Goal: Information Seeking & Learning: Learn about a topic

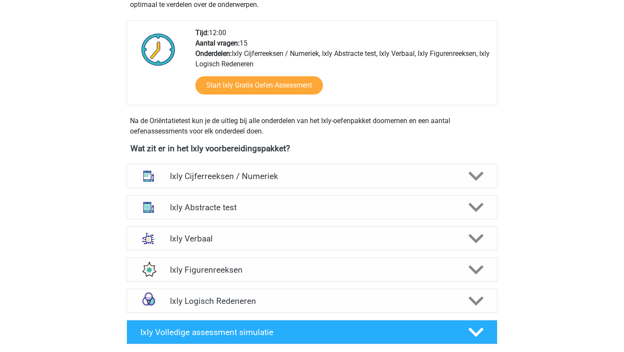
scroll to position [221, 0]
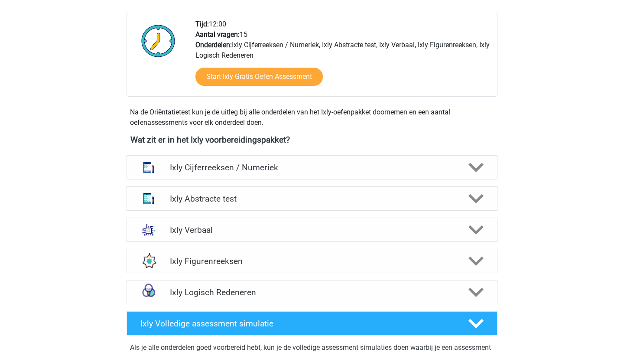
click at [271, 166] on h4 "Ixly Cijferreeksen / Numeriek" at bounding box center [312, 167] width 284 height 10
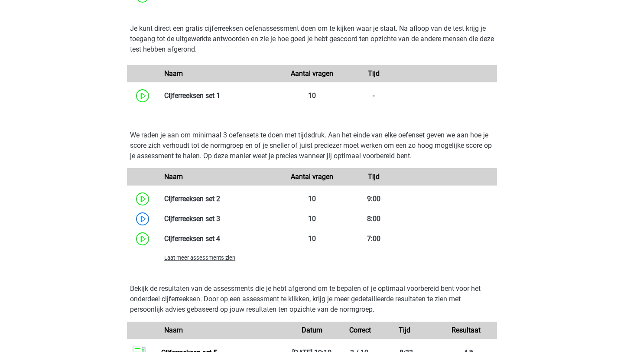
scroll to position [573, 0]
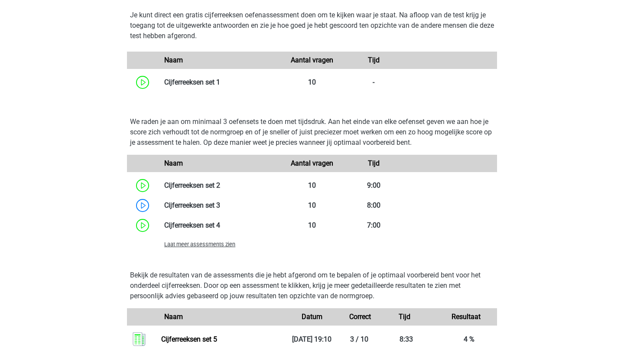
click at [194, 248] on div "Laat meer assessments zien" at bounding box center [219, 244] width 123 height 10
click at [194, 243] on span "Laat meer assessments zien" at bounding box center [199, 244] width 71 height 6
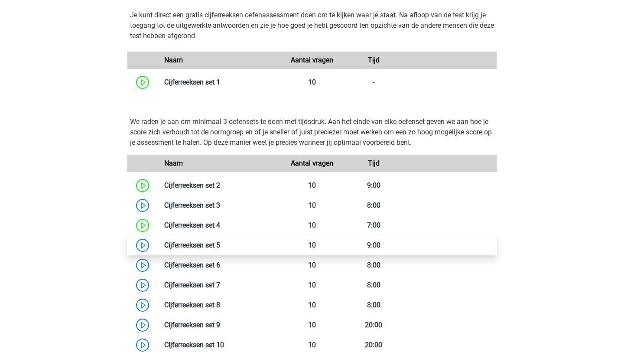
click at [220, 249] on link at bounding box center [220, 245] width 0 height 8
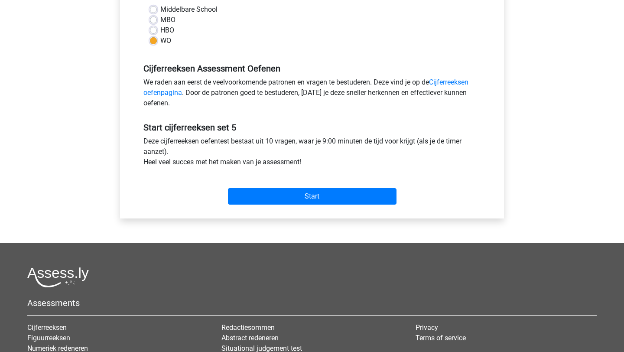
scroll to position [217, 0]
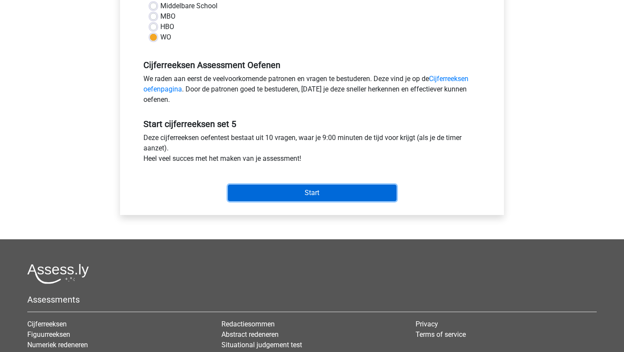
click at [295, 200] on input "Start" at bounding box center [312, 193] width 169 height 16
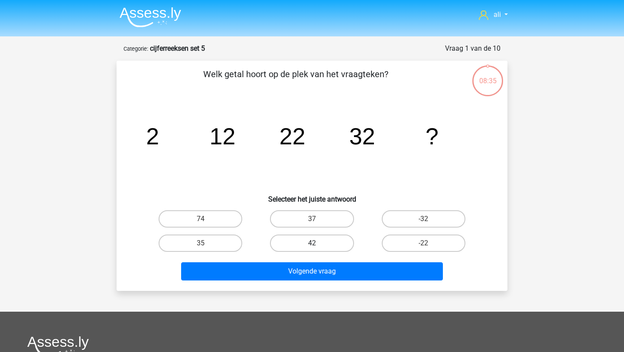
click at [331, 247] on label "42" at bounding box center [312, 242] width 84 height 17
click at [318, 247] on input "42" at bounding box center [315, 246] width 6 height 6
radio input "true"
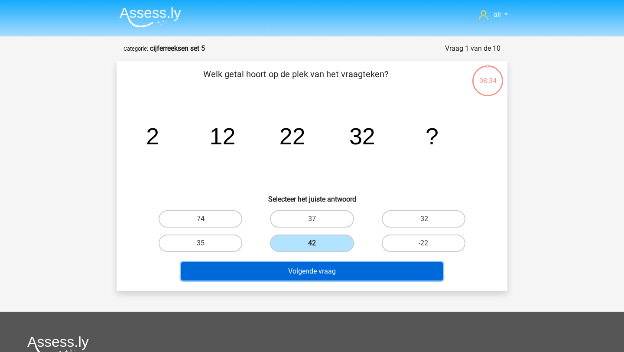
click at [327, 270] on button "Volgende vraag" at bounding box center [312, 271] width 262 height 18
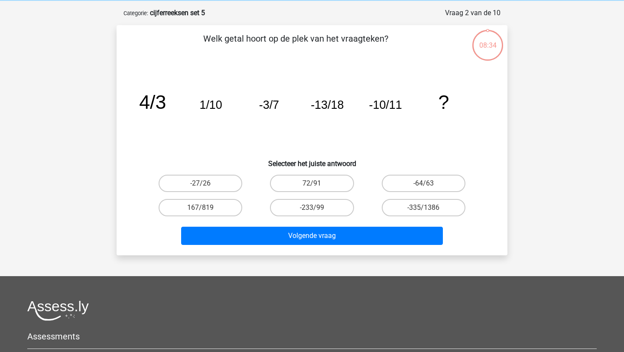
scroll to position [43, 0]
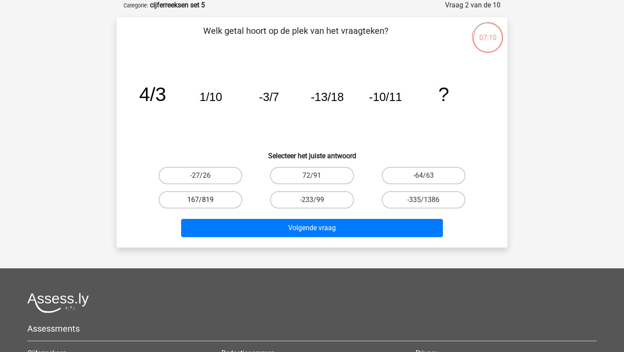
click at [216, 200] on label "167/819" at bounding box center [201, 199] width 84 height 17
click at [206, 200] on input "167/819" at bounding box center [204, 203] width 6 height 6
radio input "true"
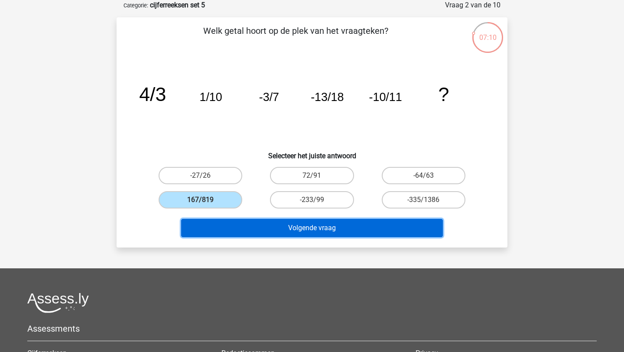
click at [227, 230] on button "Volgende vraag" at bounding box center [312, 228] width 262 height 18
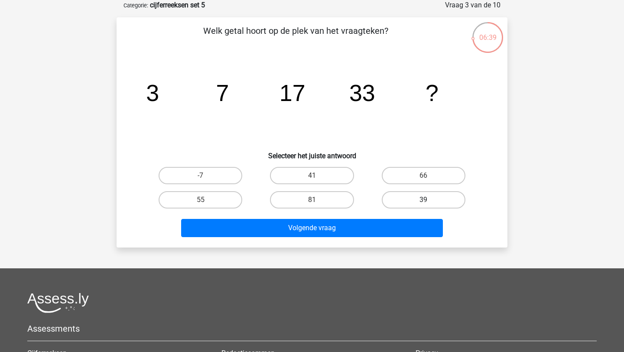
click at [397, 203] on label "39" at bounding box center [424, 199] width 84 height 17
click at [423, 203] on input "39" at bounding box center [426, 203] width 6 height 6
radio input "true"
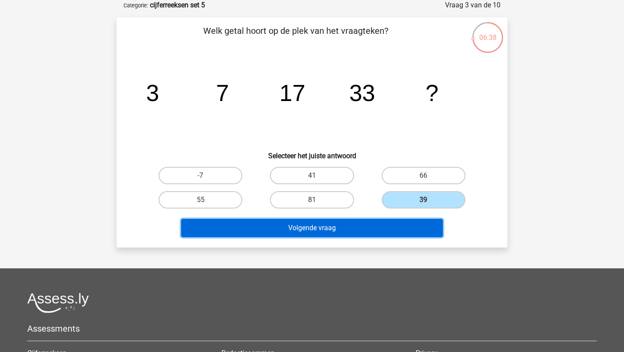
click at [372, 226] on button "Volgende vraag" at bounding box center [312, 228] width 262 height 18
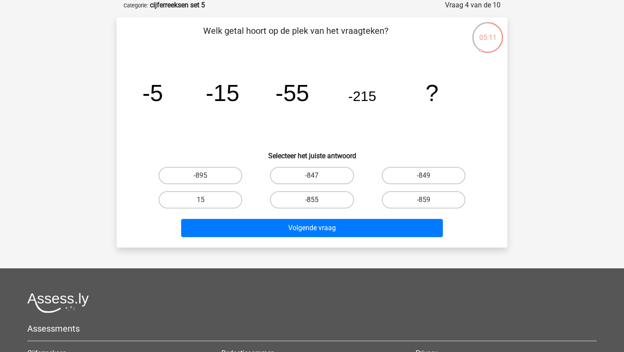
click at [301, 200] on label "-855" at bounding box center [312, 199] width 84 height 17
click at [312, 200] on input "-855" at bounding box center [315, 203] width 6 height 6
radio input "true"
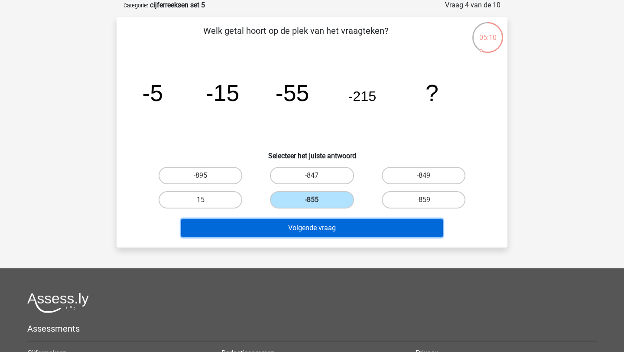
click at [308, 235] on button "Volgende vraag" at bounding box center [312, 228] width 262 height 18
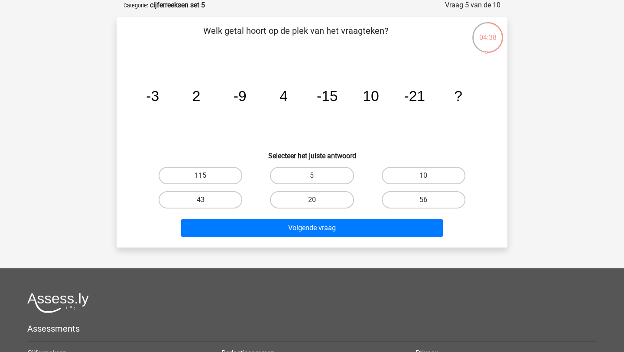
click at [441, 198] on label "56" at bounding box center [424, 199] width 84 height 17
click at [429, 200] on input "56" at bounding box center [426, 203] width 6 height 6
radio input "true"
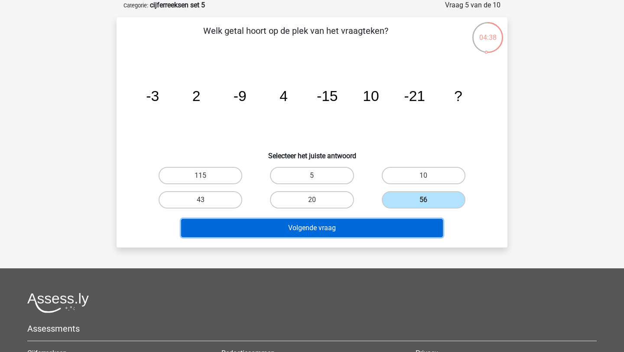
click at [408, 227] on button "Volgende vraag" at bounding box center [312, 228] width 262 height 18
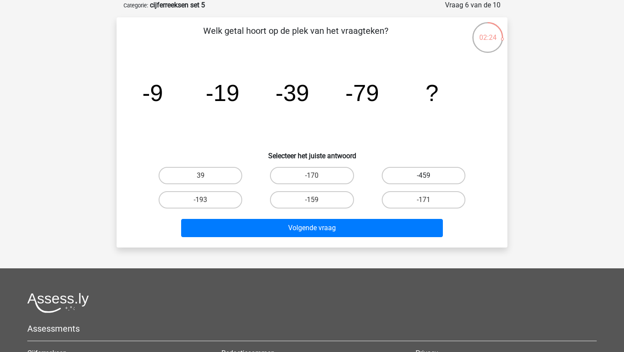
click at [410, 177] on label "-459" at bounding box center [424, 175] width 84 height 17
click at [423, 177] on input "-459" at bounding box center [426, 178] width 6 height 6
radio input "true"
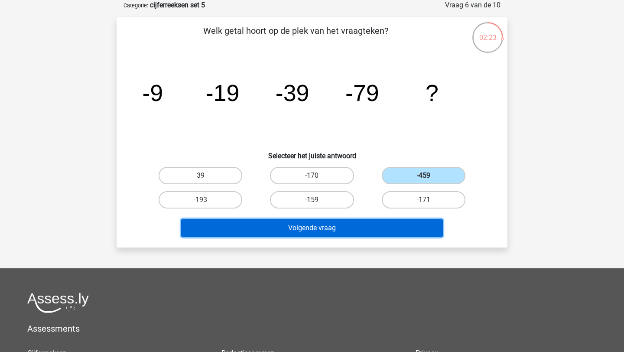
click at [383, 225] on button "Volgende vraag" at bounding box center [312, 228] width 262 height 18
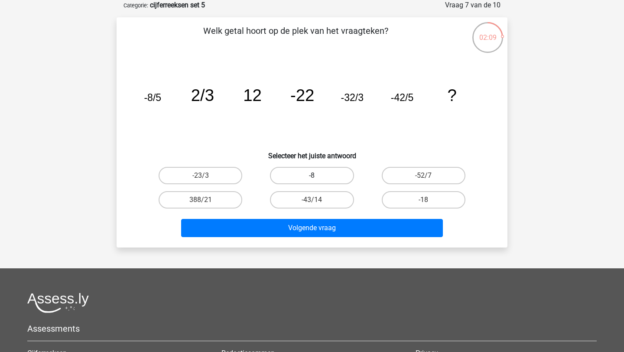
click at [331, 176] on label "-8" at bounding box center [312, 175] width 84 height 17
click at [318, 176] on input "-8" at bounding box center [315, 178] width 6 height 6
radio input "true"
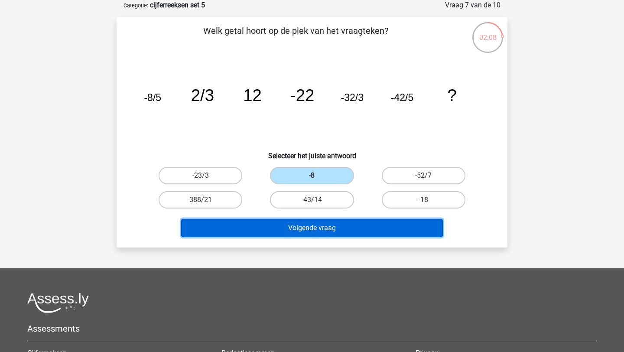
click at [331, 222] on button "Volgende vraag" at bounding box center [312, 228] width 262 height 18
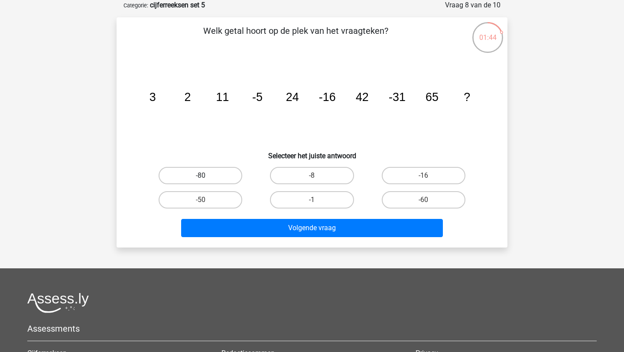
click at [205, 175] on div "-80" at bounding box center [200, 175] width 104 height 17
click at [207, 176] on label "-80" at bounding box center [201, 175] width 84 height 17
click at [206, 176] on input "-80" at bounding box center [204, 178] width 6 height 6
radio input "true"
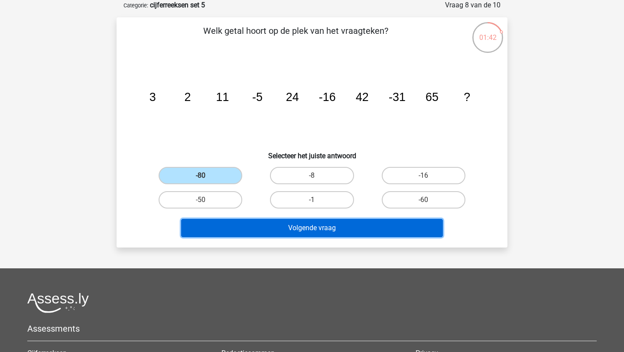
click at [216, 226] on button "Volgende vraag" at bounding box center [312, 228] width 262 height 18
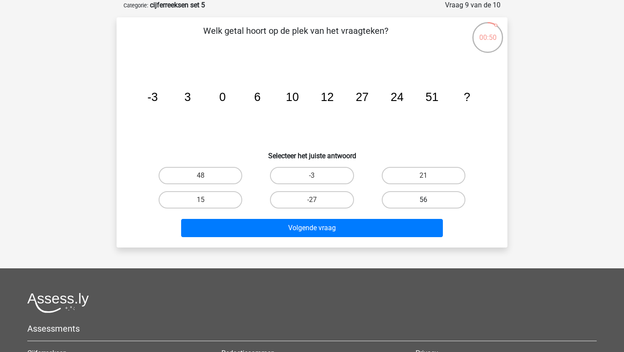
click at [418, 206] on label "56" at bounding box center [424, 199] width 84 height 17
click at [423, 205] on input "56" at bounding box center [426, 203] width 6 height 6
radio input "true"
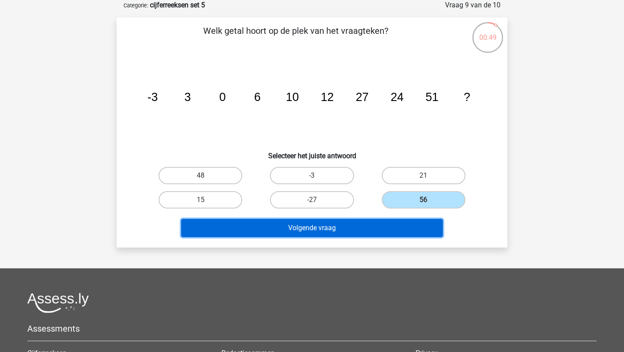
click at [404, 226] on button "Volgende vraag" at bounding box center [312, 228] width 262 height 18
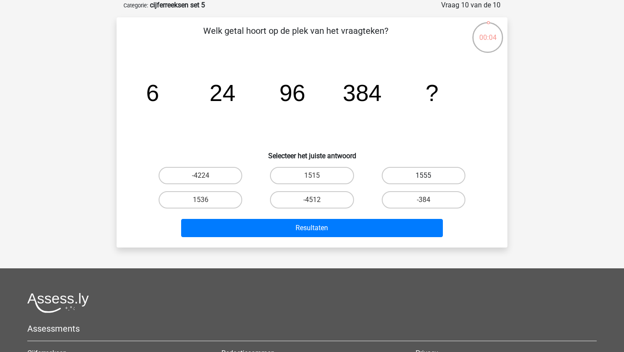
click at [417, 172] on label "1555" at bounding box center [424, 175] width 84 height 17
click at [423, 175] on input "1555" at bounding box center [426, 178] width 6 height 6
radio input "true"
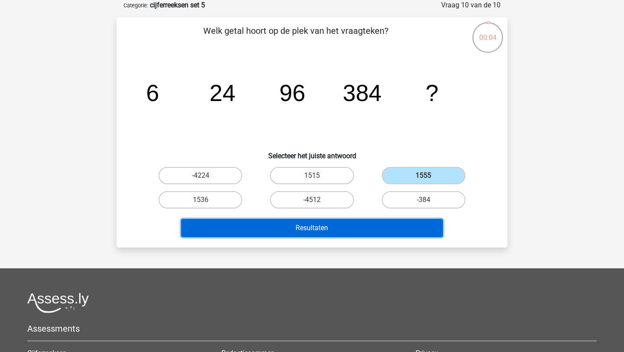
click at [294, 224] on button "Resultaten" at bounding box center [312, 228] width 262 height 18
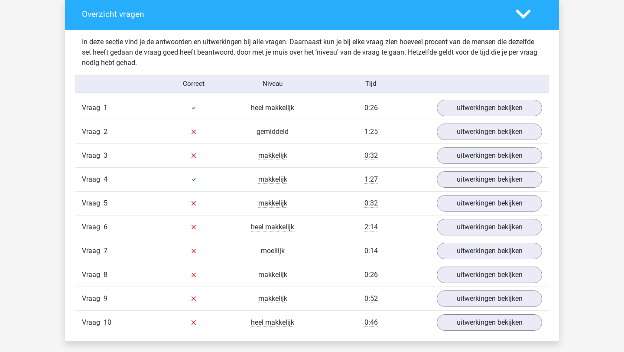
scroll to position [488, 0]
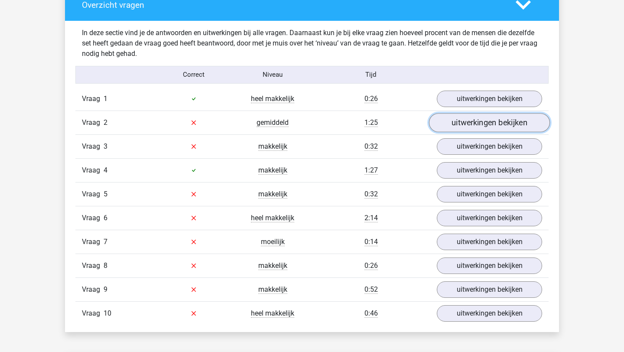
click at [470, 123] on link "uitwerkingen bekijken" at bounding box center [489, 122] width 121 height 19
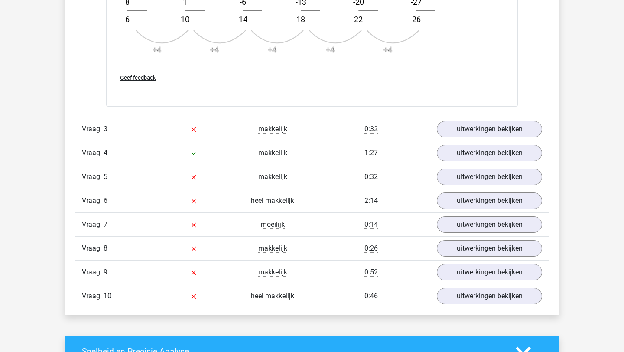
scroll to position [1026, 0]
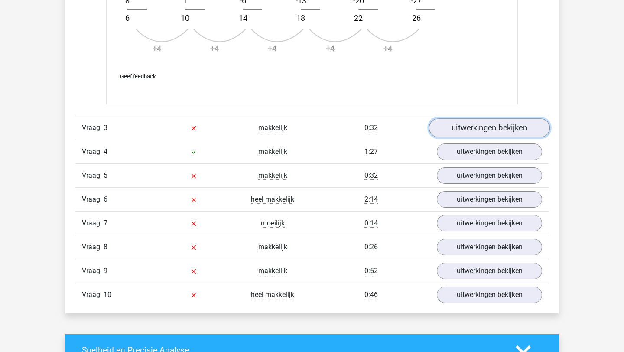
click at [492, 128] on link "uitwerkingen bekijken" at bounding box center [489, 127] width 121 height 19
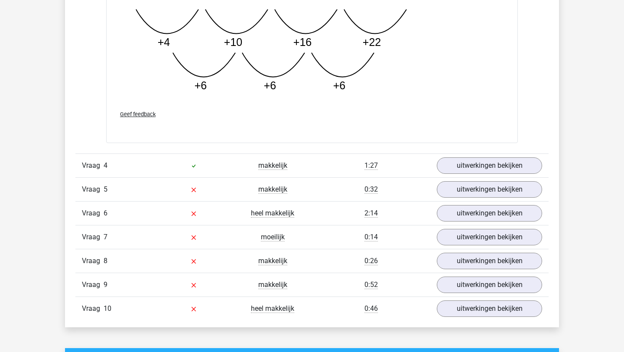
scroll to position [1458, 0]
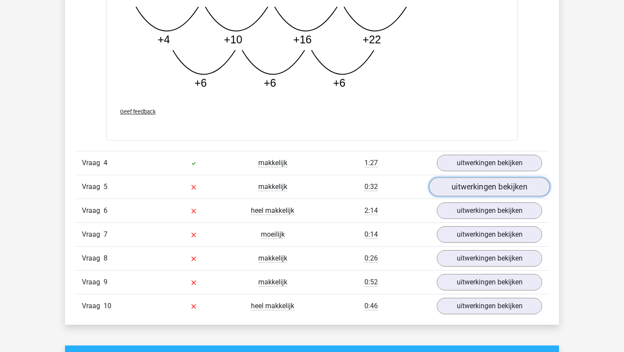
click at [508, 186] on link "uitwerkingen bekijken" at bounding box center [489, 186] width 121 height 19
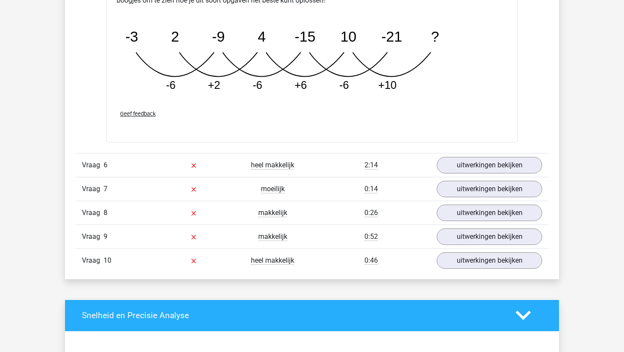
scroll to position [1968, 0]
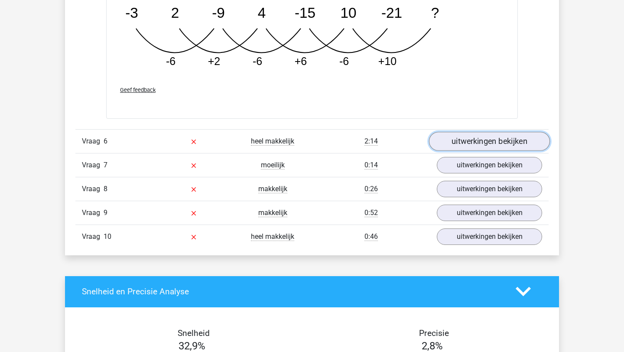
click at [495, 142] on link "uitwerkingen bekijken" at bounding box center [489, 141] width 121 height 19
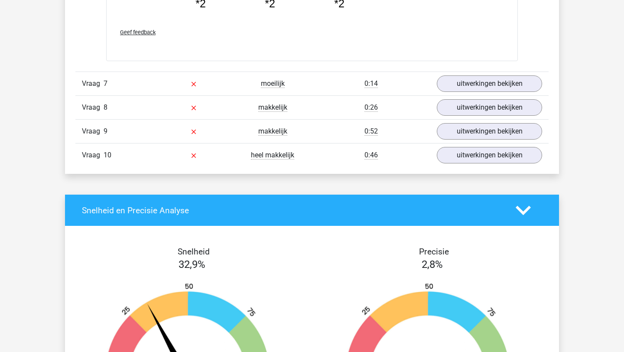
scroll to position [2498, 0]
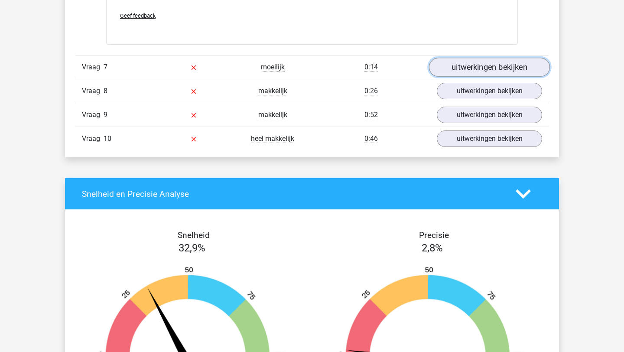
click at [499, 66] on link "uitwerkingen bekijken" at bounding box center [489, 67] width 121 height 19
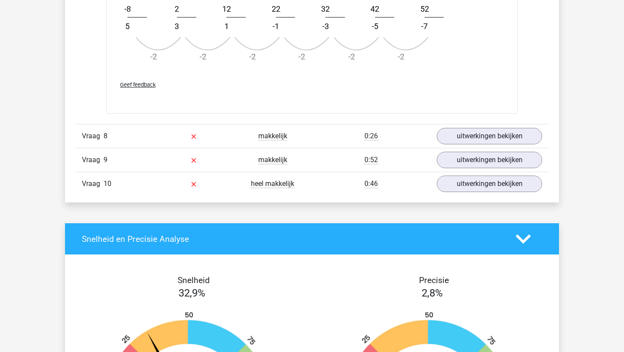
scroll to position [2932, 0]
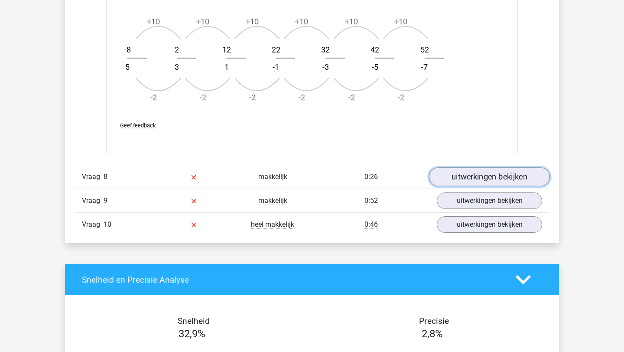
click at [495, 176] on link "uitwerkingen bekijken" at bounding box center [489, 176] width 121 height 19
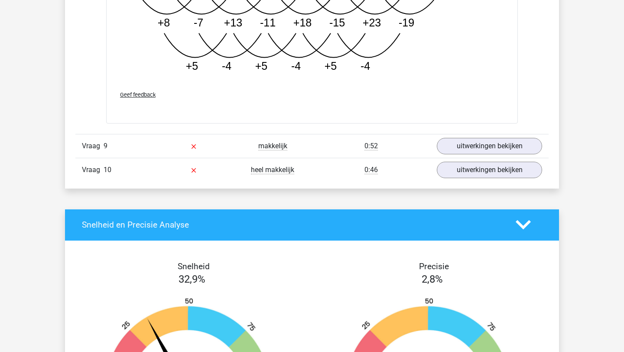
scroll to position [3493, 0]
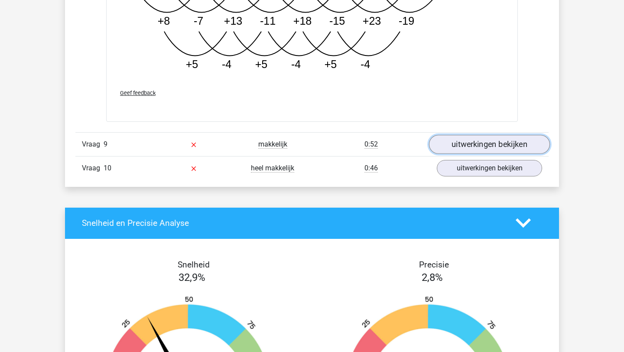
click at [500, 142] on link "uitwerkingen bekijken" at bounding box center [489, 144] width 121 height 19
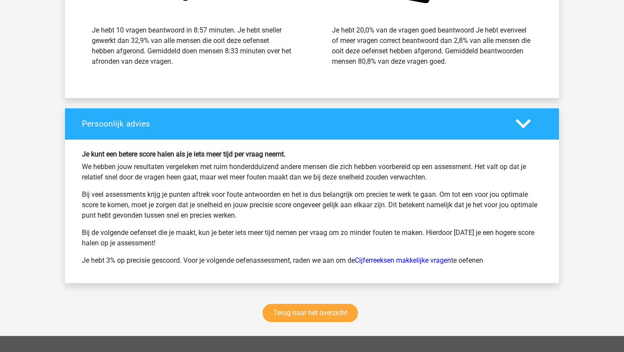
scroll to position [4339, 0]
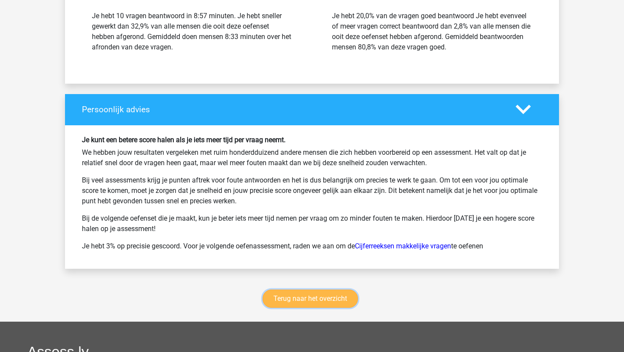
click at [297, 294] on link "Terug naar het overzicht" at bounding box center [310, 298] width 95 height 18
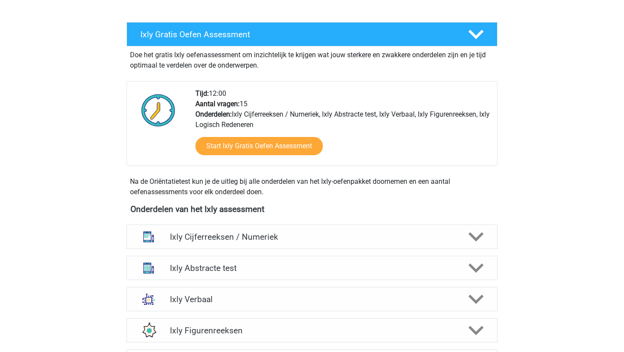
scroll to position [236, 0]
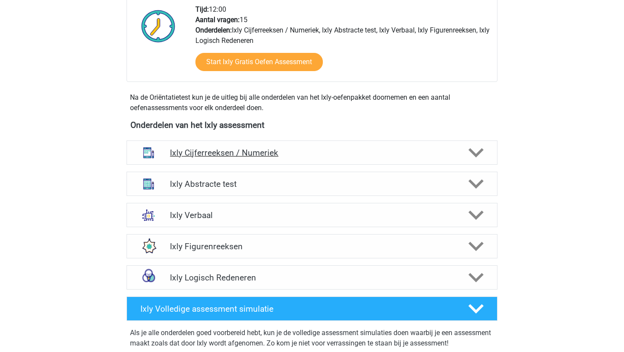
click at [273, 158] on div "Ixly Cijferreeksen / Numeriek" at bounding box center [311, 152] width 371 height 24
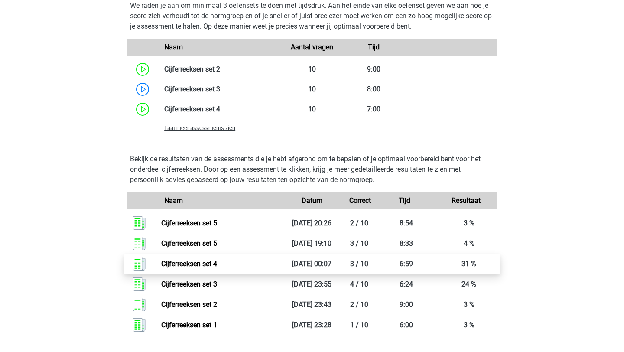
scroll to position [680, 0]
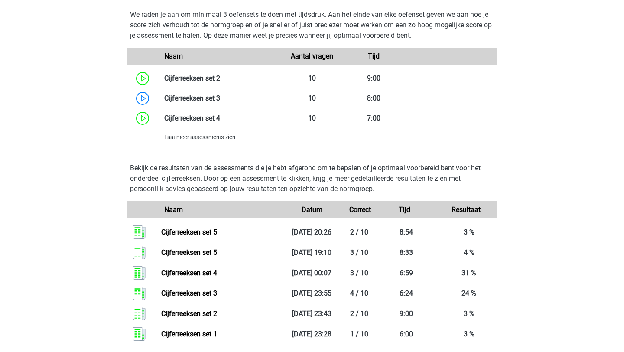
click at [216, 139] on span "Laat meer assessments zien" at bounding box center [199, 137] width 71 height 6
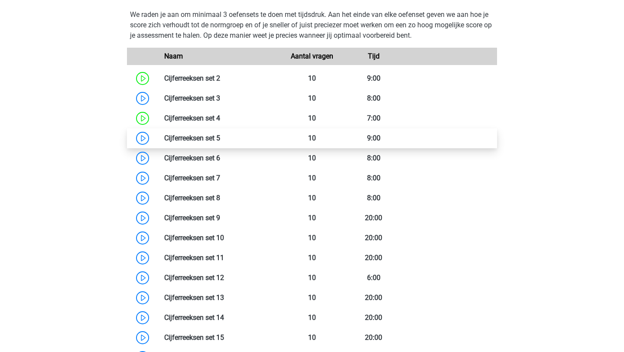
click at [220, 142] on link at bounding box center [220, 138] width 0 height 8
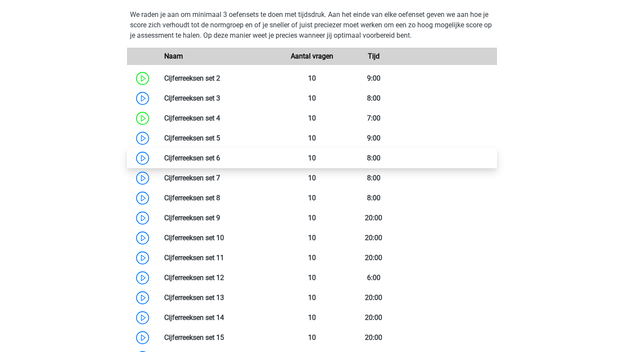
click at [220, 159] on link at bounding box center [220, 158] width 0 height 8
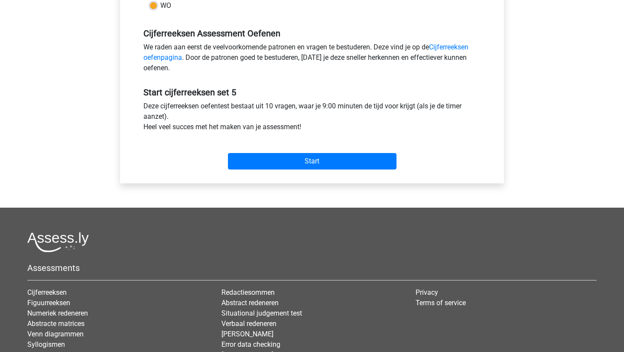
scroll to position [333, 0]
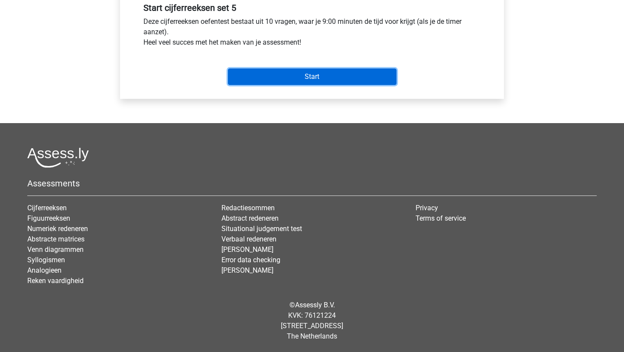
click at [292, 73] on input "Start" at bounding box center [312, 76] width 169 height 16
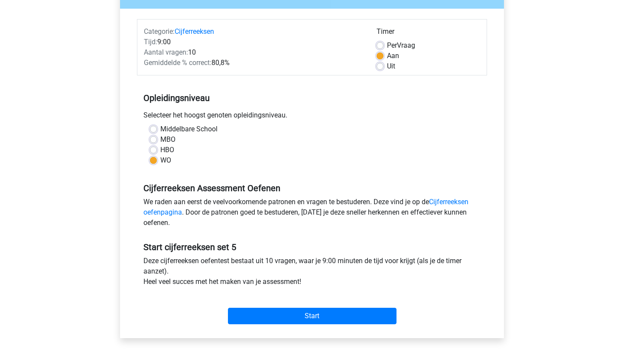
scroll to position [0, 0]
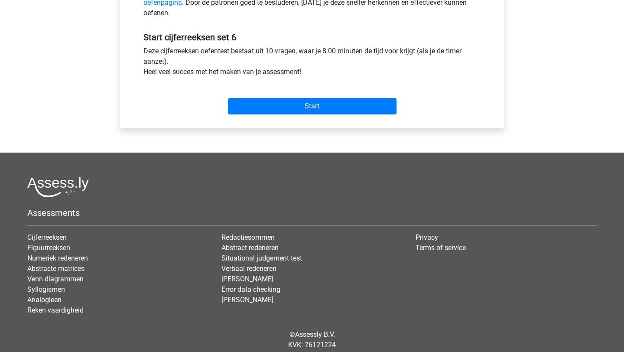
scroll to position [305, 0]
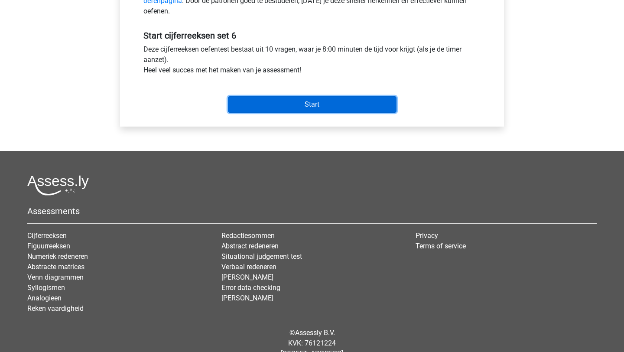
click at [302, 104] on input "Start" at bounding box center [312, 104] width 169 height 16
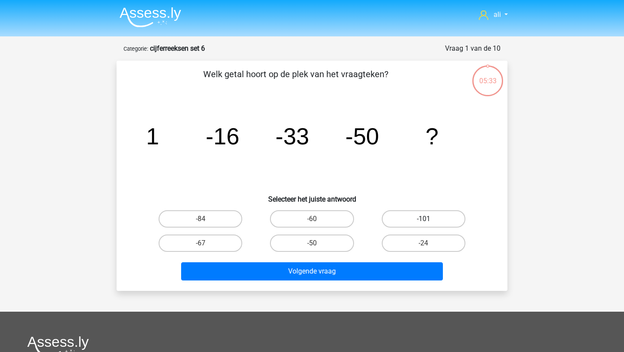
click at [424, 217] on label "-101" at bounding box center [424, 218] width 84 height 17
click at [424, 219] on input "-101" at bounding box center [426, 222] width 6 height 6
radio input "true"
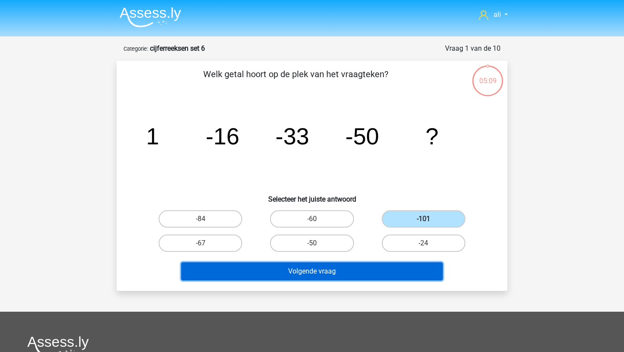
click at [405, 269] on button "Volgende vraag" at bounding box center [312, 271] width 262 height 18
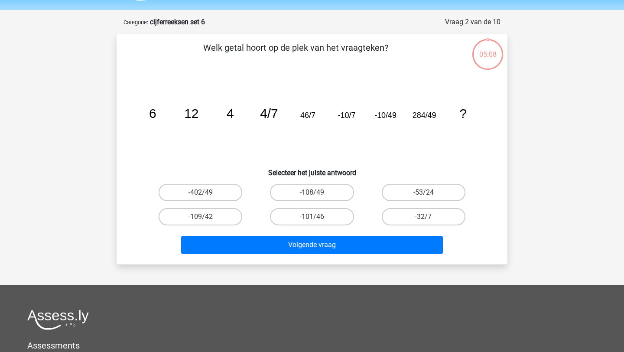
scroll to position [43, 0]
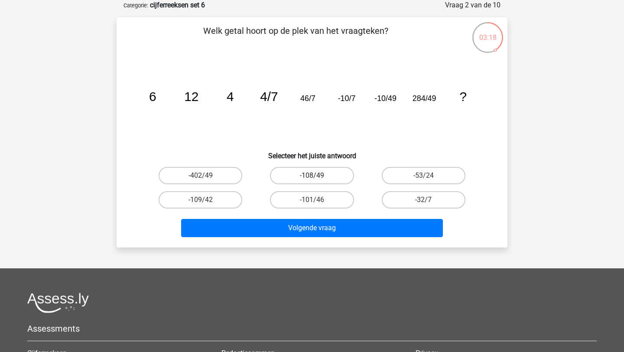
click at [319, 181] on label "-108/49" at bounding box center [312, 175] width 84 height 17
click at [318, 181] on input "-108/49" at bounding box center [315, 178] width 6 height 6
radio input "true"
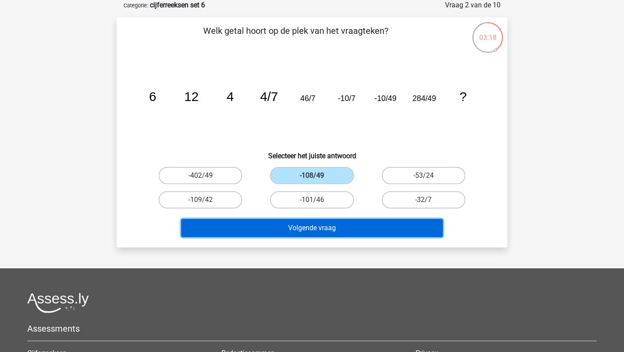
click at [314, 225] on button "Volgende vraag" at bounding box center [312, 228] width 262 height 18
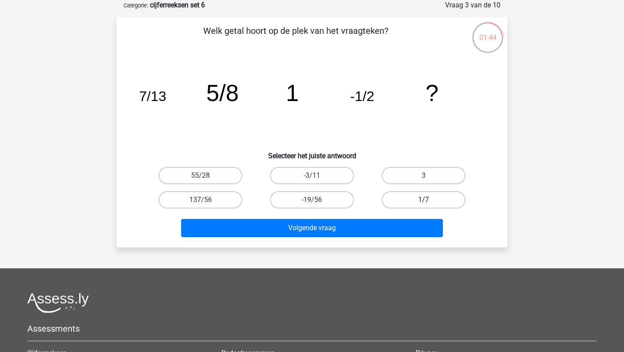
click at [402, 198] on label "1/7" at bounding box center [424, 199] width 84 height 17
click at [423, 200] on input "1/7" at bounding box center [426, 203] width 6 height 6
radio input "true"
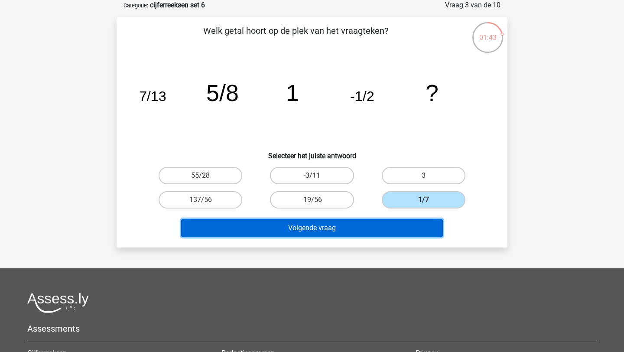
click at [375, 230] on button "Volgende vraag" at bounding box center [312, 228] width 262 height 18
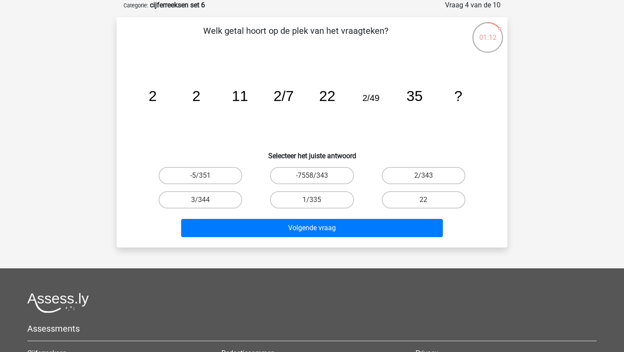
click at [429, 204] on input "22" at bounding box center [426, 203] width 6 height 6
radio input "true"
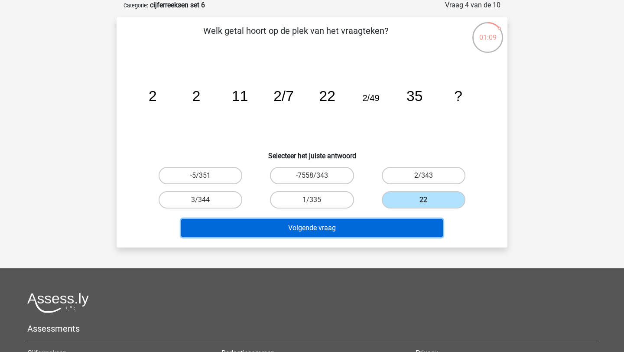
click at [380, 229] on button "Volgende vraag" at bounding box center [312, 228] width 262 height 18
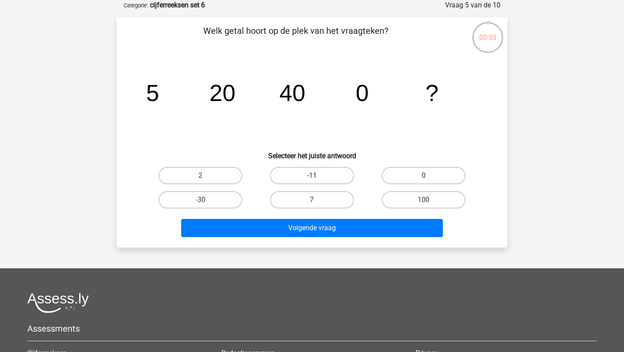
click at [427, 200] on input "100" at bounding box center [426, 203] width 6 height 6
radio input "true"
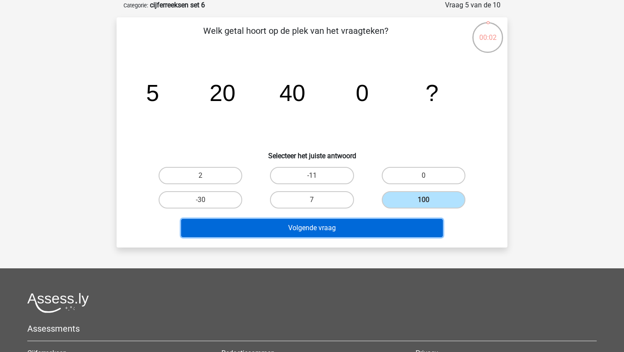
click at [409, 223] on button "Volgende vraag" at bounding box center [312, 228] width 262 height 18
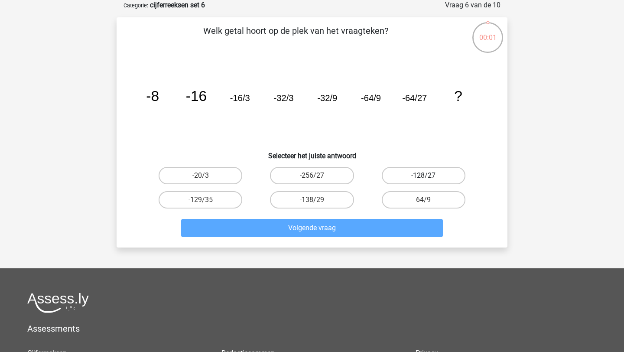
click at [420, 170] on label "-128/27" at bounding box center [424, 175] width 84 height 17
click at [423, 175] on input "-128/27" at bounding box center [426, 178] width 6 height 6
radio input "true"
click at [307, 162] on div "Welk getal hoort op de plek van het vraagteken? image/svg+xml -8 -16 -16/3 -32/…" at bounding box center [312, 132] width 384 height 216
click at [305, 175] on label "-256/27" at bounding box center [312, 175] width 84 height 17
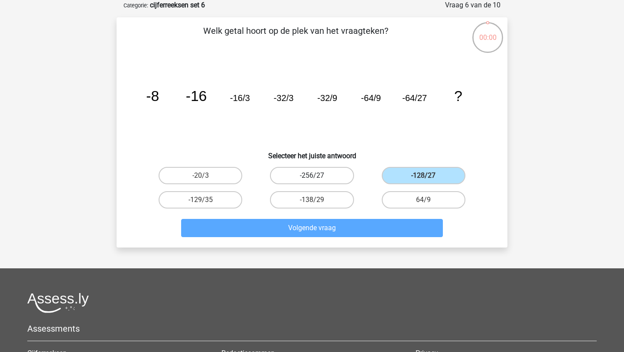
click at [312, 175] on input "-256/27" at bounding box center [315, 178] width 6 height 6
radio input "true"
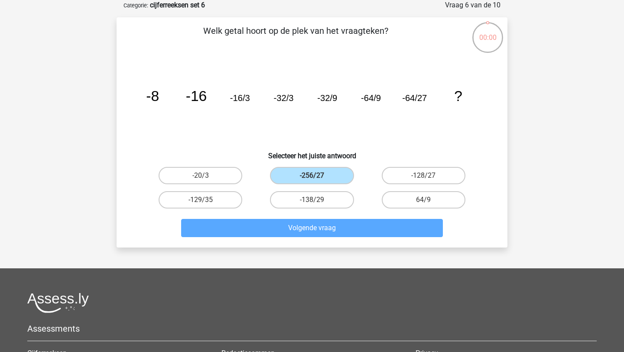
click at [317, 200] on input "-138/29" at bounding box center [315, 203] width 6 height 6
radio input "true"
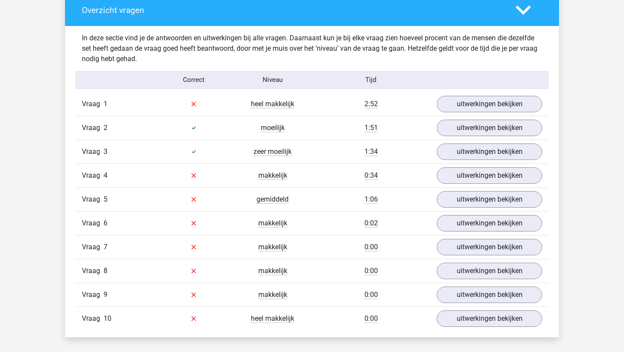
scroll to position [485, 0]
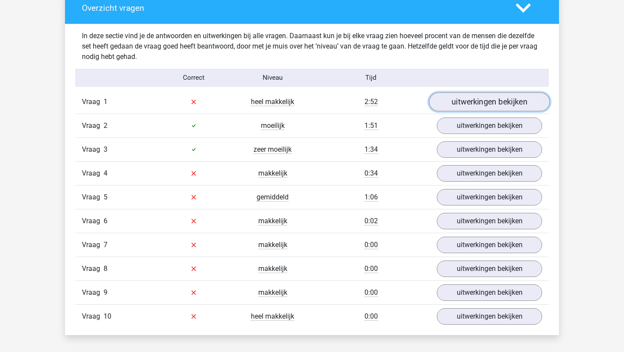
click at [460, 107] on link "uitwerkingen bekijken" at bounding box center [489, 101] width 121 height 19
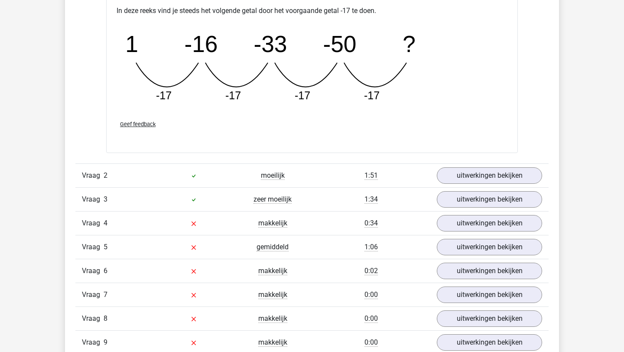
scroll to position [863, 0]
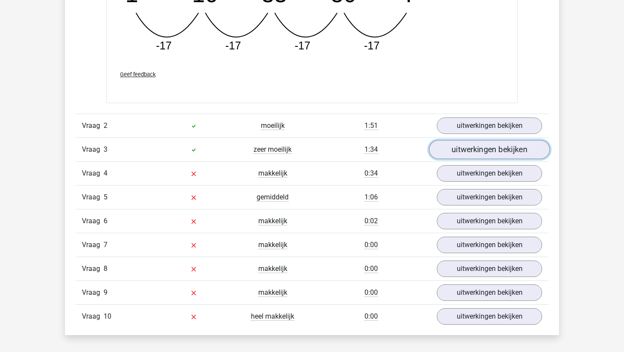
click at [467, 150] on link "uitwerkingen bekijken" at bounding box center [489, 149] width 121 height 19
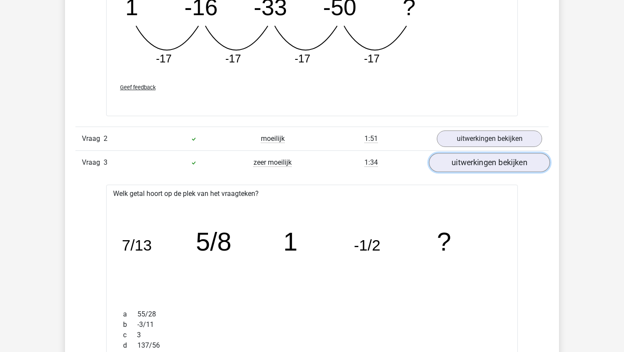
scroll to position [837, 0]
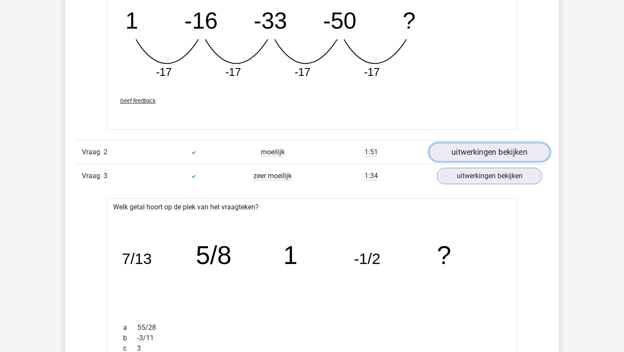
click at [472, 150] on link "uitwerkingen bekijken" at bounding box center [489, 152] width 121 height 19
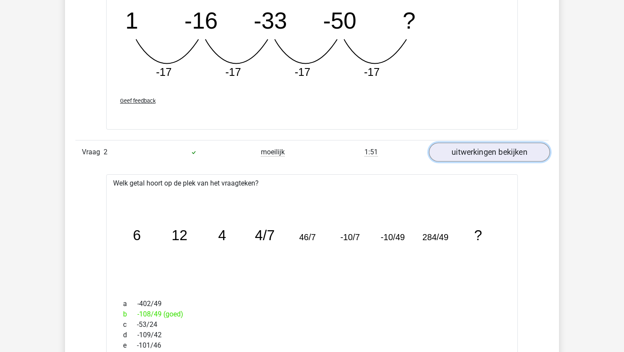
click at [472, 150] on link "uitwerkingen bekijken" at bounding box center [489, 152] width 121 height 19
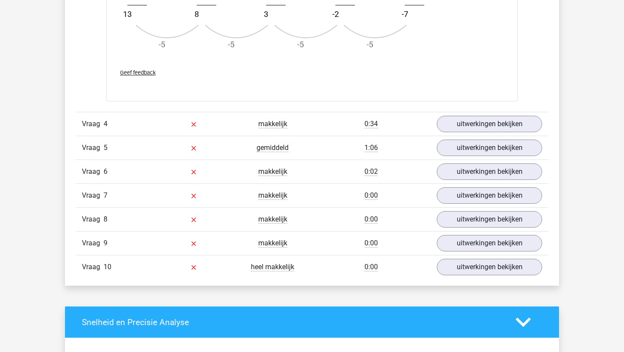
scroll to position [1433, 0]
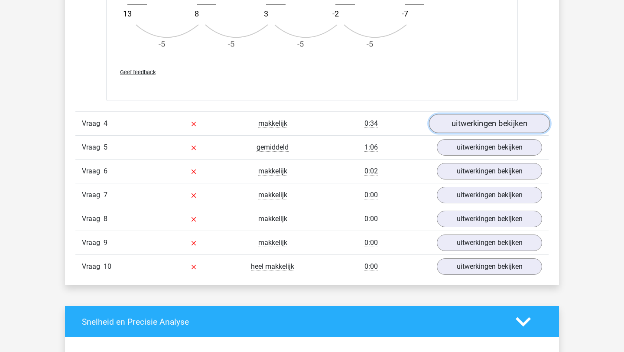
click at [479, 122] on link "uitwerkingen bekijken" at bounding box center [489, 123] width 121 height 19
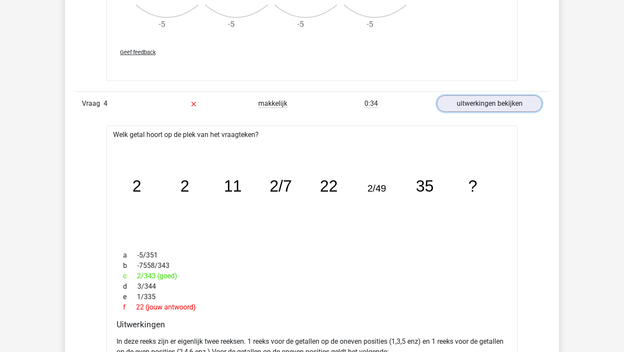
scroll to position [1368, 0]
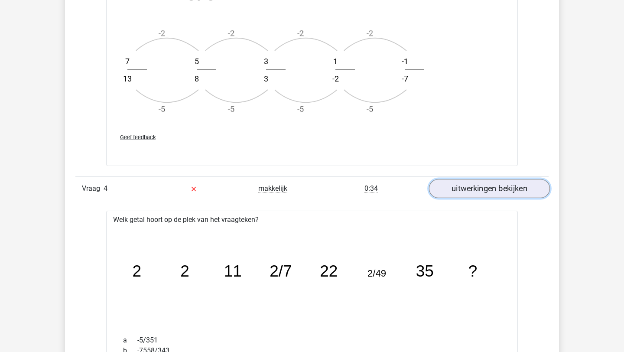
click at [469, 186] on link "uitwerkingen bekijken" at bounding box center [489, 188] width 121 height 19
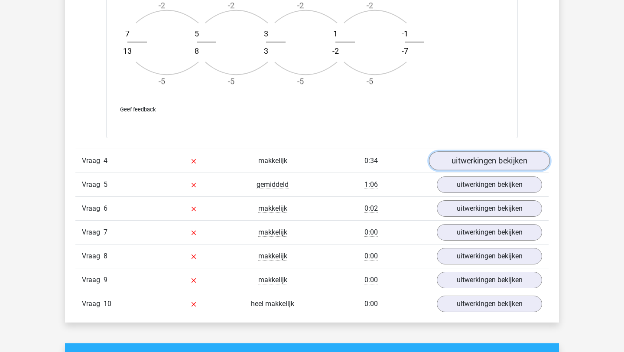
scroll to position [1397, 0]
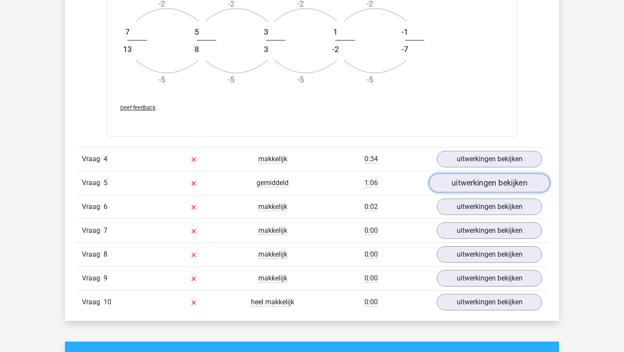
click at [473, 180] on link "uitwerkingen bekijken" at bounding box center [489, 182] width 121 height 19
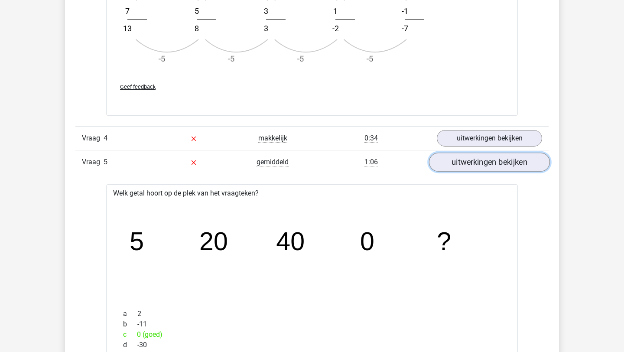
scroll to position [1417, 0]
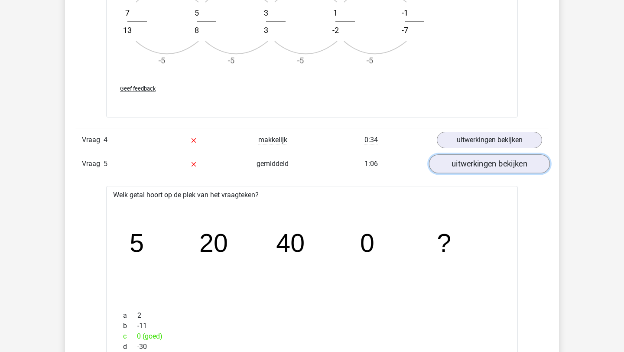
click at [477, 168] on link "uitwerkingen bekijken" at bounding box center [489, 163] width 121 height 19
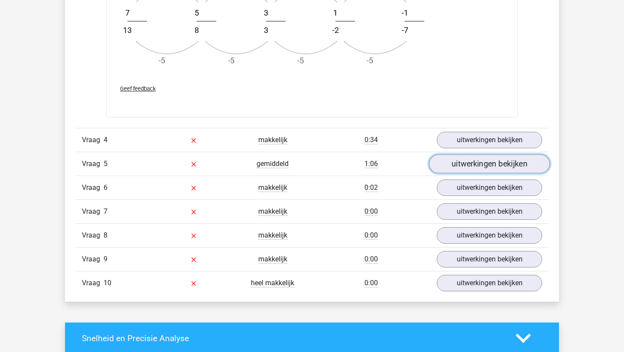
scroll to position [1443, 0]
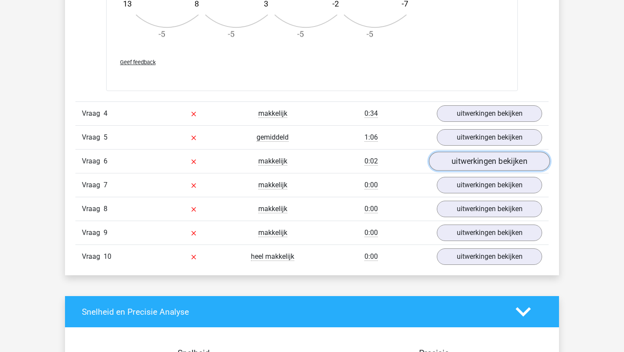
click at [479, 162] on link "uitwerkingen bekijken" at bounding box center [489, 161] width 121 height 19
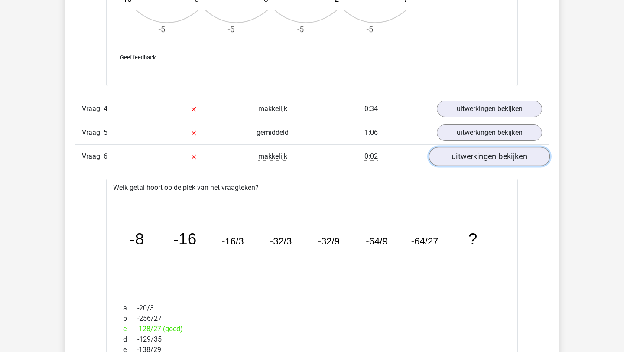
scroll to position [1435, 0]
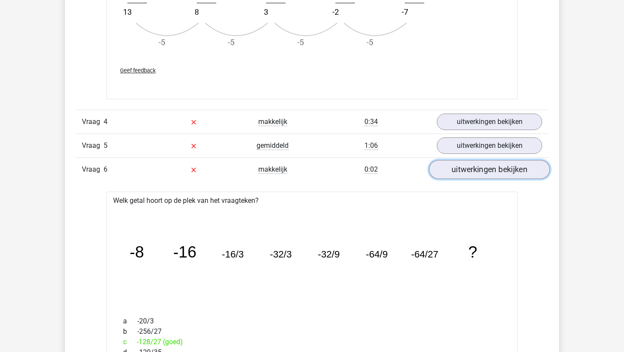
click at [479, 173] on link "uitwerkingen bekijken" at bounding box center [489, 169] width 121 height 19
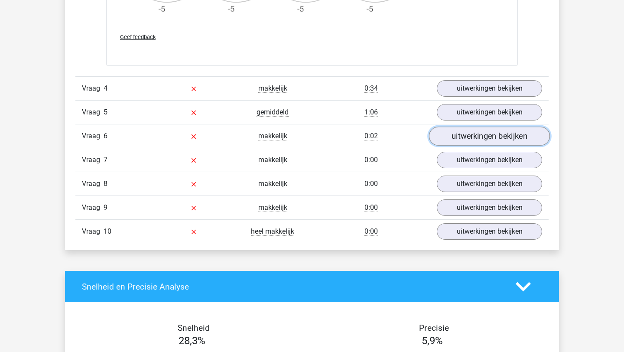
scroll to position [1469, 0]
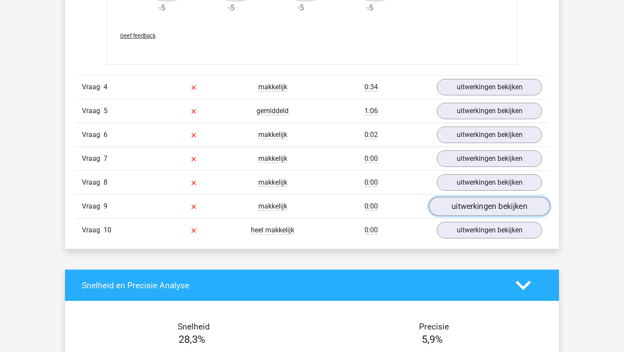
click at [483, 205] on link "uitwerkingen bekijken" at bounding box center [489, 206] width 121 height 19
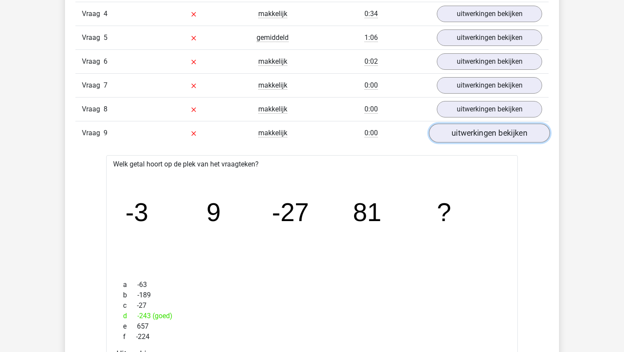
scroll to position [1541, 0]
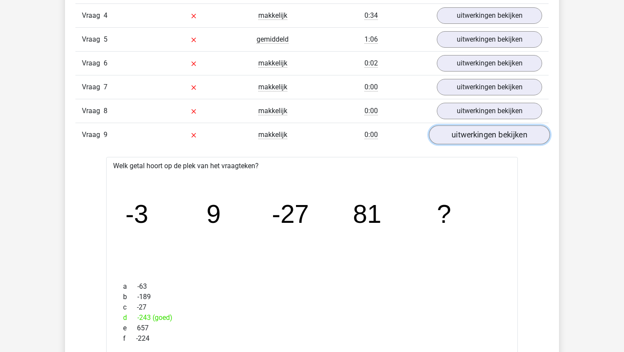
click at [481, 139] on link "uitwerkingen bekijken" at bounding box center [489, 134] width 121 height 19
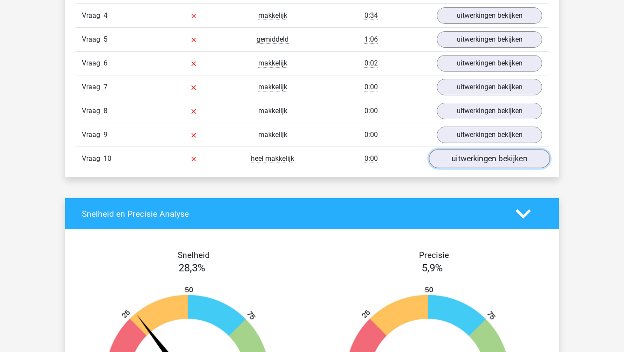
click at [475, 154] on link "uitwerkingen bekijken" at bounding box center [489, 158] width 121 height 19
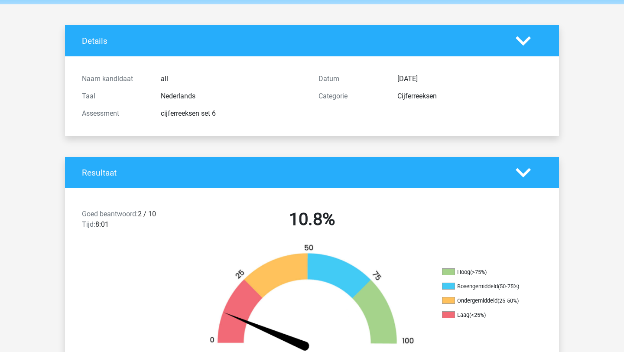
scroll to position [0, 0]
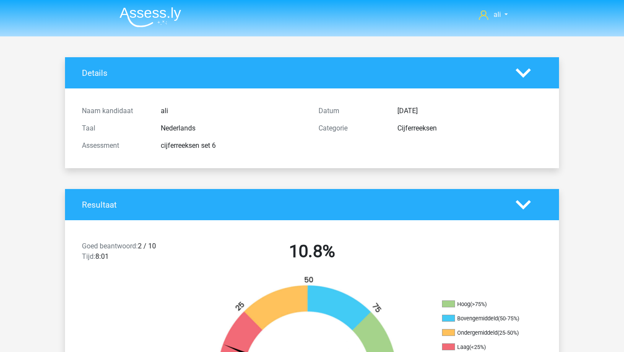
click at [155, 14] on img at bounding box center [151, 17] width 62 height 20
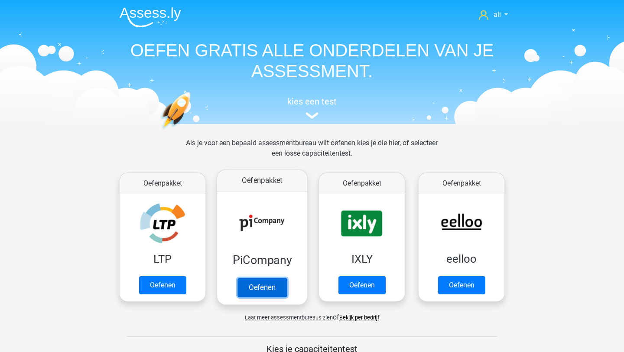
click at [276, 282] on link "Oefenen" at bounding box center [261, 287] width 49 height 19
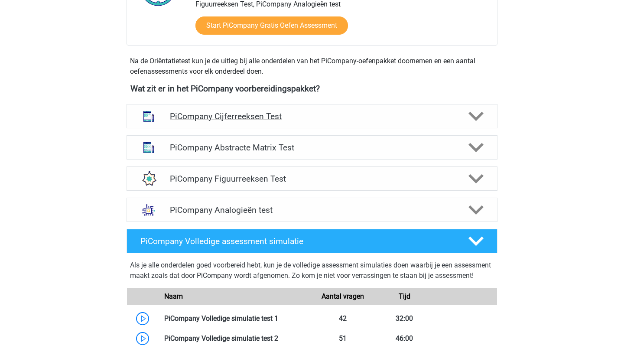
scroll to position [295, 0]
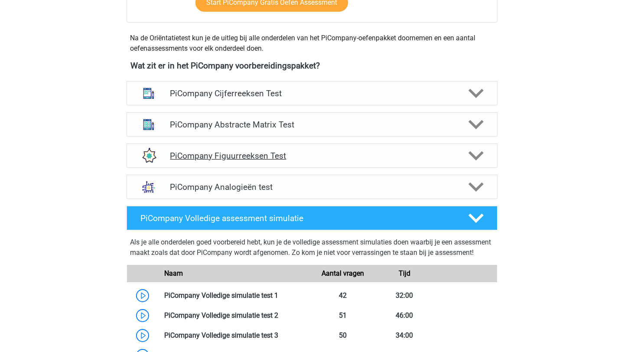
click at [255, 161] on h4 "PiCompany Figuurreeksen Test" at bounding box center [312, 156] width 284 height 10
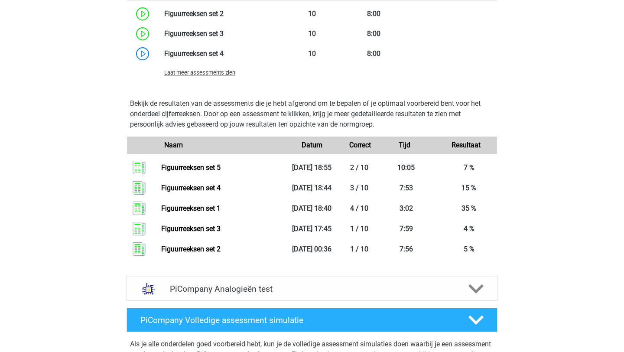
scroll to position [692, 0]
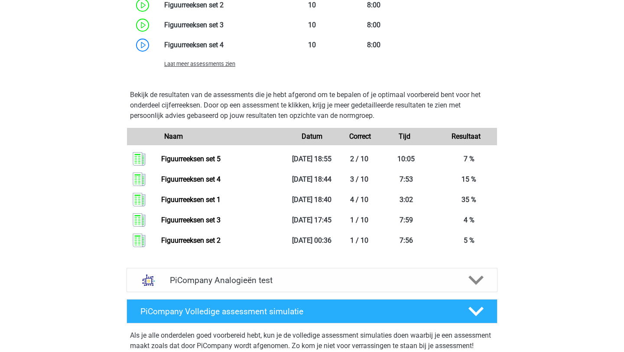
click at [217, 67] on span "Laat meer assessments zien" at bounding box center [199, 64] width 71 height 6
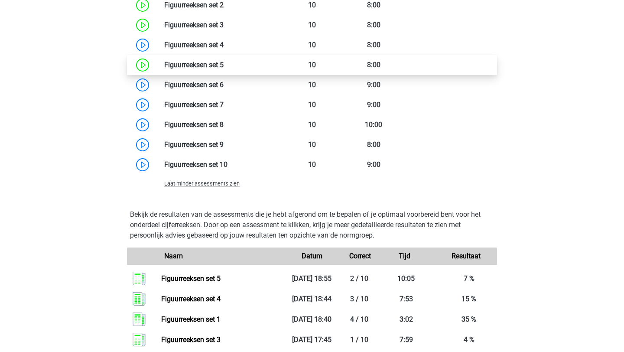
click at [224, 69] on link at bounding box center [224, 65] width 0 height 8
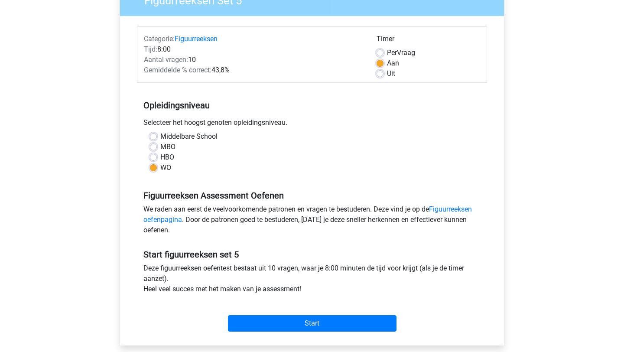
scroll to position [200, 0]
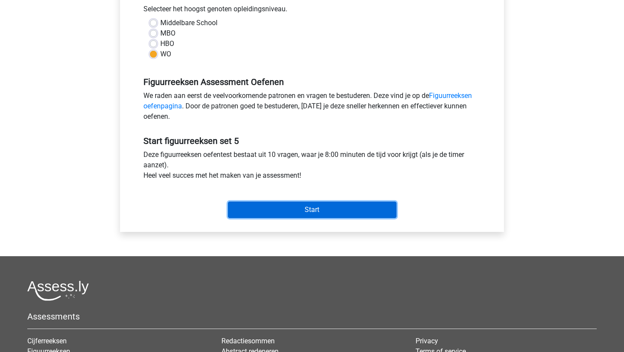
click at [277, 208] on input "Start" at bounding box center [312, 209] width 169 height 16
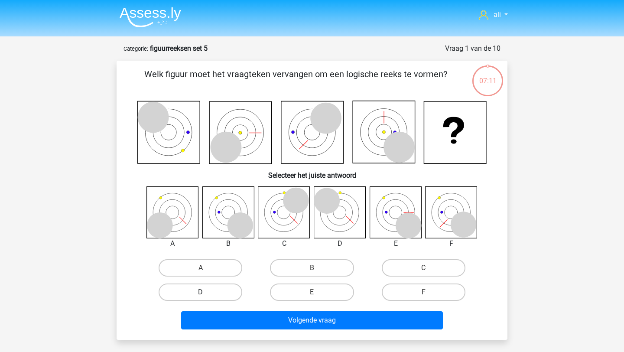
click at [231, 297] on label "D" at bounding box center [201, 291] width 84 height 17
click at [206, 297] on input "D" at bounding box center [204, 295] width 6 height 6
radio input "true"
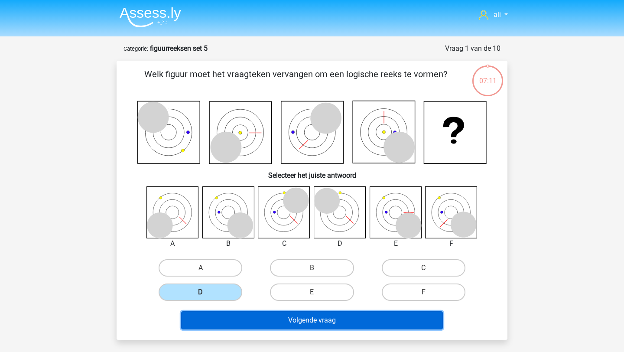
click at [246, 327] on button "Volgende vraag" at bounding box center [312, 320] width 262 height 18
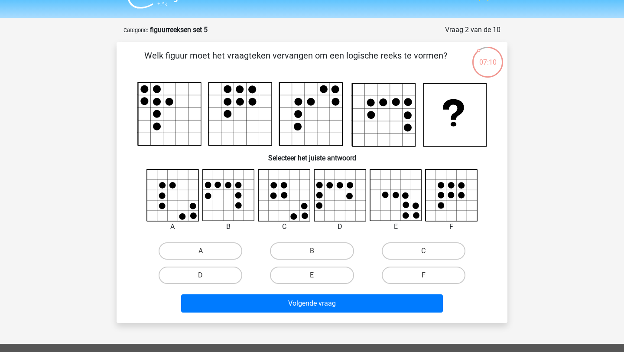
scroll to position [12, 0]
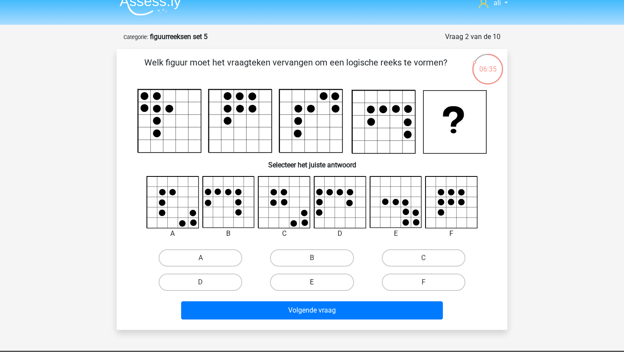
click at [327, 281] on label "E" at bounding box center [312, 281] width 84 height 17
click at [318, 282] on input "E" at bounding box center [315, 285] width 6 height 6
radio input "true"
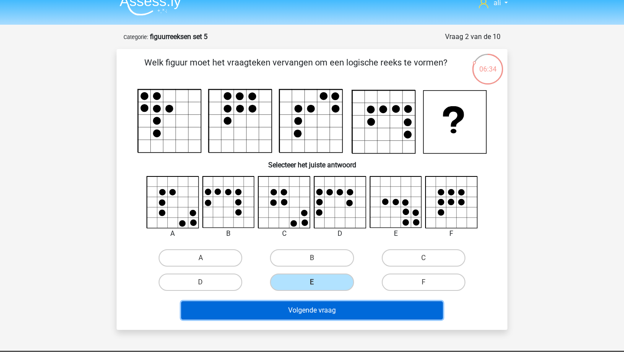
click at [327, 315] on button "Volgende vraag" at bounding box center [312, 310] width 262 height 18
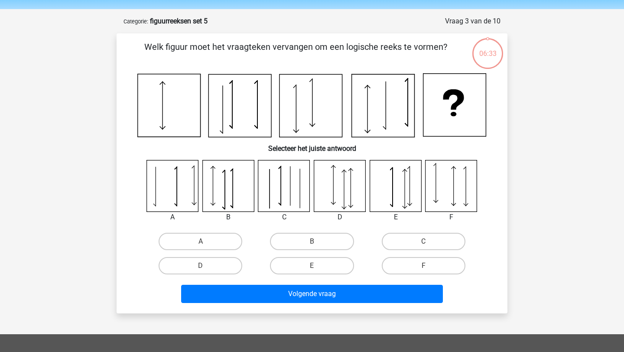
scroll to position [43, 0]
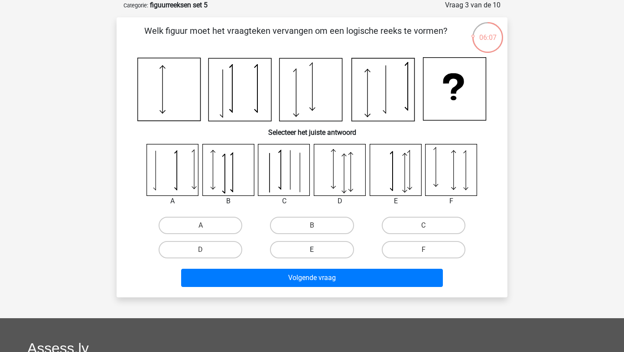
click at [316, 248] on label "E" at bounding box center [312, 249] width 84 height 17
click at [316, 250] on input "E" at bounding box center [315, 253] width 6 height 6
radio input "true"
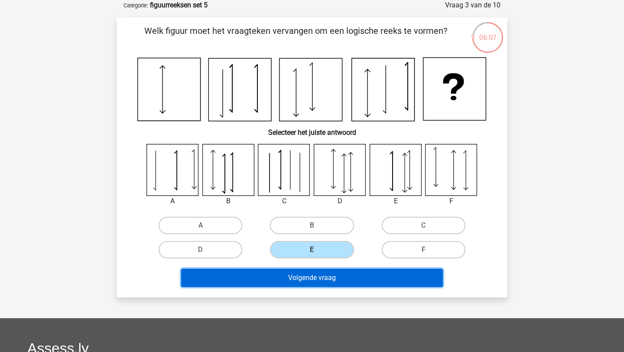
click at [314, 282] on button "Volgende vraag" at bounding box center [312, 278] width 262 height 18
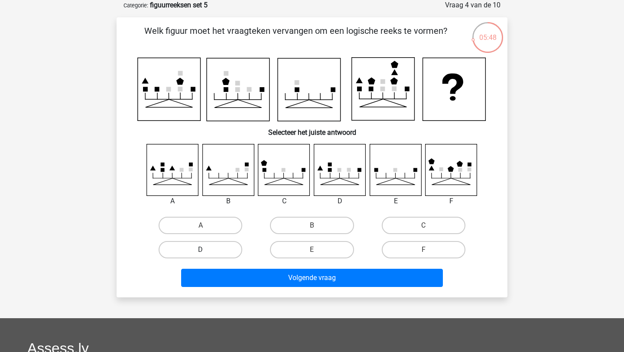
click at [224, 252] on label "D" at bounding box center [201, 249] width 84 height 17
click at [206, 252] on input "D" at bounding box center [204, 253] width 6 height 6
radio input "true"
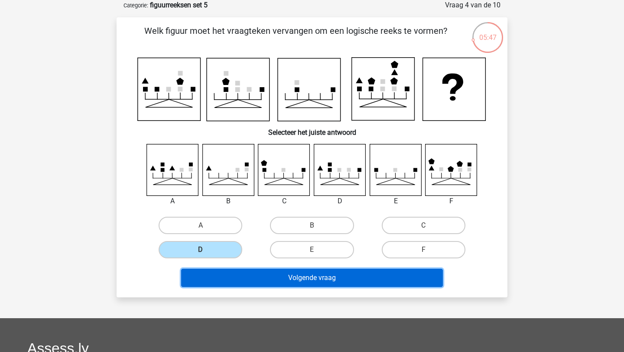
click at [240, 279] on button "Volgende vraag" at bounding box center [312, 278] width 262 height 18
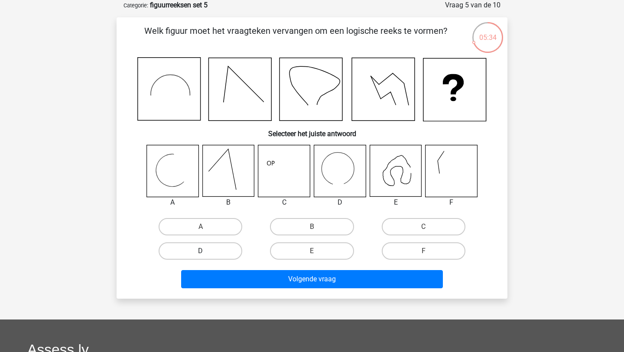
click at [227, 249] on label "D" at bounding box center [201, 250] width 84 height 17
click at [206, 251] on input "D" at bounding box center [204, 254] width 6 height 6
radio input "true"
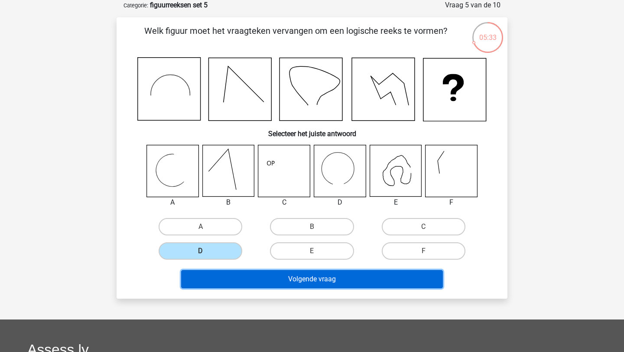
click at [248, 277] on button "Volgende vraag" at bounding box center [312, 279] width 262 height 18
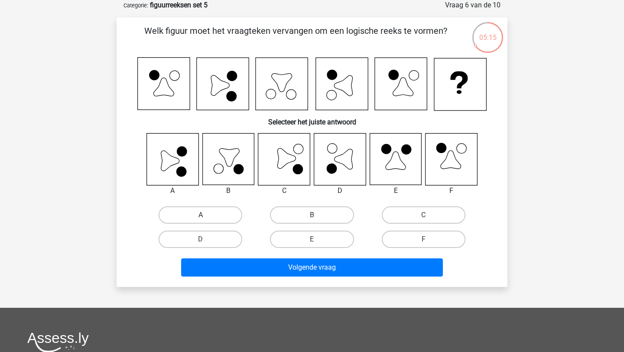
click at [179, 209] on label "A" at bounding box center [201, 214] width 84 height 17
click at [201, 215] on input "A" at bounding box center [204, 218] width 6 height 6
radio input "true"
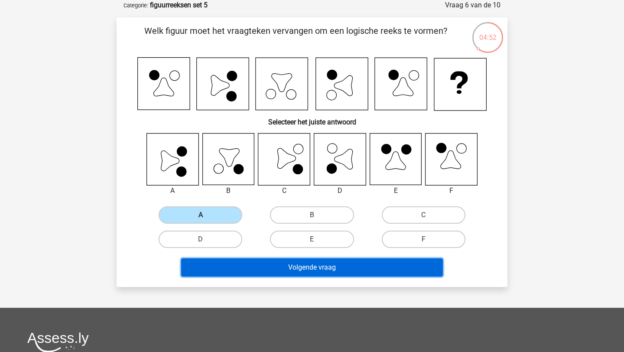
click at [267, 266] on button "Volgende vraag" at bounding box center [312, 267] width 262 height 18
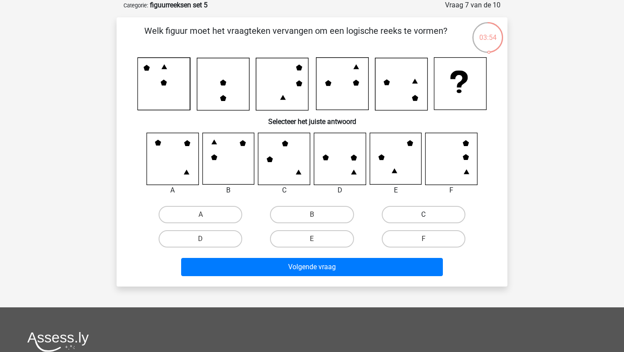
click at [412, 212] on label "C" at bounding box center [424, 214] width 84 height 17
click at [423, 214] on input "C" at bounding box center [426, 217] width 6 height 6
radio input "true"
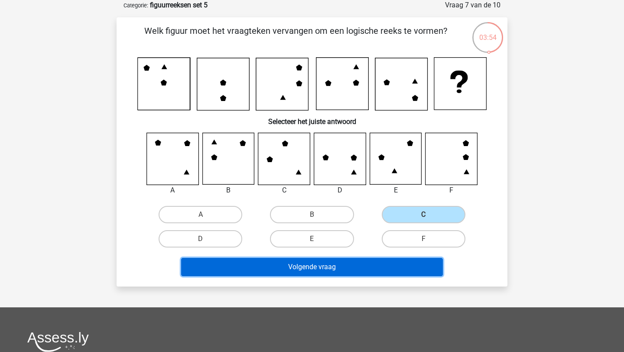
click at [357, 265] on button "Volgende vraag" at bounding box center [312, 267] width 262 height 18
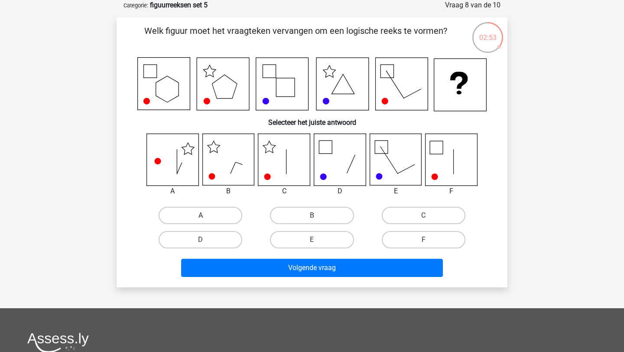
click at [185, 212] on label "A" at bounding box center [201, 215] width 84 height 17
click at [201, 215] on input "A" at bounding box center [204, 218] width 6 height 6
radio input "true"
click at [299, 210] on label "B" at bounding box center [312, 215] width 84 height 17
click at [312, 215] on input "B" at bounding box center [315, 218] width 6 height 6
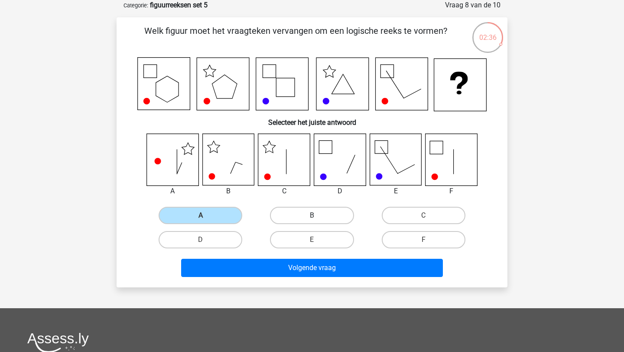
radio input "true"
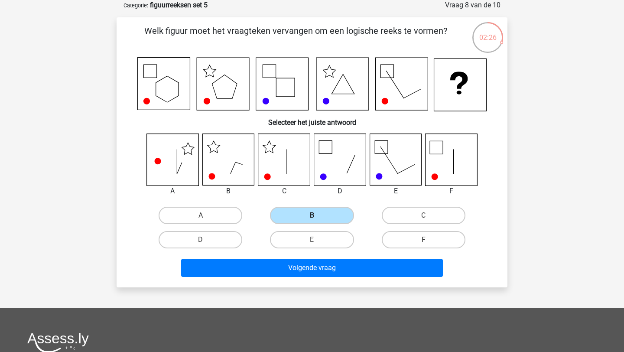
click at [283, 213] on label "B" at bounding box center [312, 215] width 84 height 17
click at [312, 215] on input "B" at bounding box center [315, 218] width 6 height 6
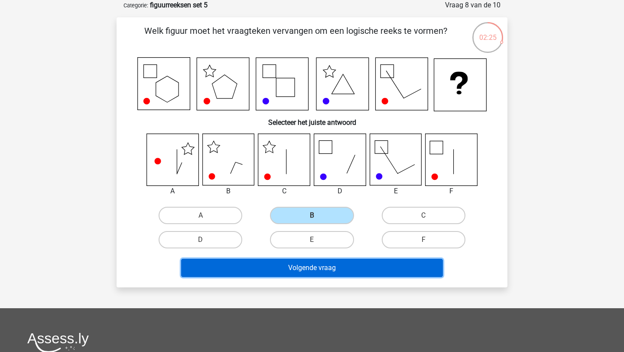
click at [285, 271] on button "Volgende vraag" at bounding box center [312, 268] width 262 height 18
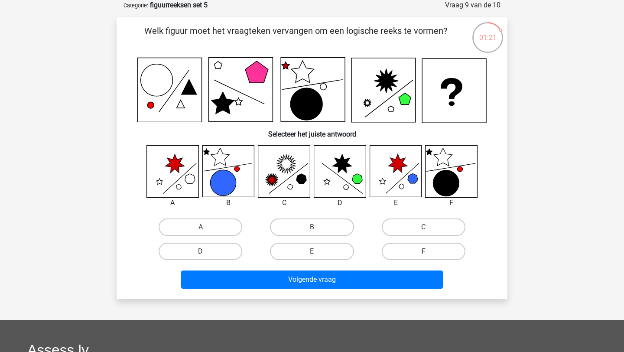
click at [209, 246] on label "D" at bounding box center [201, 251] width 84 height 17
click at [206, 251] on input "D" at bounding box center [204, 254] width 6 height 6
radio input "true"
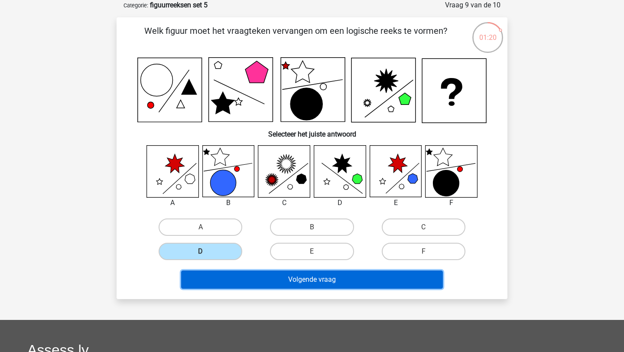
click at [216, 277] on button "Volgende vraag" at bounding box center [312, 279] width 262 height 18
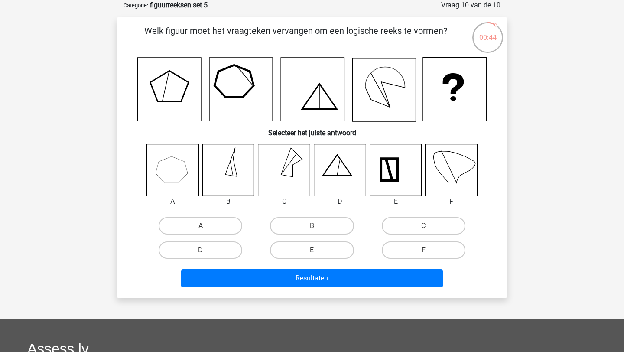
click at [223, 165] on icon at bounding box center [228, 170] width 52 height 52
click at [302, 223] on label "B" at bounding box center [312, 225] width 84 height 17
click at [312, 226] on input "B" at bounding box center [315, 229] width 6 height 6
radio input "true"
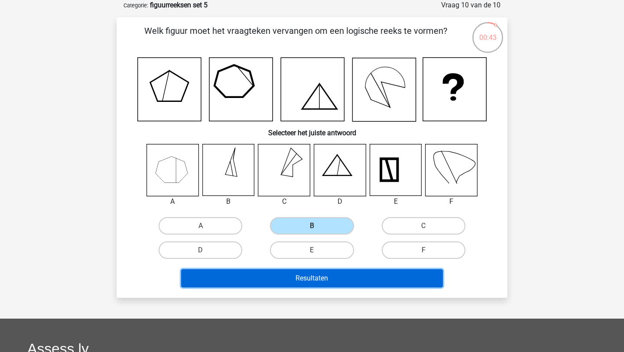
click at [302, 277] on button "Resultaten" at bounding box center [312, 278] width 262 height 18
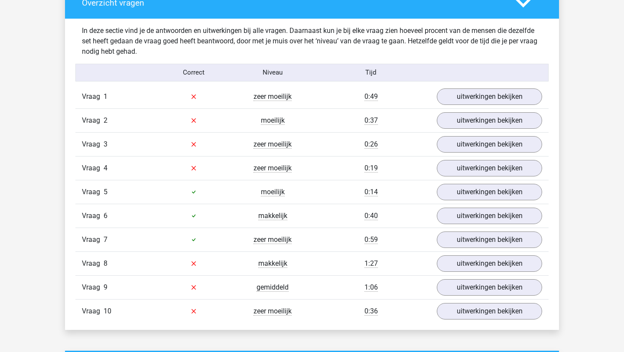
scroll to position [572, 0]
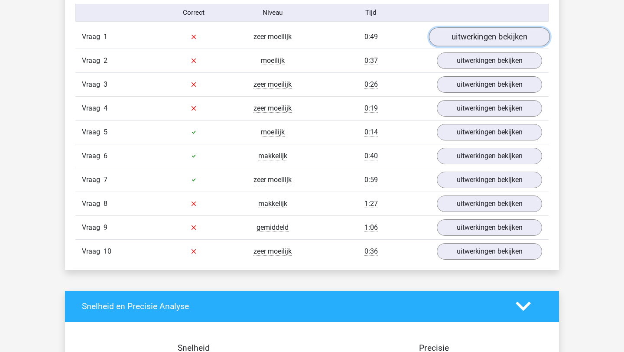
click at [495, 35] on link "uitwerkingen bekijken" at bounding box center [489, 36] width 121 height 19
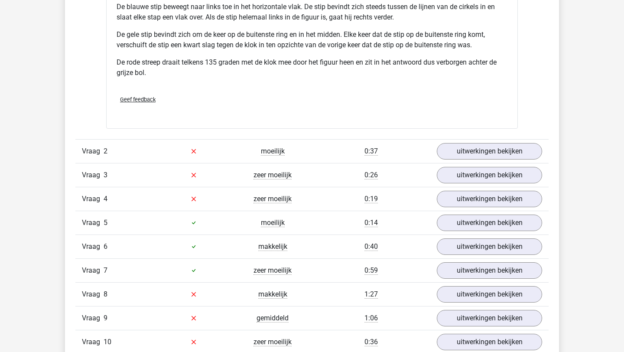
scroll to position [1075, 0]
click at [459, 146] on link "uitwerkingen bekijken" at bounding box center [489, 150] width 121 height 19
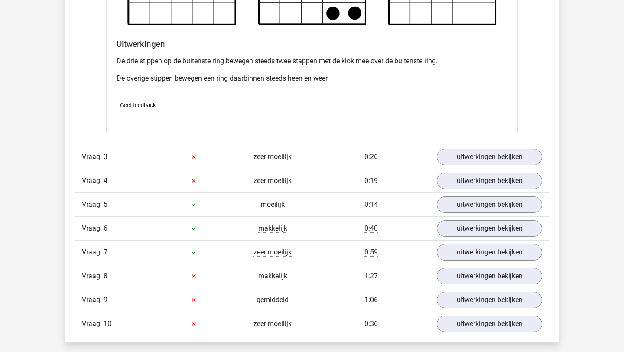
scroll to position [1592, 0]
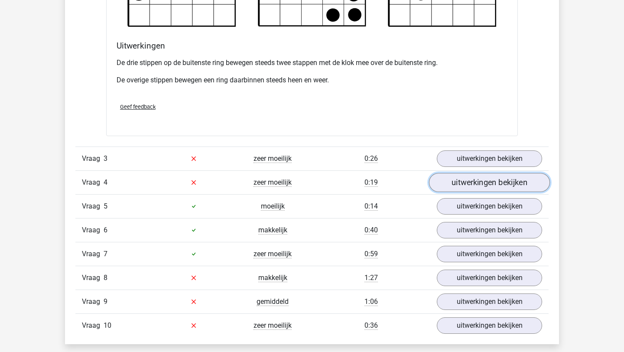
click at [473, 182] on link "uitwerkingen bekijken" at bounding box center [489, 182] width 121 height 19
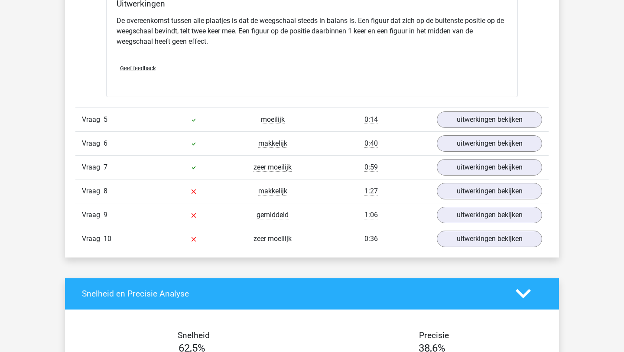
scroll to position [2186, 0]
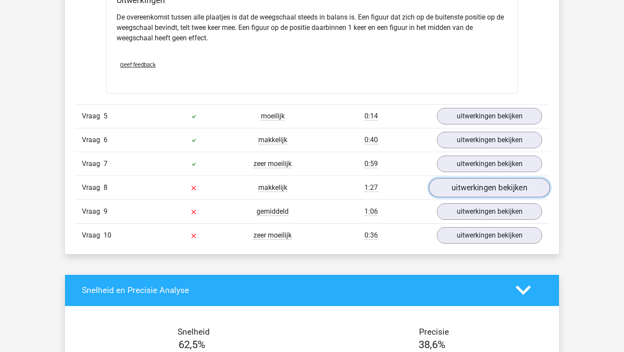
click at [476, 188] on link "uitwerkingen bekijken" at bounding box center [489, 187] width 121 height 19
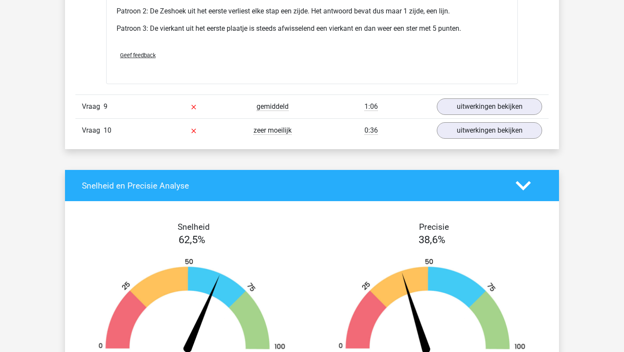
scroll to position [2816, 0]
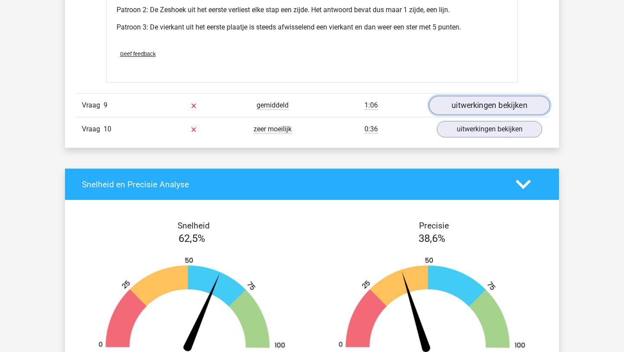
click at [479, 111] on link "uitwerkingen bekijken" at bounding box center [489, 105] width 121 height 19
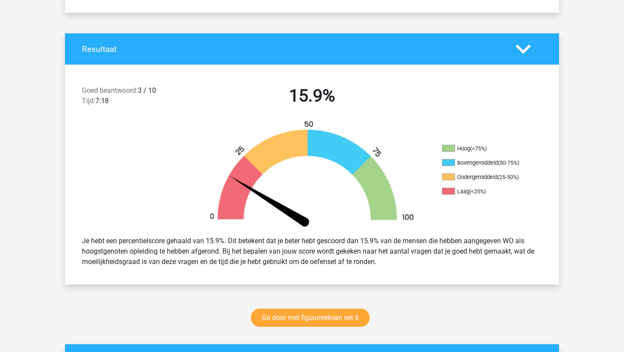
scroll to position [261, 0]
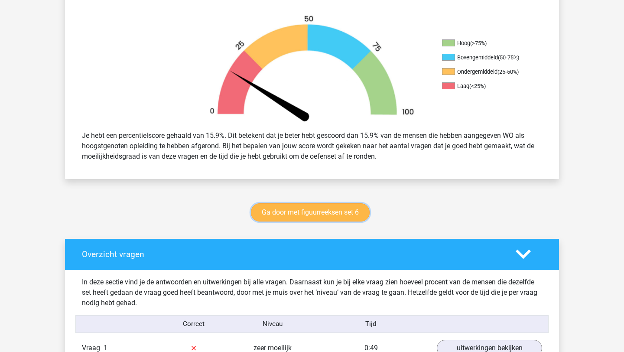
click at [343, 206] on link "Ga door met figuurreeksen set 6" at bounding box center [310, 212] width 119 height 18
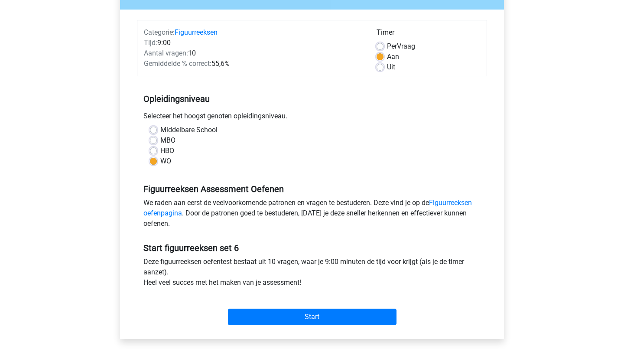
scroll to position [138, 0]
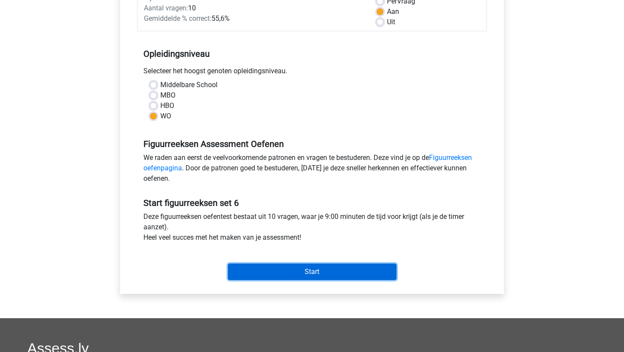
click at [312, 272] on input "Start" at bounding box center [312, 271] width 169 height 16
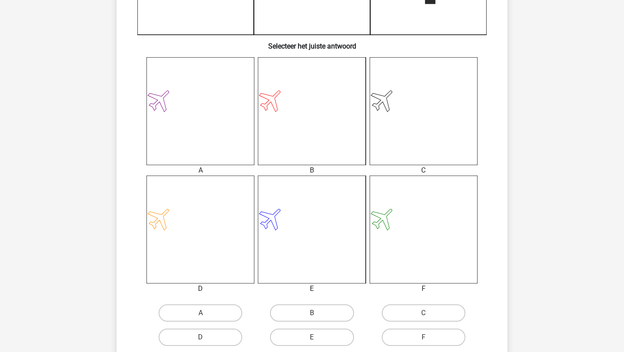
scroll to position [370, 0]
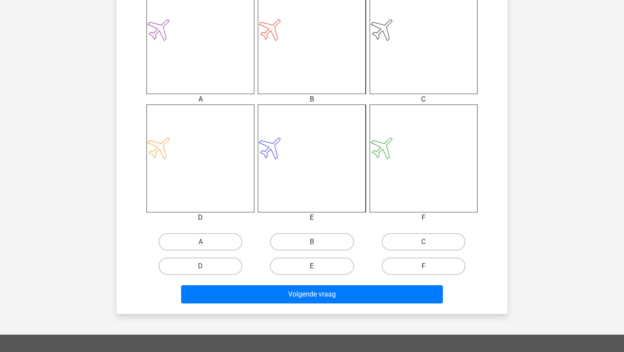
click at [314, 243] on input "B" at bounding box center [315, 245] width 6 height 6
radio input "true"
click at [314, 239] on label "B" at bounding box center [312, 241] width 84 height 17
click at [314, 242] on input "B" at bounding box center [315, 245] width 6 height 6
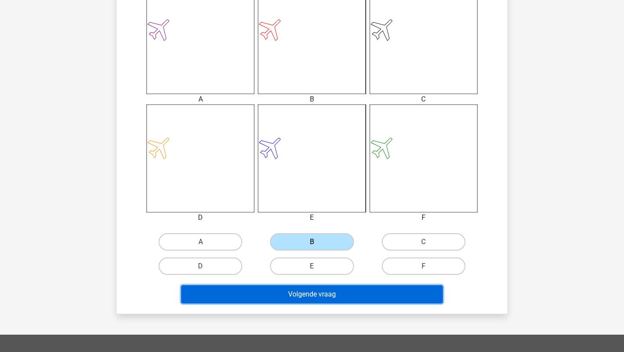
click at [318, 302] on button "Volgende vraag" at bounding box center [312, 294] width 262 height 18
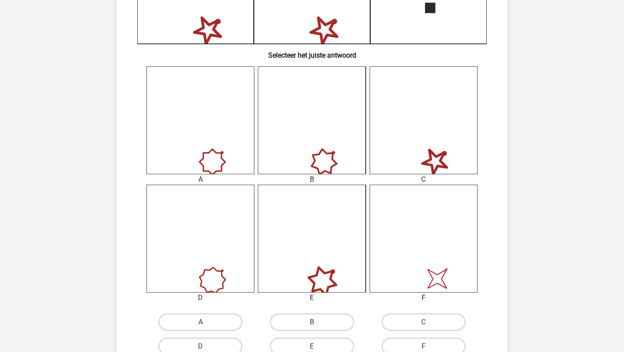
scroll to position [306, 0]
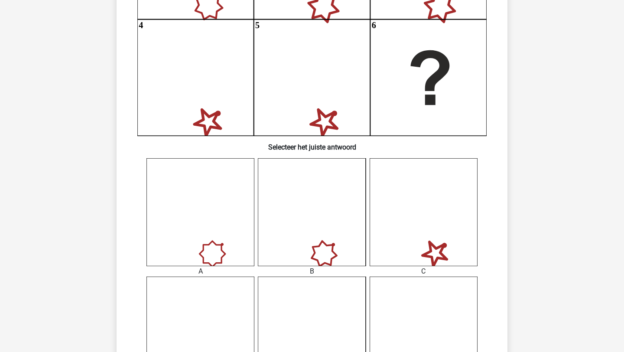
click at [323, 214] on icon at bounding box center [312, 212] width 108 height 108
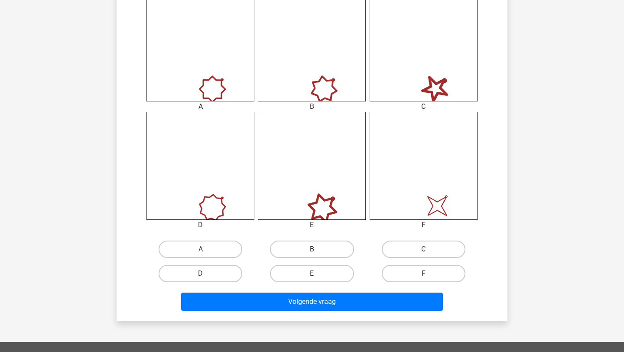
click at [318, 254] on label "B" at bounding box center [312, 248] width 84 height 17
click at [318, 254] on input "B" at bounding box center [315, 252] width 6 height 6
radio input "true"
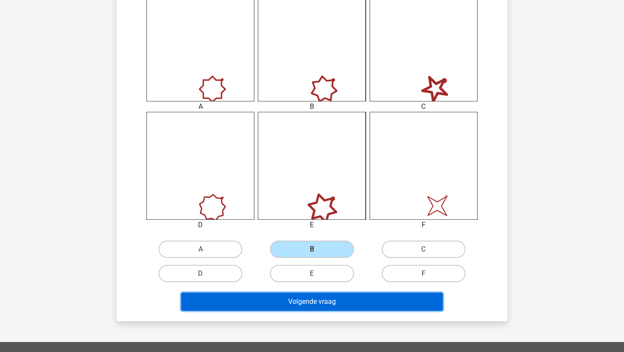
click at [319, 303] on button "Volgende vraag" at bounding box center [312, 301] width 262 height 18
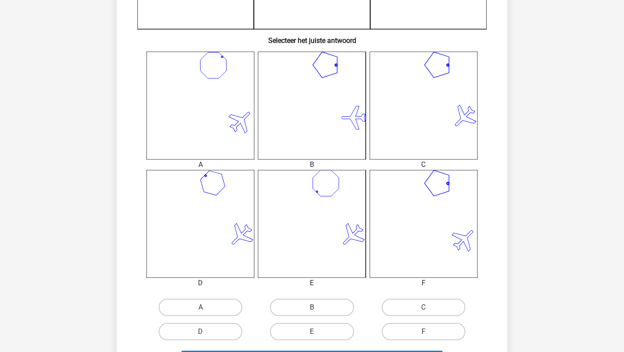
scroll to position [315, 0]
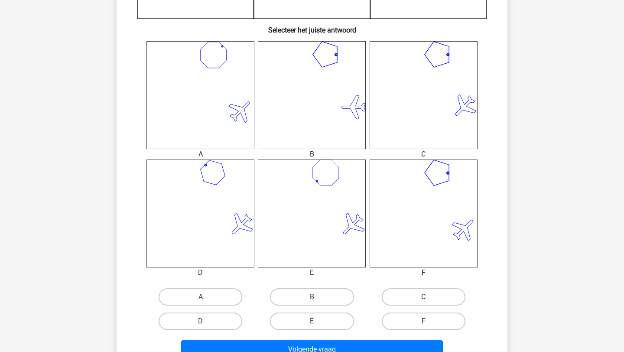
click at [407, 293] on label "C" at bounding box center [424, 296] width 84 height 17
click at [423, 297] on input "C" at bounding box center [426, 300] width 6 height 6
radio input "true"
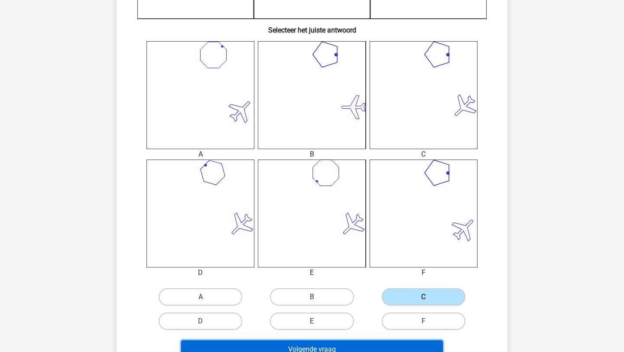
click at [386, 346] on button "Volgende vraag" at bounding box center [312, 349] width 262 height 18
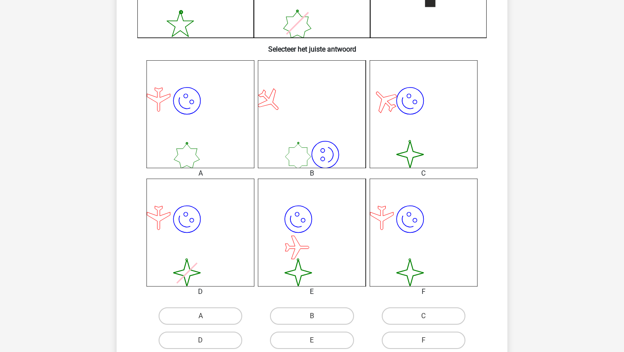
scroll to position [301, 0]
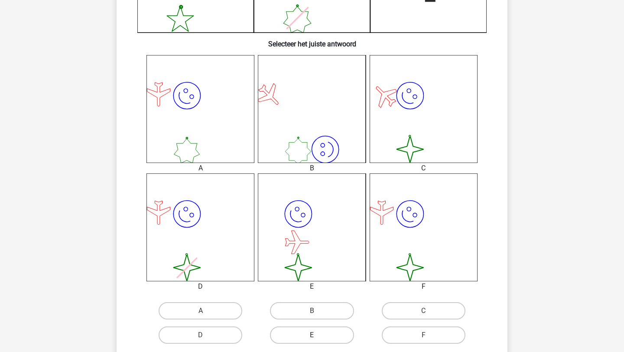
click at [322, 337] on label "E" at bounding box center [312, 334] width 84 height 17
click at [318, 337] on input "E" at bounding box center [315, 338] width 6 height 6
radio input "true"
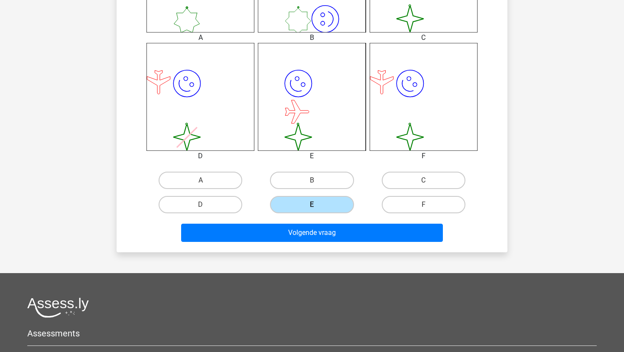
scroll to position [436, 0]
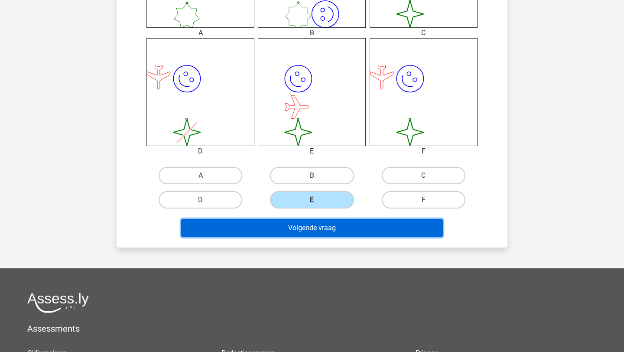
click at [341, 228] on button "Volgende vraag" at bounding box center [312, 228] width 262 height 18
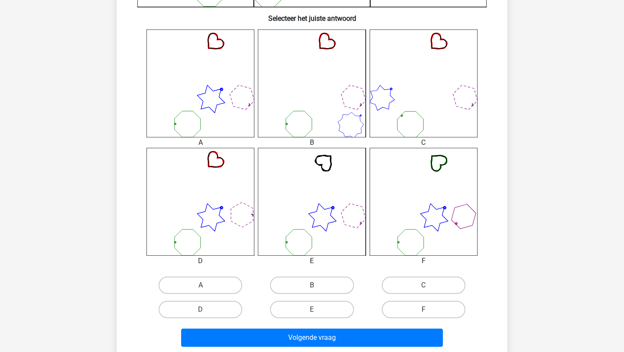
scroll to position [332, 0]
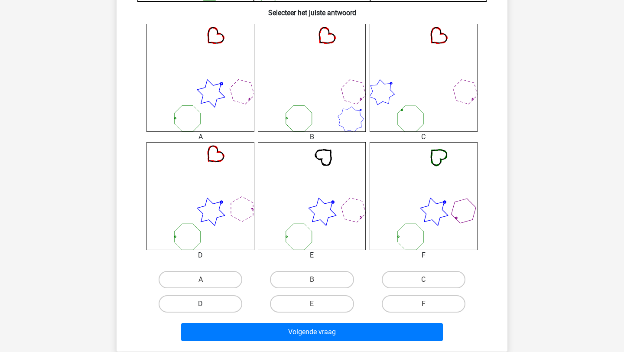
click at [222, 298] on label "D" at bounding box center [201, 303] width 84 height 17
click at [206, 304] on input "D" at bounding box center [204, 307] width 6 height 6
radio input "true"
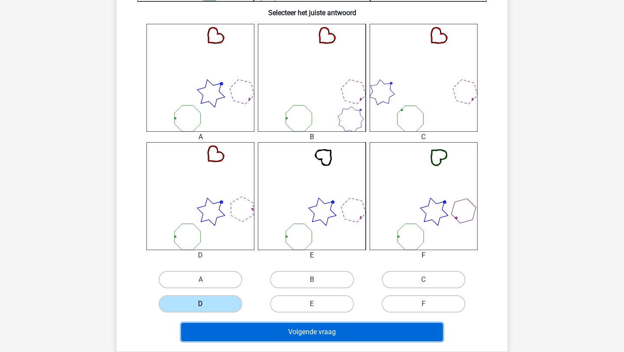
click at [234, 330] on button "Volgende vraag" at bounding box center [312, 332] width 262 height 18
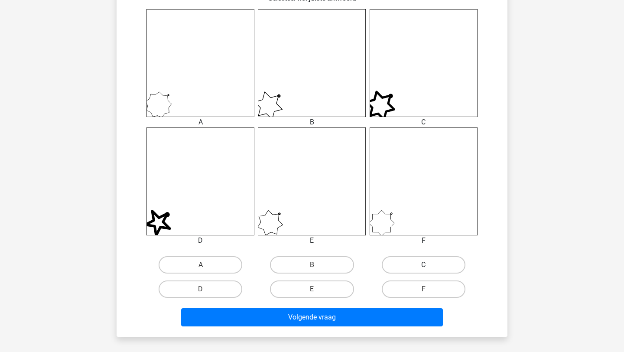
scroll to position [365, 0]
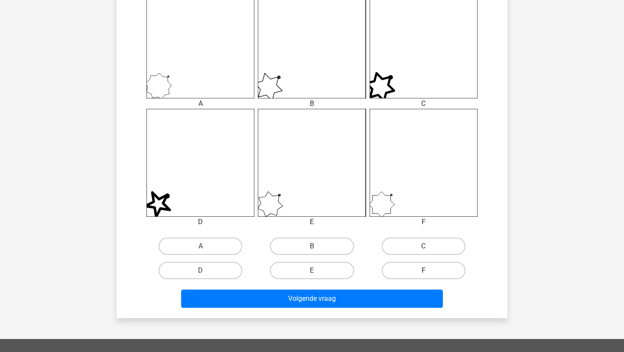
click at [420, 271] on label "F" at bounding box center [424, 270] width 84 height 17
click at [423, 271] on input "F" at bounding box center [426, 273] width 6 height 6
radio input "true"
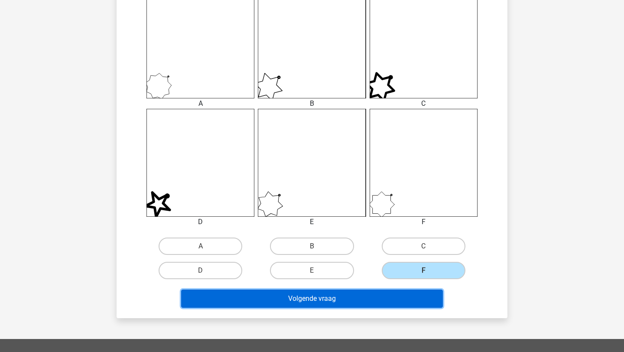
click at [412, 296] on button "Volgende vraag" at bounding box center [312, 298] width 262 height 18
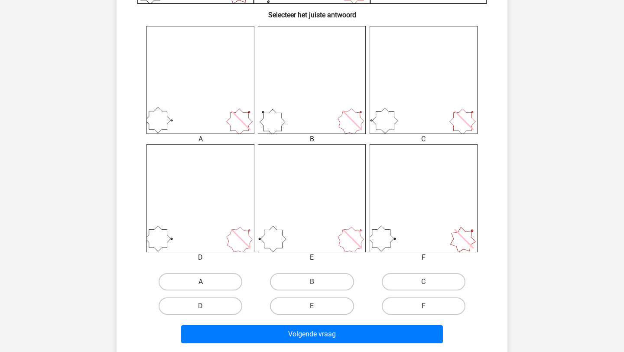
scroll to position [331, 0]
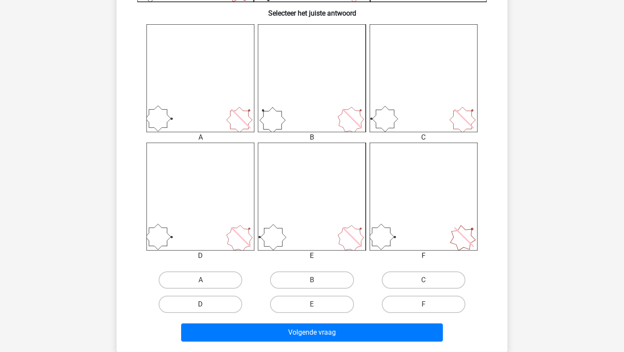
click at [217, 301] on label "D" at bounding box center [201, 303] width 84 height 17
click at [206, 304] on input "D" at bounding box center [204, 307] width 6 height 6
radio input "true"
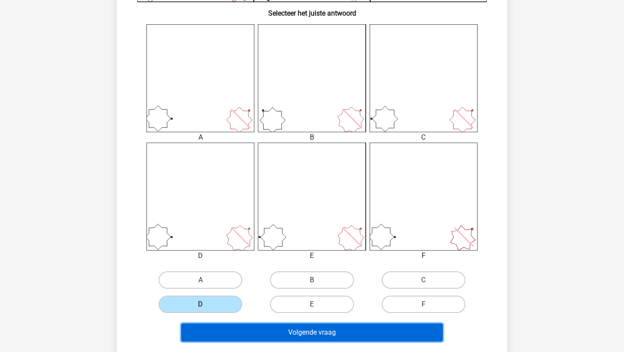
click at [231, 334] on button "Volgende vraag" at bounding box center [312, 332] width 262 height 18
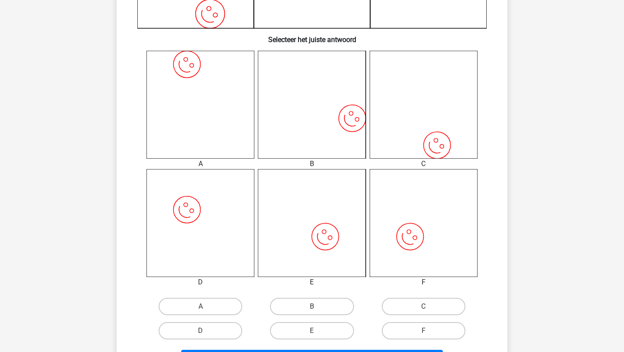
scroll to position [306, 0]
click at [208, 327] on label "D" at bounding box center [201, 329] width 84 height 17
click at [206, 330] on input "D" at bounding box center [204, 333] width 6 height 6
radio input "true"
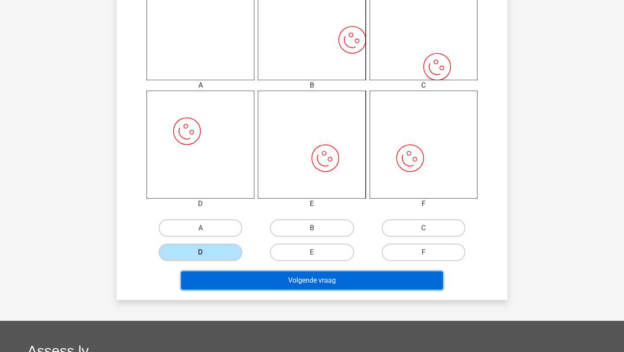
click at [225, 285] on button "Volgende vraag" at bounding box center [312, 280] width 262 height 18
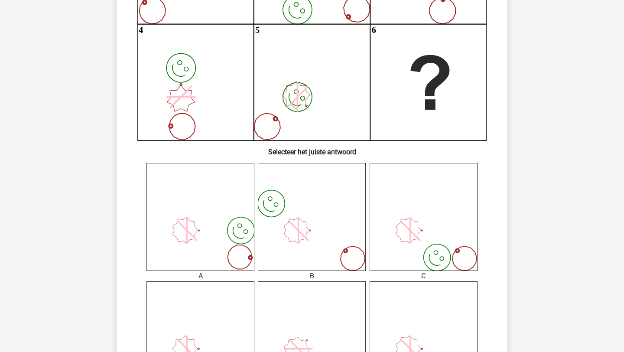
scroll to position [185, 0]
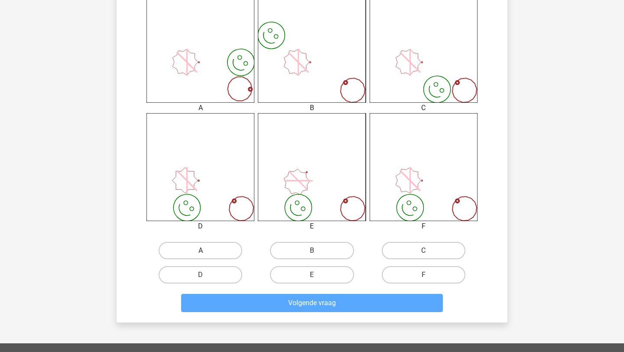
scroll to position [373, 0]
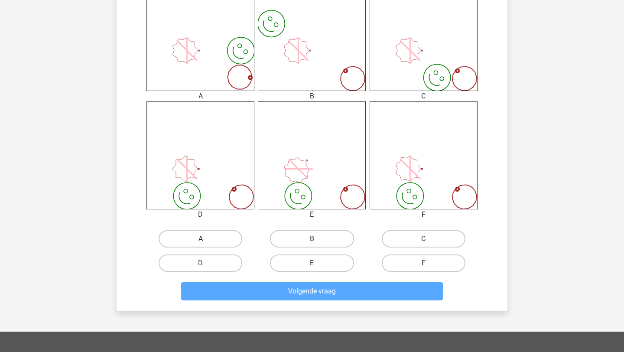
click at [218, 237] on label "A" at bounding box center [201, 238] width 84 height 17
click at [206, 239] on input "A" at bounding box center [204, 242] width 6 height 6
radio input "true"
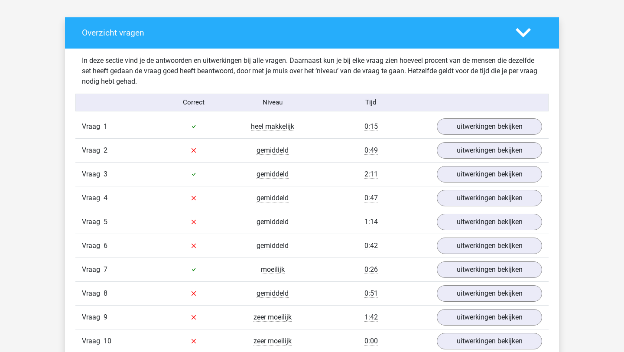
scroll to position [488, 0]
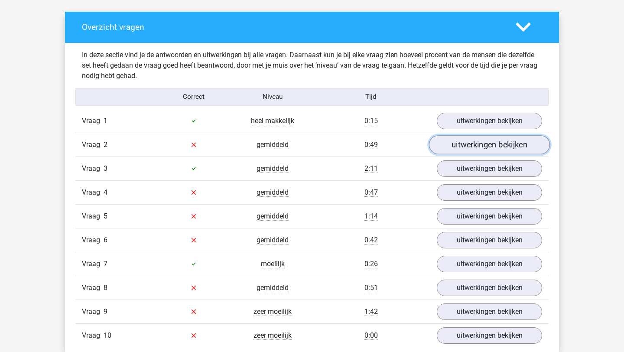
click at [454, 141] on link "uitwerkingen bekijken" at bounding box center [489, 144] width 121 height 19
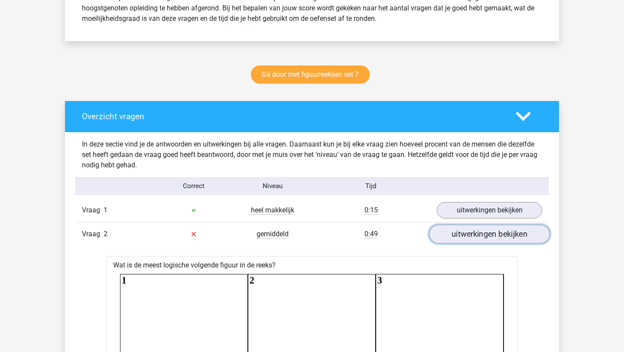
scroll to position [388, 0]
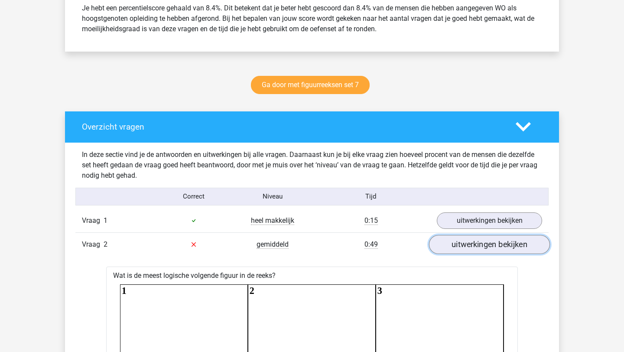
click at [477, 248] on link "uitwerkingen bekijken" at bounding box center [489, 244] width 121 height 19
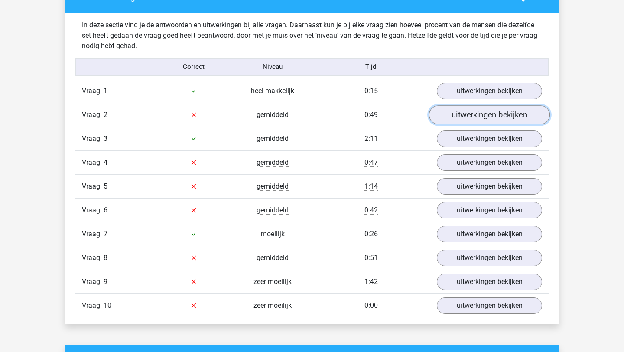
scroll to position [519, 0]
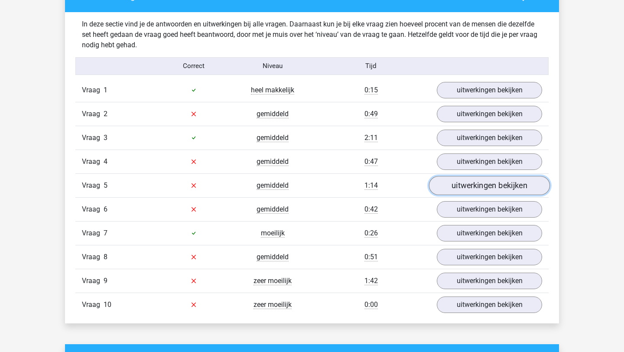
click at [487, 188] on link "uitwerkingen bekijken" at bounding box center [489, 185] width 121 height 19
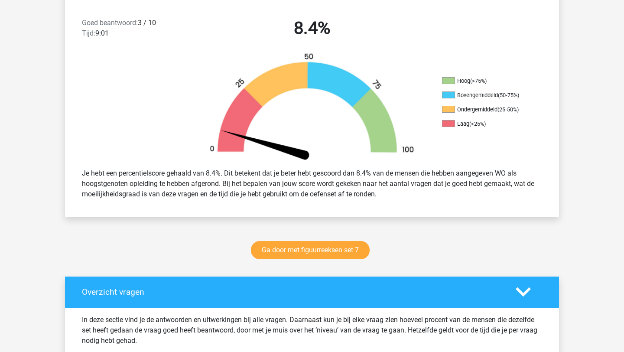
scroll to position [224, 0]
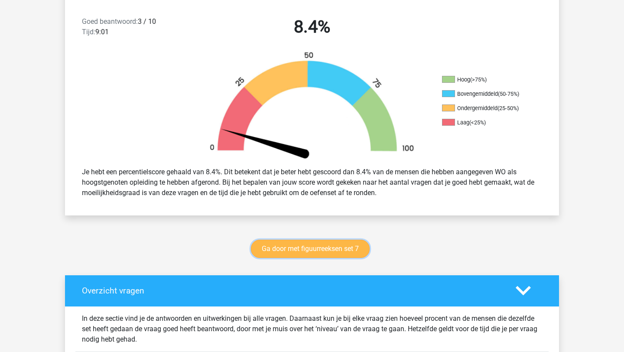
click at [334, 247] on link "Ga door met figuurreeksen set 7" at bounding box center [310, 249] width 119 height 18
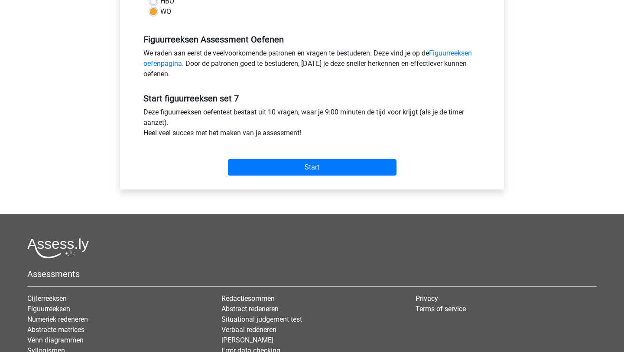
scroll to position [264, 0]
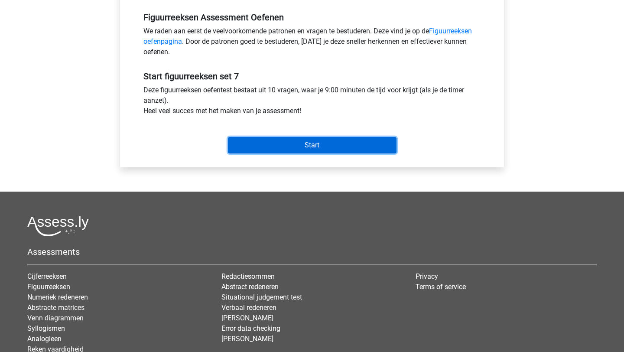
click at [308, 146] on input "Start" at bounding box center [312, 145] width 169 height 16
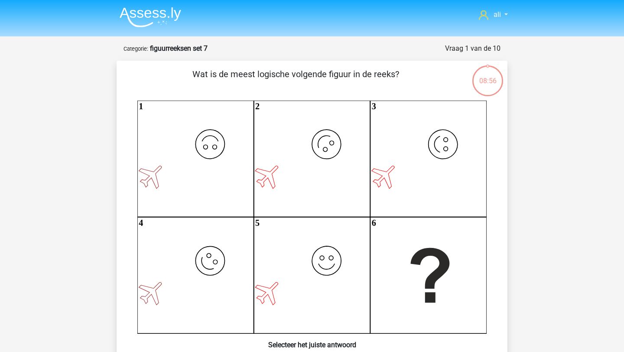
click at [155, 14] on img at bounding box center [151, 17] width 62 height 20
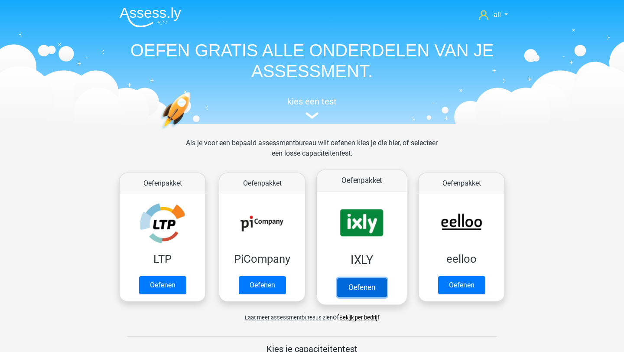
click at [360, 278] on link "Oefenen" at bounding box center [361, 287] width 49 height 19
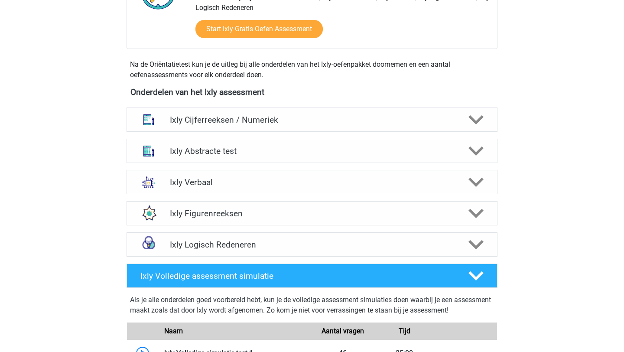
scroll to position [272, 0]
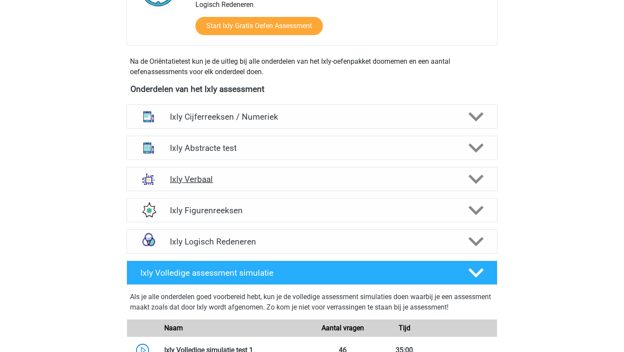
click at [210, 180] on h4 "Ixly Verbaal" at bounding box center [312, 179] width 284 height 10
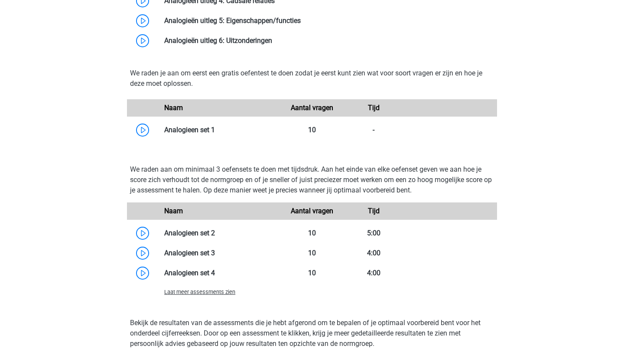
scroll to position [671, 0]
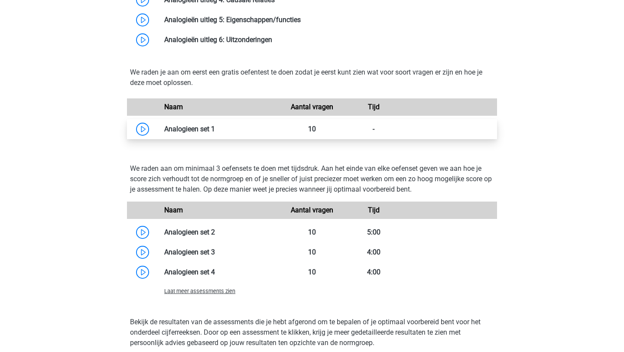
click at [215, 129] on link at bounding box center [215, 129] width 0 height 8
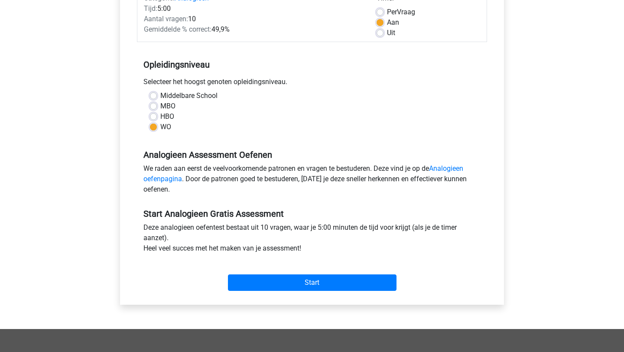
scroll to position [180, 0]
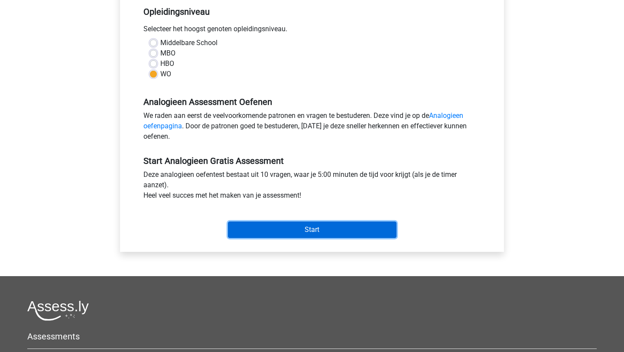
click at [312, 230] on input "Start" at bounding box center [312, 229] width 169 height 16
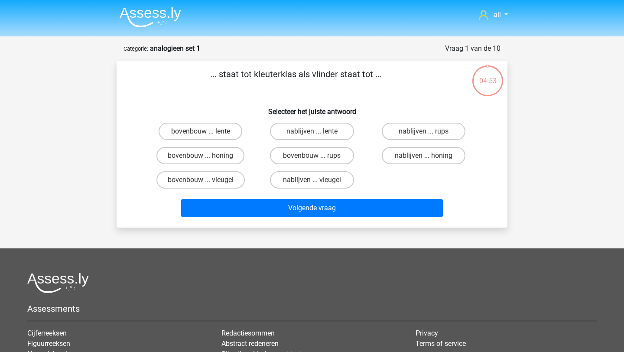
click at [312, 157] on input "bovenbouw ... rups" at bounding box center [315, 159] width 6 height 6
radio input "true"
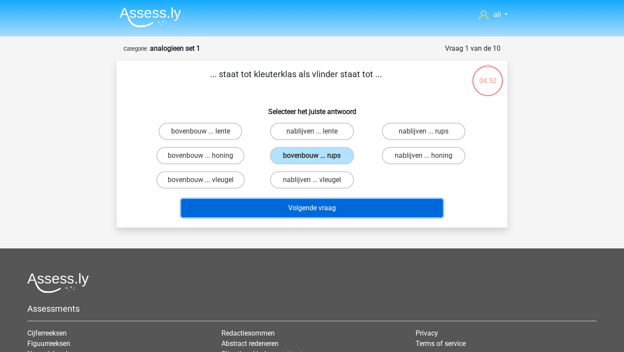
click at [310, 203] on button "Volgende vraag" at bounding box center [312, 208] width 262 height 18
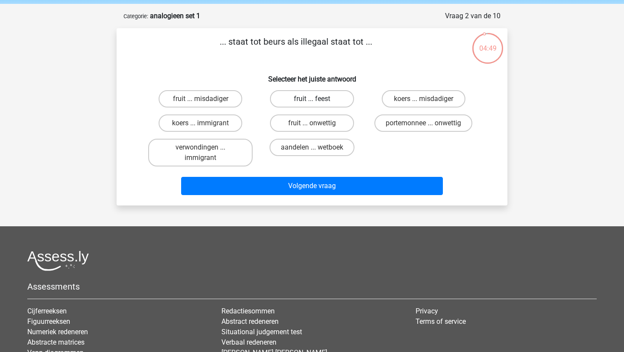
scroll to position [32, 0]
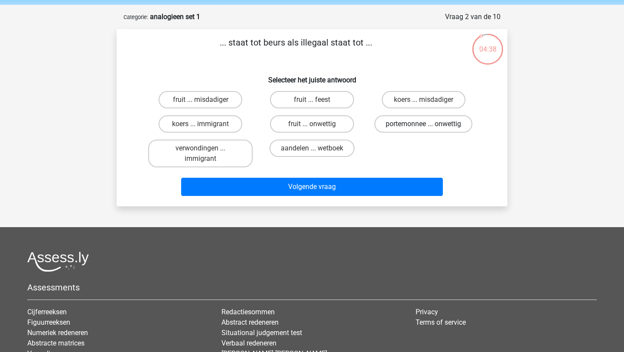
click at [407, 122] on label "portemonnee ... onwettig" at bounding box center [423, 123] width 98 height 17
click at [423, 124] on input "portemonnee ... onwettig" at bounding box center [426, 127] width 6 height 6
radio input "true"
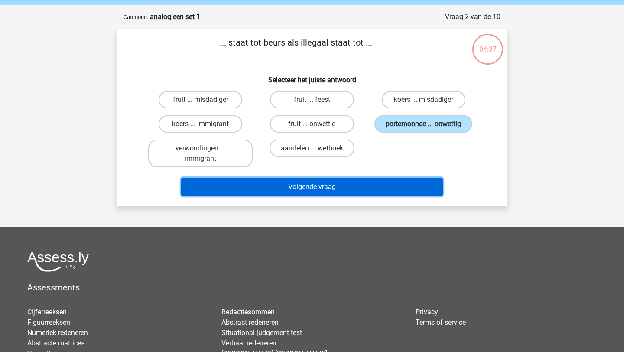
click at [396, 180] on button "Volgende vraag" at bounding box center [312, 187] width 262 height 18
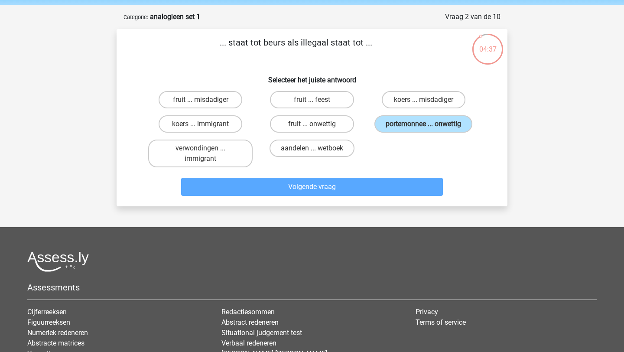
scroll to position [43, 0]
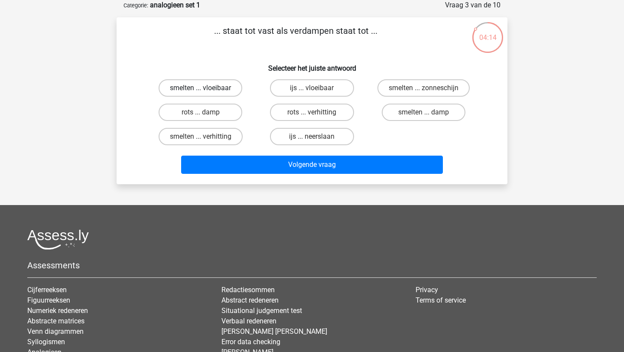
click at [217, 88] on label "smelten ... vloeibaar" at bounding box center [201, 87] width 84 height 17
click at [206, 88] on input "smelten ... vloeibaar" at bounding box center [204, 91] width 6 height 6
radio input "true"
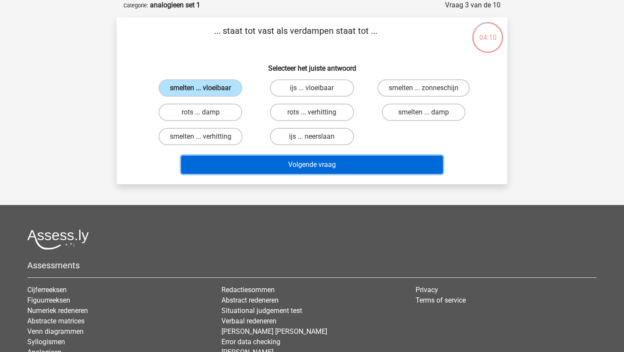
click at [309, 167] on button "Volgende vraag" at bounding box center [312, 165] width 262 height 18
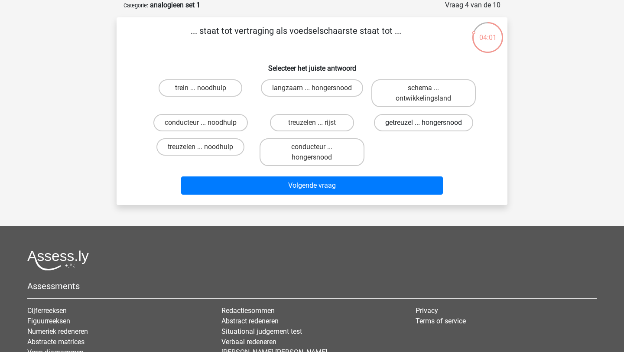
click at [409, 120] on label "getreuzel ... hongersnood" at bounding box center [423, 122] width 99 height 17
click at [423, 123] on input "getreuzel ... hongersnood" at bounding box center [426, 126] width 6 height 6
radio input "true"
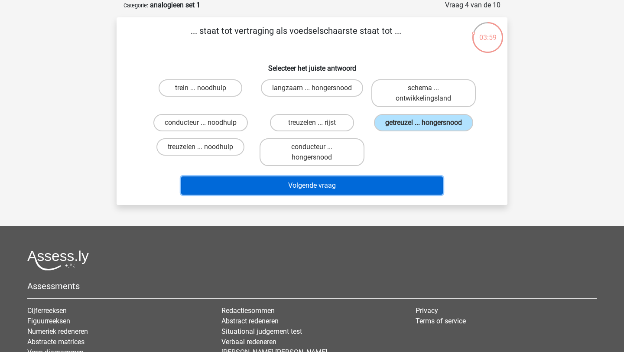
click at [371, 181] on button "Volgende vraag" at bounding box center [312, 185] width 262 height 18
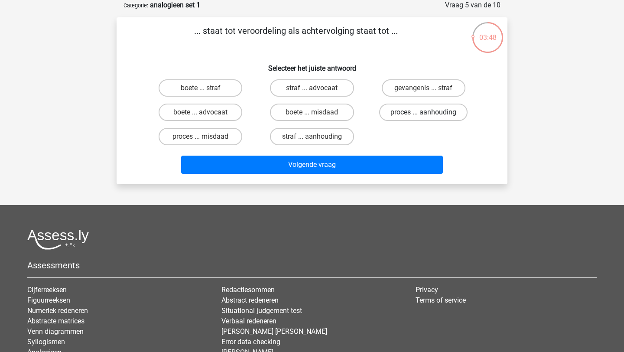
click at [429, 107] on label "proces ... aanhouding" at bounding box center [423, 112] width 88 height 17
click at [429, 112] on input "proces ... aanhouding" at bounding box center [426, 115] width 6 height 6
radio input "true"
click at [391, 176] on div "Volgende vraag" at bounding box center [312, 167] width 334 height 22
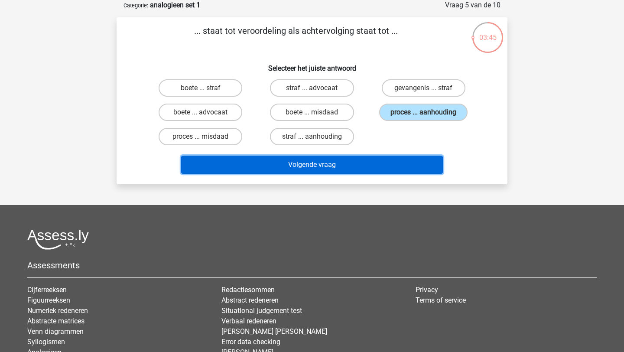
click at [386, 161] on button "Volgende vraag" at bounding box center [312, 165] width 262 height 18
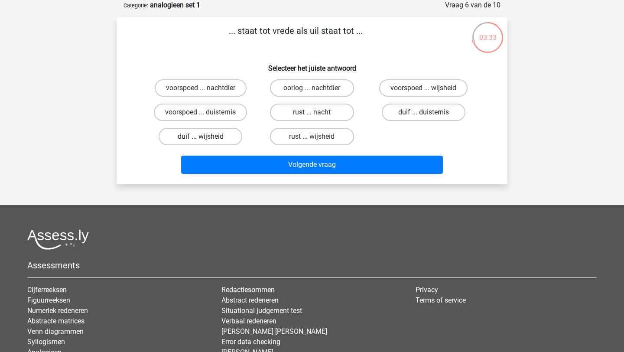
click at [213, 139] on label "duif ... wijsheid" at bounding box center [201, 136] width 84 height 17
click at [206, 139] on input "duif ... wijsheid" at bounding box center [204, 139] width 6 height 6
radio input "true"
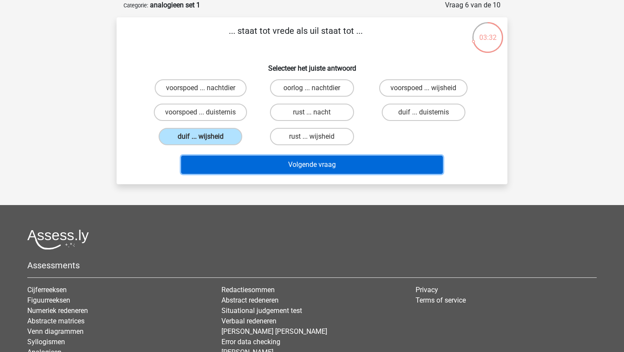
click at [241, 171] on button "Volgende vraag" at bounding box center [312, 165] width 262 height 18
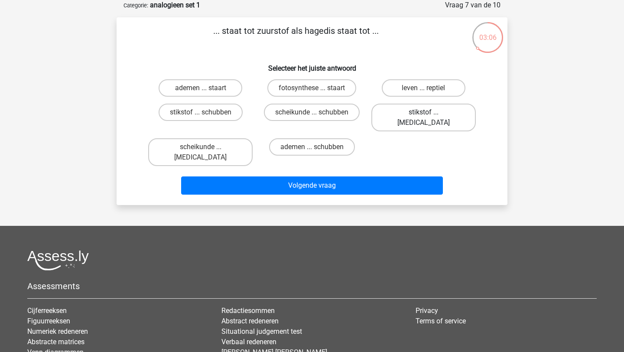
click at [395, 106] on label "stikstof ... krokodil" at bounding box center [423, 118] width 104 height 28
click at [423, 112] on input "stikstof ... krokodil" at bounding box center [426, 115] width 6 height 6
radio input "true"
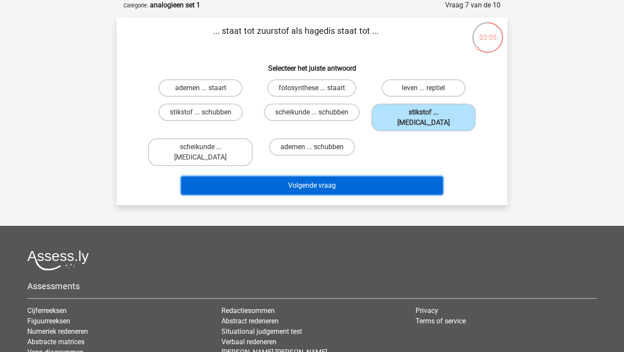
click at [384, 176] on button "Volgende vraag" at bounding box center [312, 185] width 262 height 18
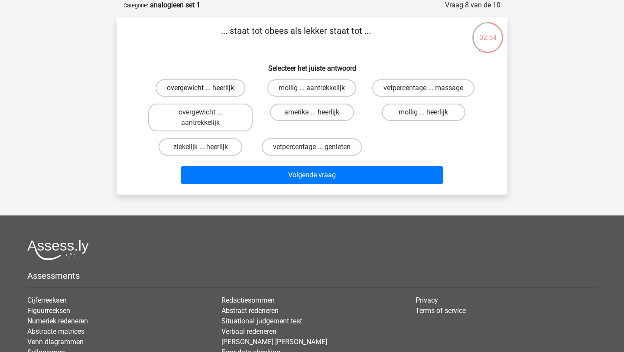
click at [220, 93] on label "overgewicht ... heerlijk" at bounding box center [201, 87] width 90 height 17
click at [206, 93] on input "overgewicht ... heerlijk" at bounding box center [204, 91] width 6 height 6
radio input "true"
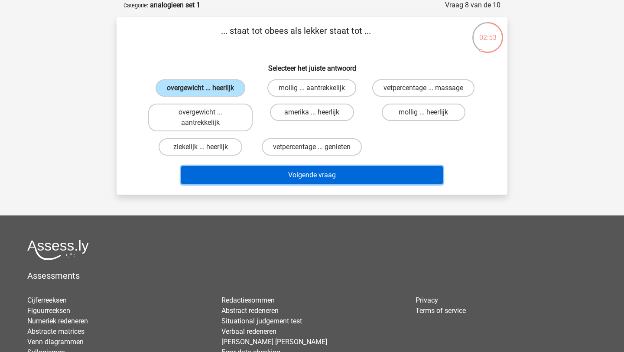
click at [260, 170] on button "Volgende vraag" at bounding box center [312, 175] width 262 height 18
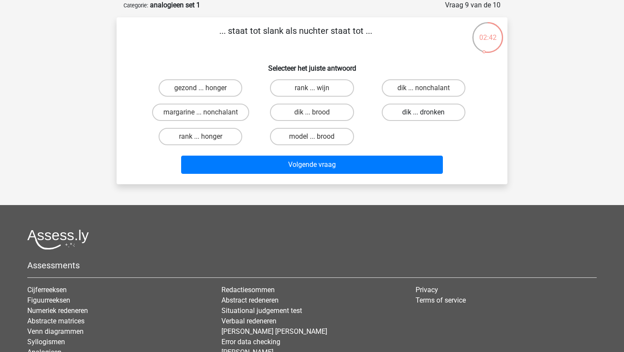
click at [409, 118] on label "dik ... dronken" at bounding box center [424, 112] width 84 height 17
click at [423, 118] on input "dik ... dronken" at bounding box center [426, 115] width 6 height 6
radio input "true"
click at [383, 175] on div "Volgende vraag" at bounding box center [312, 167] width 334 height 22
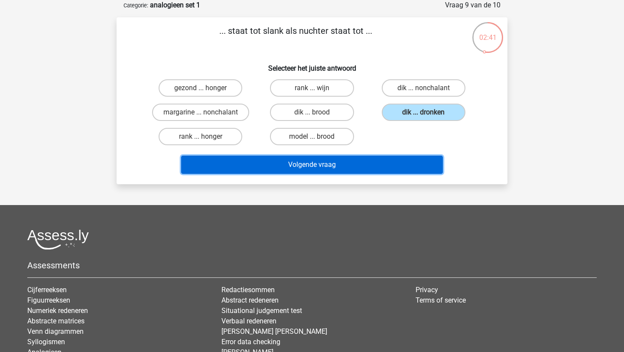
click at [383, 162] on button "Volgende vraag" at bounding box center [312, 165] width 262 height 18
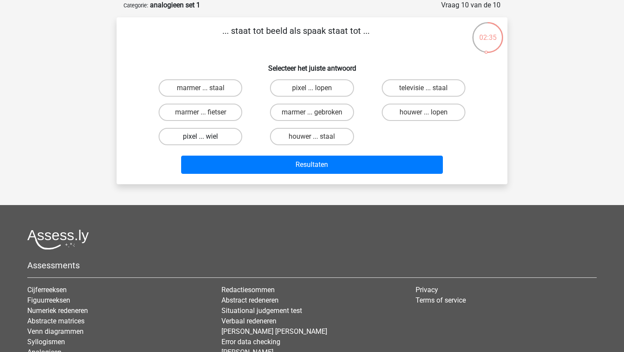
click at [222, 136] on label "pixel ... wiel" at bounding box center [201, 136] width 84 height 17
click at [206, 136] on input "pixel ... wiel" at bounding box center [204, 139] width 6 height 6
radio input "true"
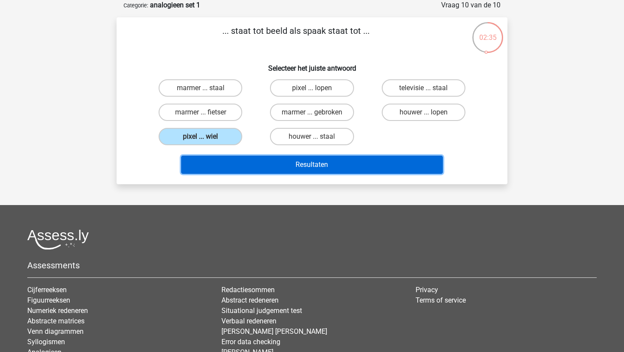
click at [235, 165] on button "Resultaten" at bounding box center [312, 165] width 262 height 18
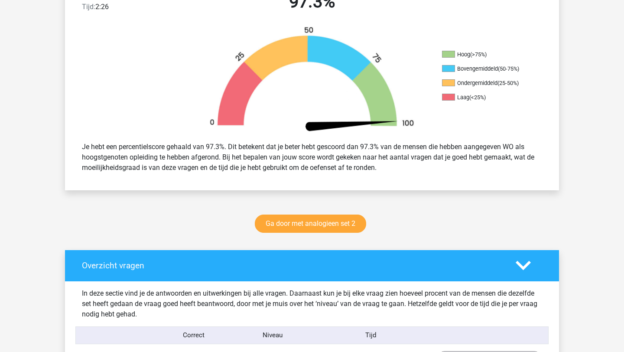
scroll to position [253, 0]
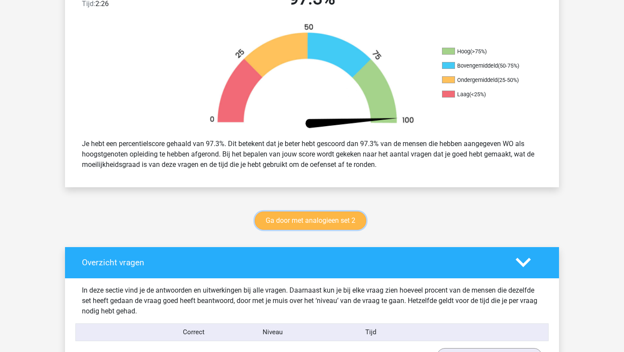
click at [327, 217] on link "Ga door met analogieen set 2" at bounding box center [310, 220] width 111 height 18
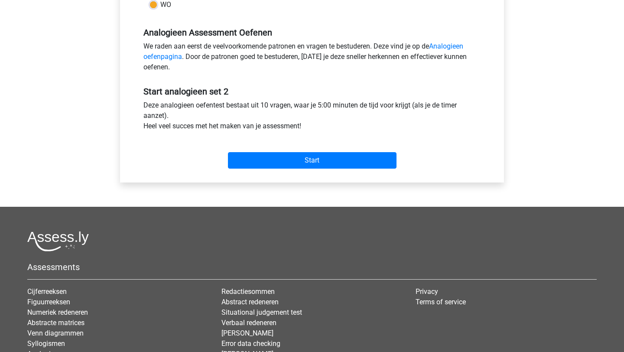
scroll to position [287, 0]
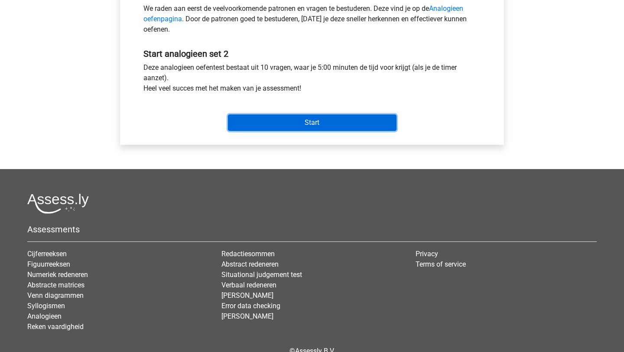
click at [310, 123] on input "Start" at bounding box center [312, 122] width 169 height 16
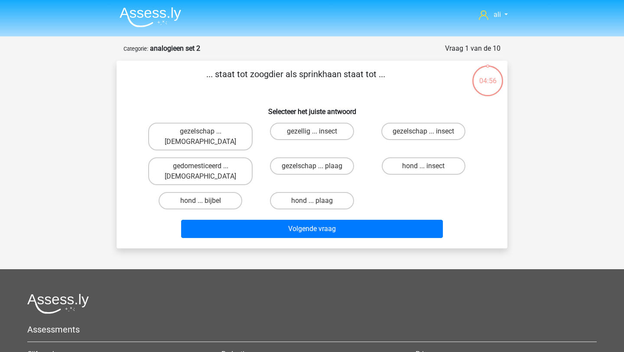
click at [156, 19] on img at bounding box center [151, 17] width 62 height 20
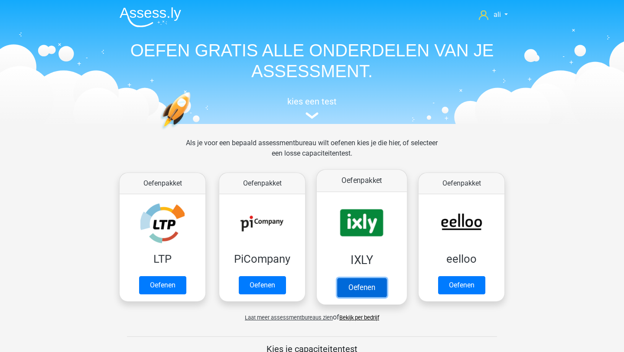
click at [352, 287] on link "Oefenen" at bounding box center [361, 287] width 49 height 19
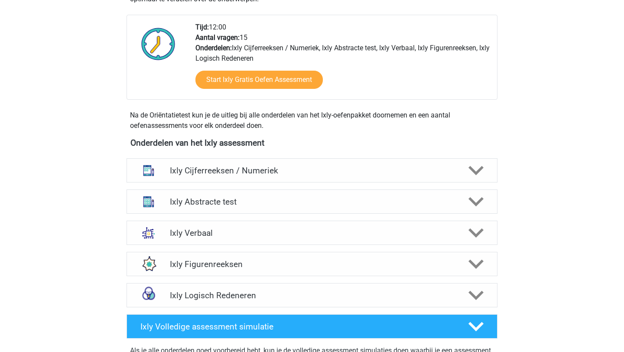
scroll to position [248, 0]
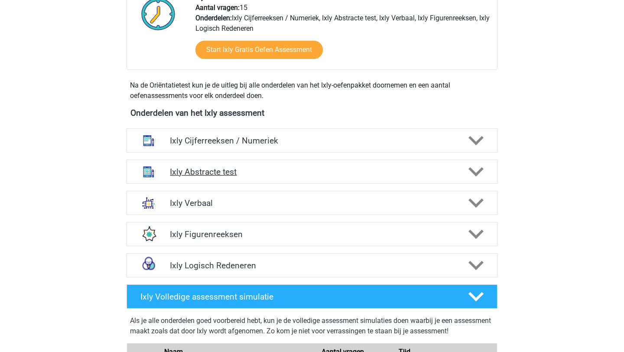
click at [254, 173] on h4 "Ixly Abstracte test" at bounding box center [312, 172] width 284 height 10
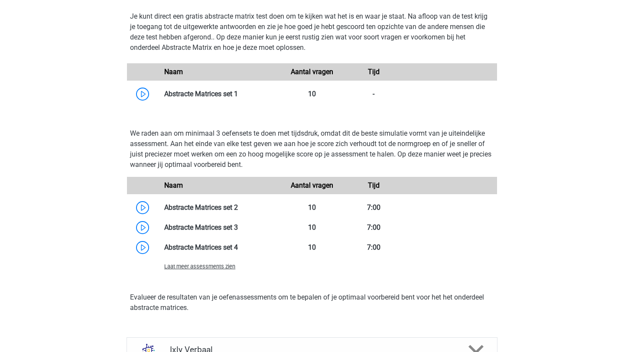
scroll to position [563, 0]
click at [216, 261] on div "Laat meer assessments zien" at bounding box center [219, 265] width 123 height 10
click at [216, 267] on span "Laat meer assessments zien" at bounding box center [199, 266] width 71 height 6
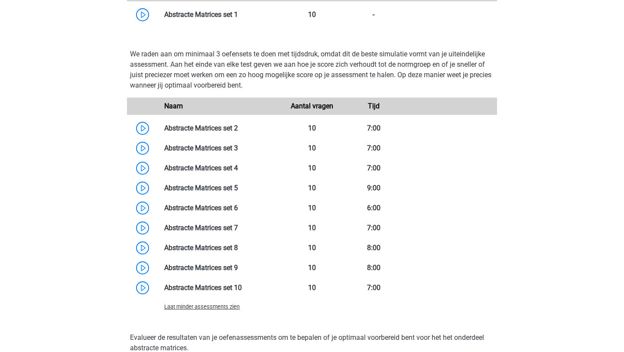
scroll to position [639, 0]
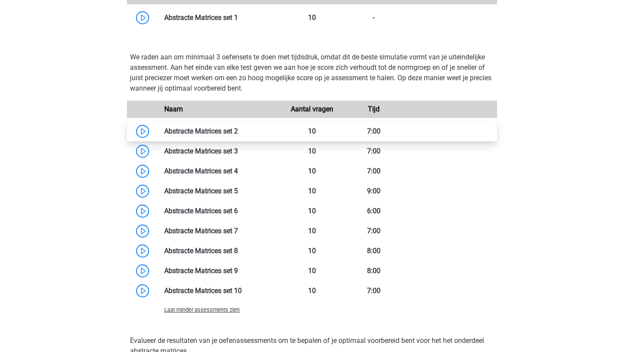
click at [238, 132] on link at bounding box center [238, 131] width 0 height 8
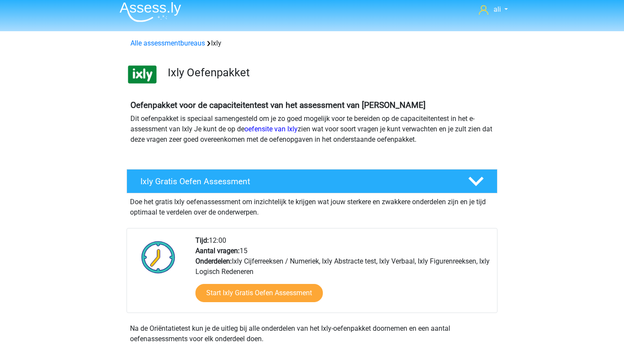
scroll to position [0, 0]
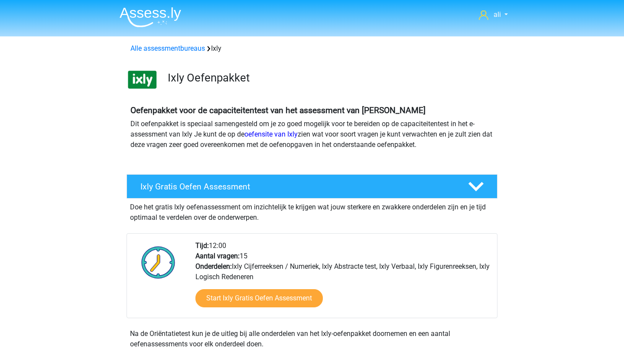
click at [152, 80] on img at bounding box center [142, 79] width 31 height 31
click at [172, 50] on link "Alle assessmentbureaus" at bounding box center [167, 48] width 75 height 8
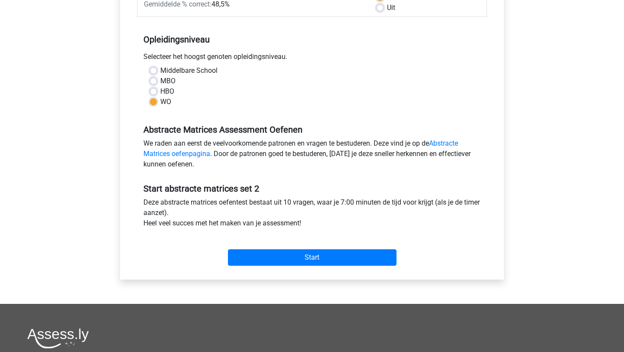
scroll to position [203, 0]
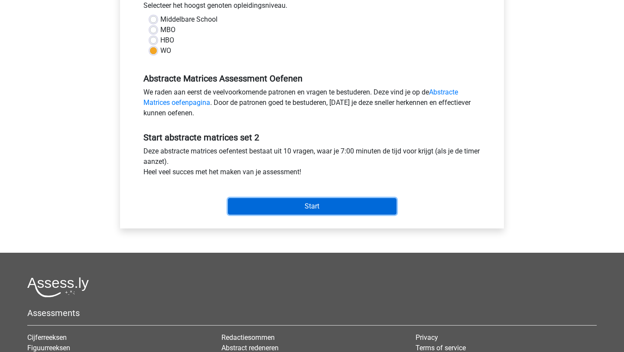
click at [264, 204] on input "Start" at bounding box center [312, 206] width 169 height 16
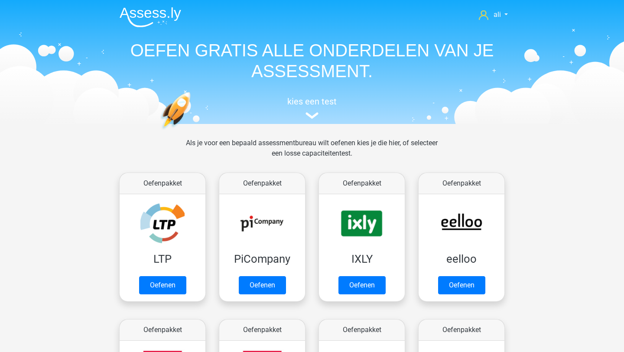
scroll to position [138, 0]
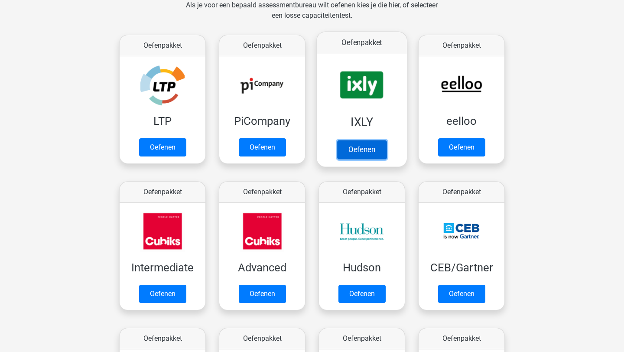
click at [372, 140] on link "Oefenen" at bounding box center [361, 149] width 49 height 19
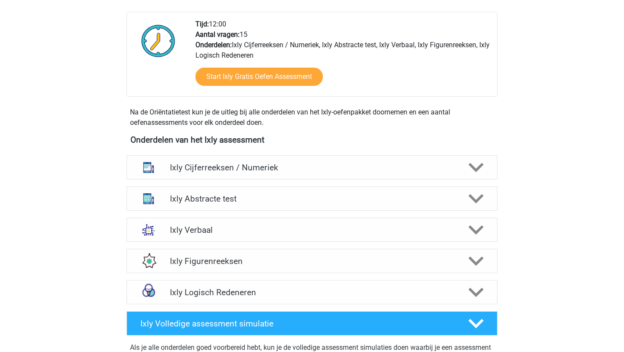
scroll to position [269, 0]
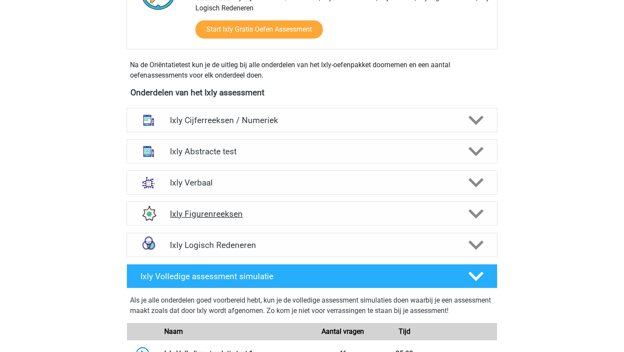
click at [477, 214] on polygon at bounding box center [475, 214] width 15 height 10
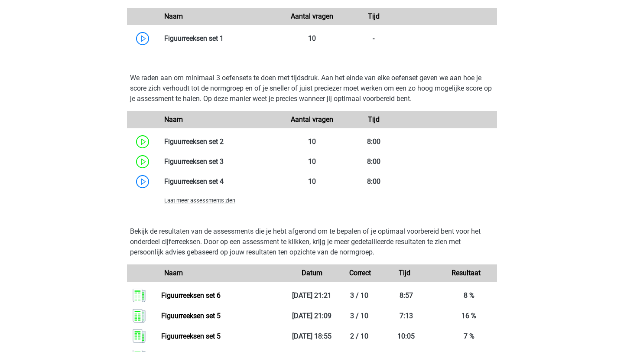
scroll to position [597, 0]
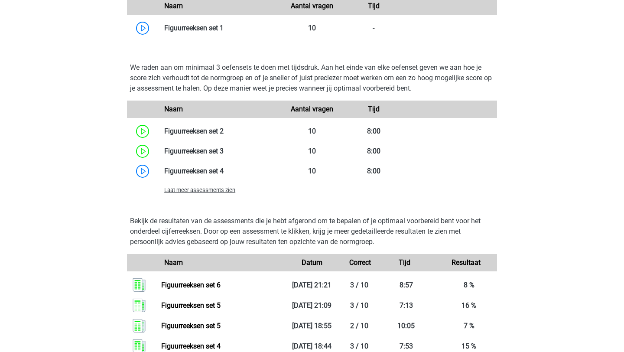
click at [214, 191] on span "Laat meer assessments zien" at bounding box center [199, 190] width 71 height 6
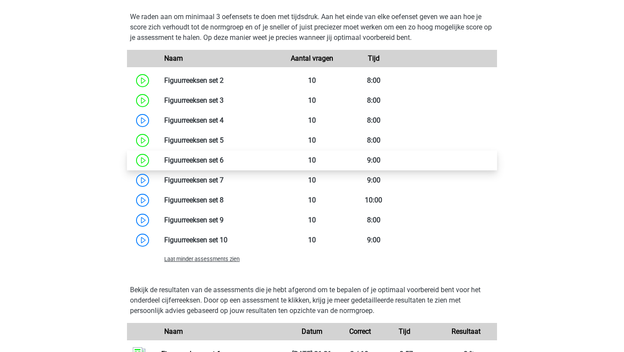
scroll to position [639, 0]
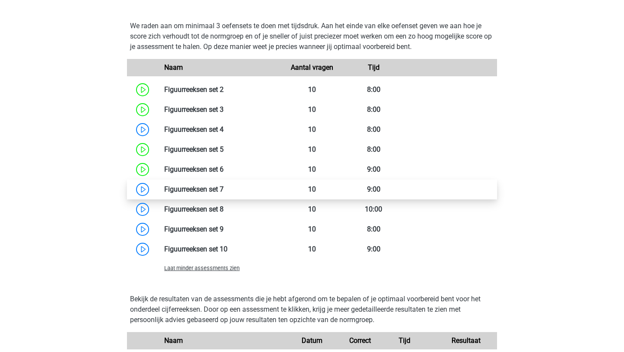
click at [224, 187] on link at bounding box center [224, 189] width 0 height 8
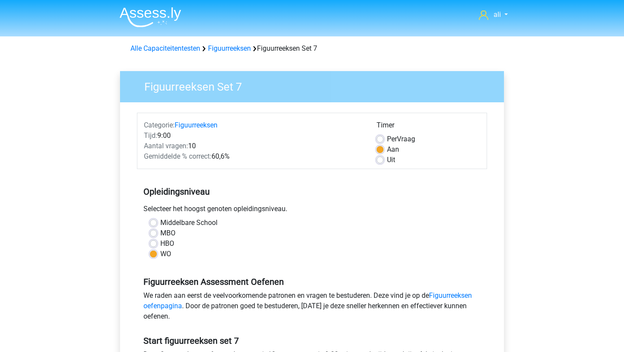
scroll to position [182, 0]
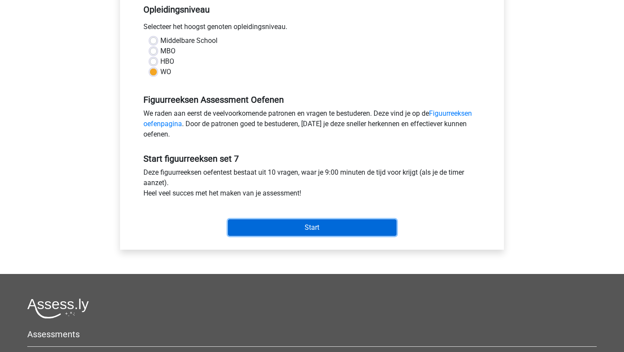
click at [270, 225] on input "Start" at bounding box center [312, 227] width 169 height 16
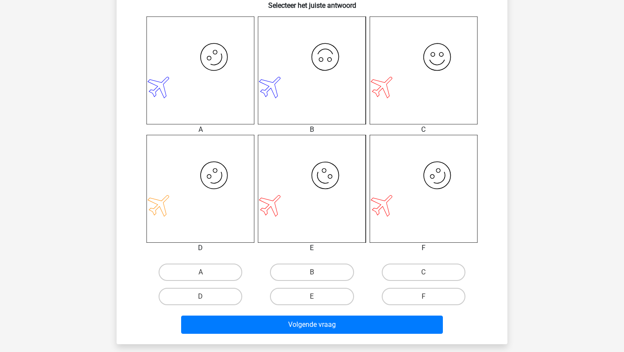
scroll to position [340, 0]
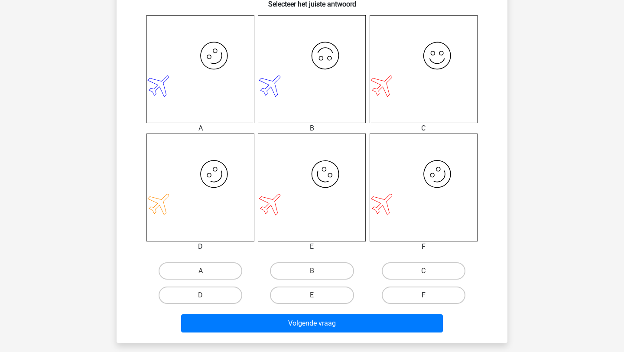
click at [419, 298] on label "F" at bounding box center [424, 294] width 84 height 17
click at [423, 298] on input "F" at bounding box center [426, 298] width 6 height 6
radio input "true"
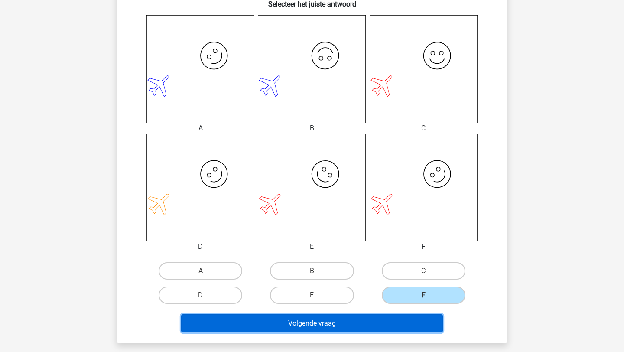
click at [365, 324] on button "Volgende vraag" at bounding box center [312, 323] width 262 height 18
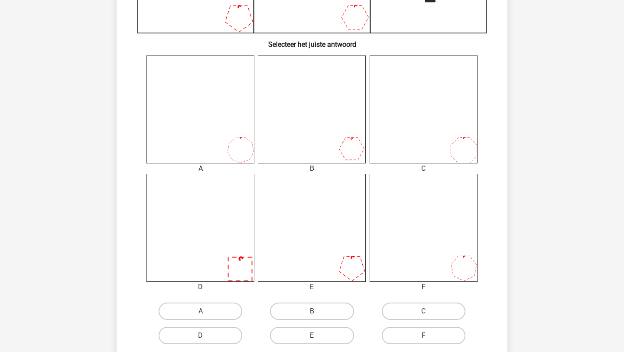
scroll to position [323, 0]
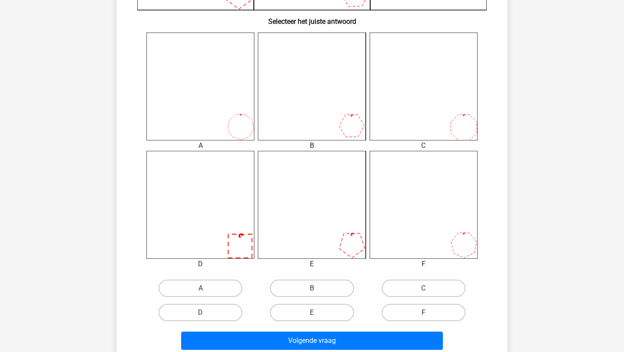
click at [418, 312] on label "F" at bounding box center [424, 312] width 84 height 17
click at [423, 312] on input "F" at bounding box center [426, 315] width 6 height 6
radio input "true"
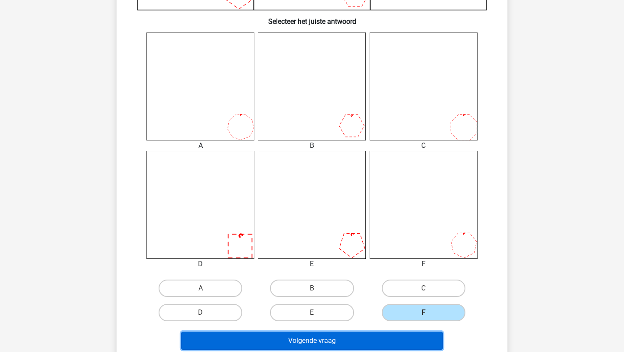
click at [398, 337] on button "Volgende vraag" at bounding box center [312, 340] width 262 height 18
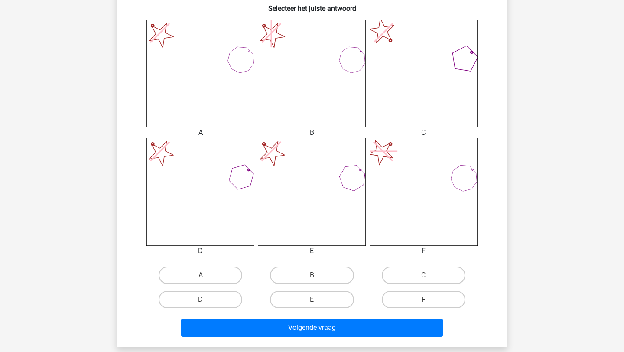
scroll to position [337, 0]
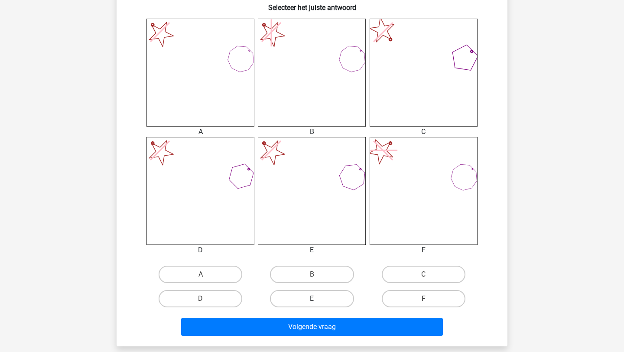
click at [302, 301] on label "E" at bounding box center [312, 298] width 84 height 17
click at [312, 301] on input "E" at bounding box center [315, 301] width 6 height 6
radio input "true"
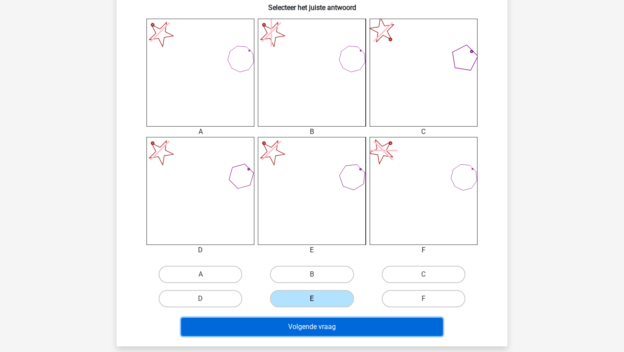
click at [301, 325] on button "Volgende vraag" at bounding box center [312, 327] width 262 height 18
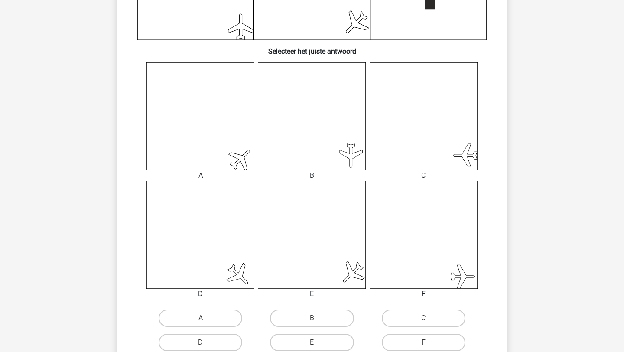
scroll to position [345, 0]
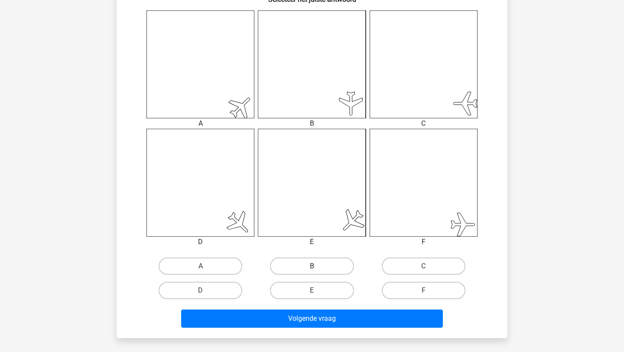
click at [311, 274] on label "B" at bounding box center [312, 265] width 84 height 17
click at [312, 272] on input "B" at bounding box center [315, 269] width 6 height 6
radio input "true"
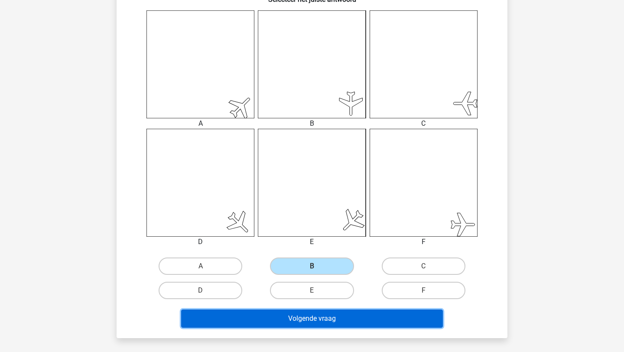
click at [312, 316] on button "Volgende vraag" at bounding box center [312, 318] width 262 height 18
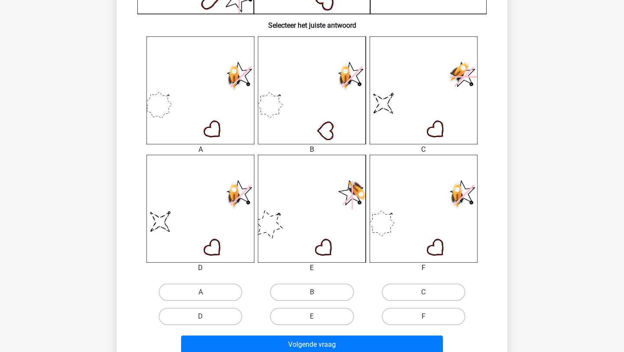
scroll to position [320, 0]
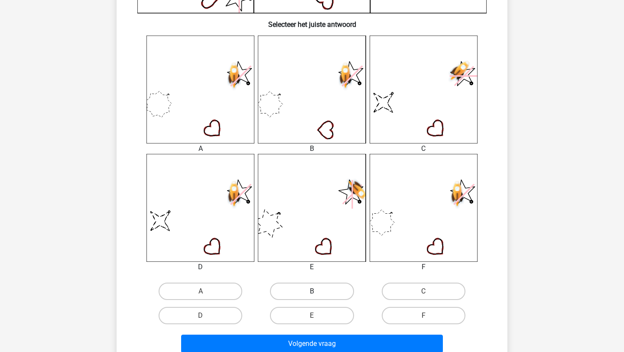
click at [314, 288] on label "B" at bounding box center [312, 290] width 84 height 17
click at [314, 291] on input "B" at bounding box center [315, 294] width 6 height 6
radio input "true"
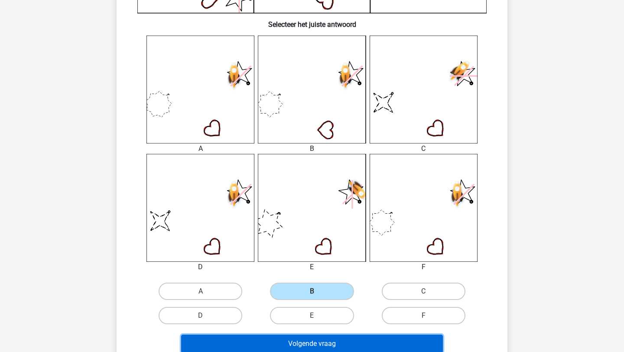
click at [316, 338] on button "Volgende vraag" at bounding box center [312, 343] width 262 height 18
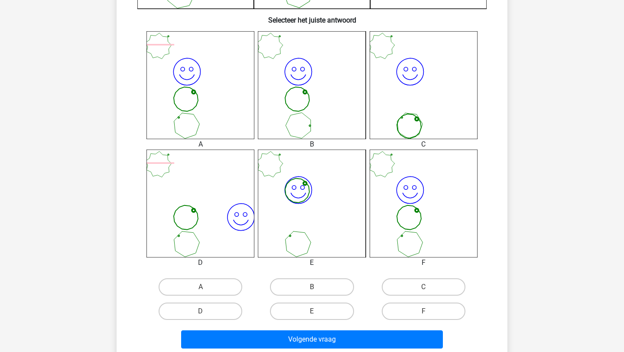
scroll to position [327, 0]
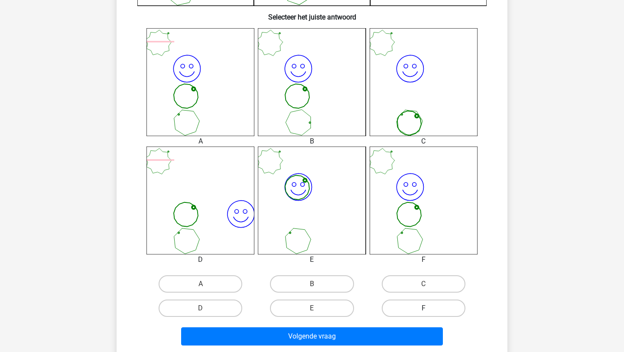
click at [406, 307] on label "F" at bounding box center [424, 307] width 84 height 17
click at [423, 308] on input "F" at bounding box center [426, 311] width 6 height 6
radio input "true"
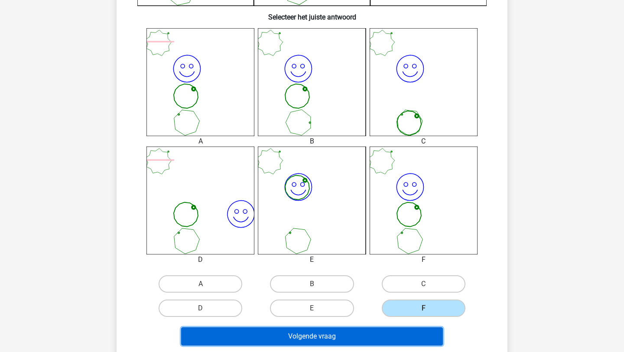
click at [390, 334] on button "Volgende vraag" at bounding box center [312, 336] width 262 height 18
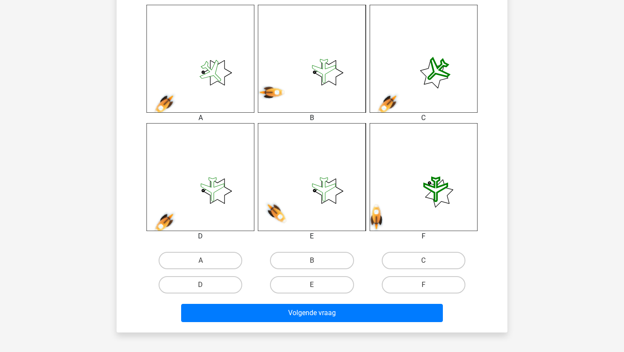
scroll to position [374, 0]
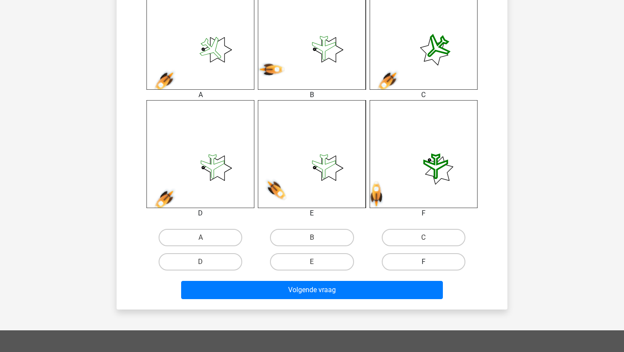
click at [402, 265] on label "F" at bounding box center [424, 261] width 84 height 17
click at [423, 265] on input "F" at bounding box center [426, 265] width 6 height 6
radio input "true"
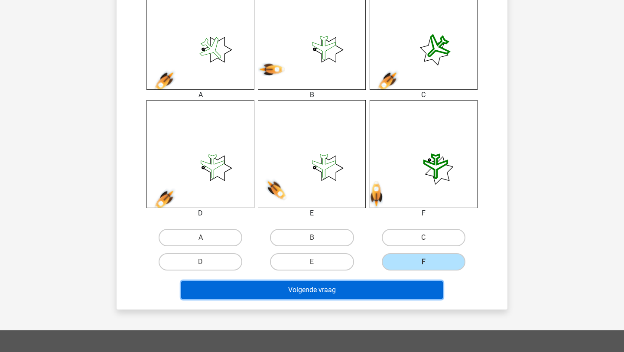
click at [395, 289] on button "Volgende vraag" at bounding box center [312, 290] width 262 height 18
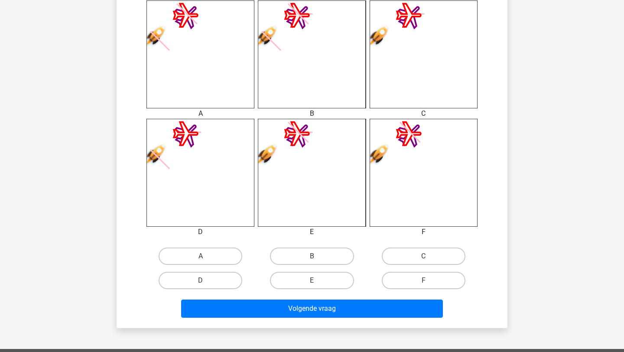
scroll to position [358, 0]
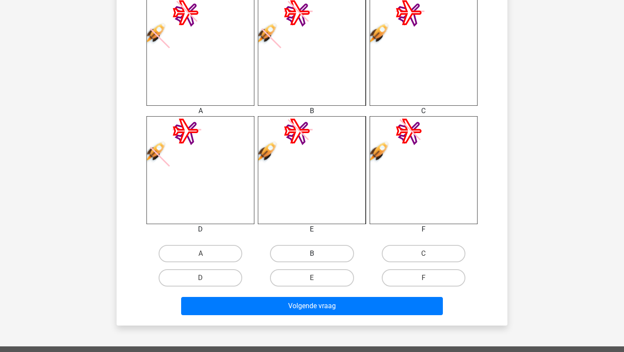
click at [326, 250] on label "B" at bounding box center [312, 253] width 84 height 17
click at [318, 253] on input "B" at bounding box center [315, 256] width 6 height 6
radio input "true"
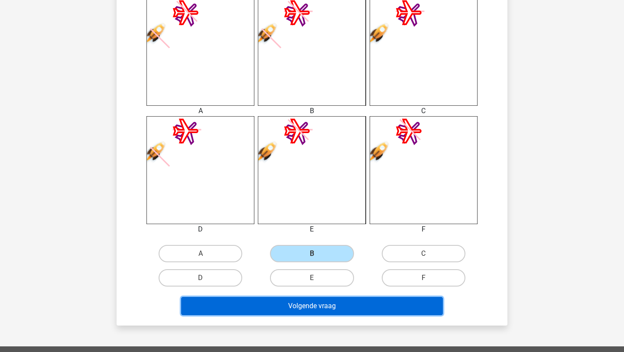
click at [320, 301] on button "Volgende vraag" at bounding box center [312, 306] width 262 height 18
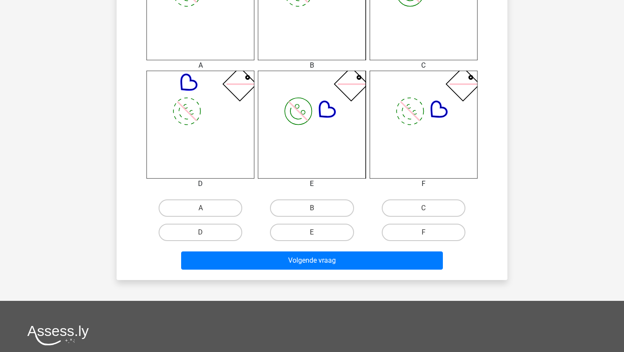
scroll to position [406, 0]
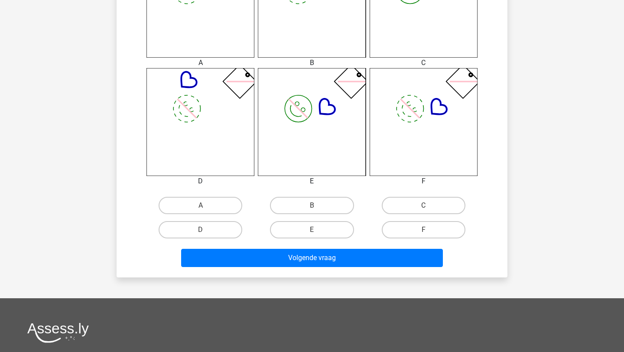
click at [317, 206] on input "B" at bounding box center [315, 208] width 6 height 6
radio input "true"
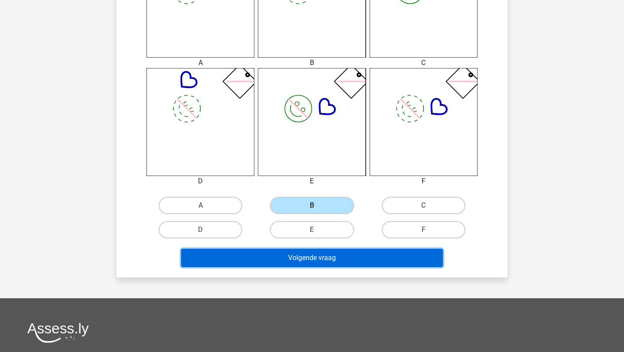
click at [317, 259] on button "Volgende vraag" at bounding box center [312, 258] width 262 height 18
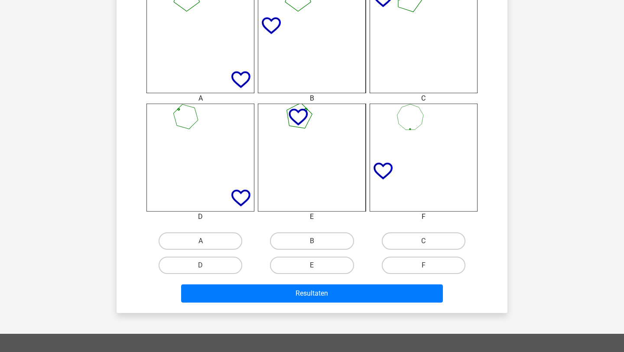
scroll to position [371, 0]
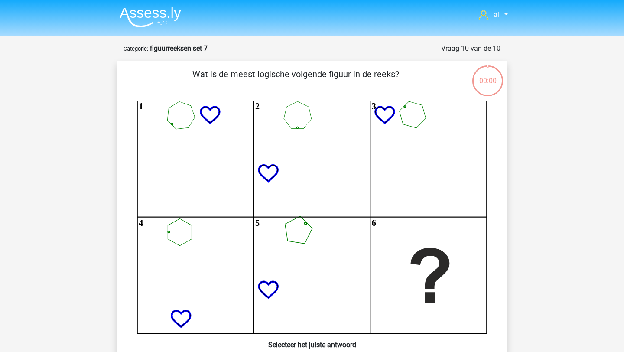
scroll to position [371, 0]
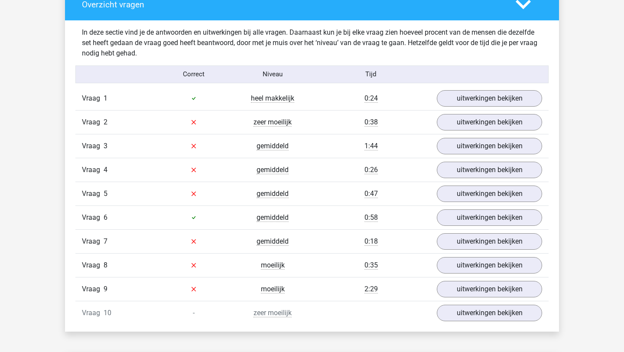
scroll to position [514, 0]
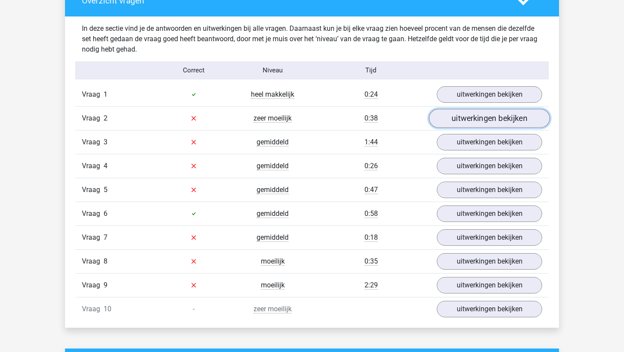
click at [483, 121] on link "uitwerkingen bekijken" at bounding box center [489, 118] width 121 height 19
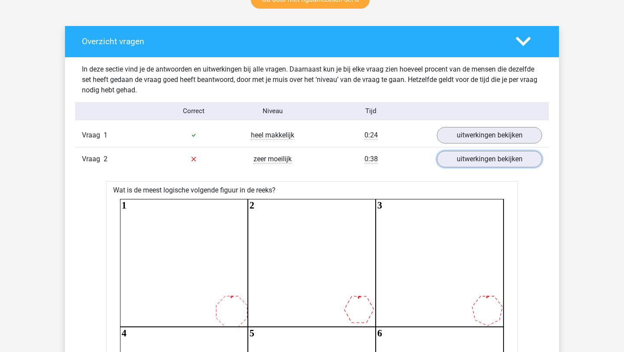
scroll to position [415, 0]
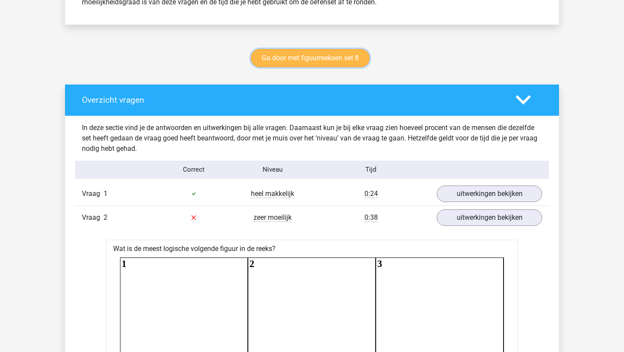
click at [328, 59] on link "Ga door met figuurreeksen set 8" at bounding box center [310, 58] width 119 height 18
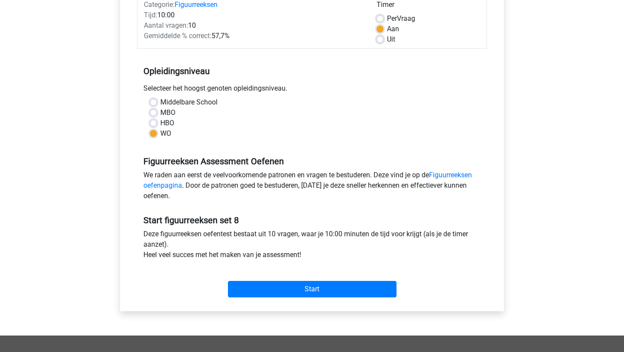
scroll to position [129, 0]
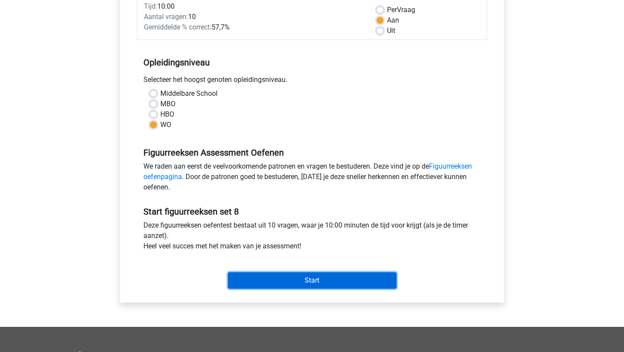
click at [309, 280] on input "Start" at bounding box center [312, 280] width 169 height 16
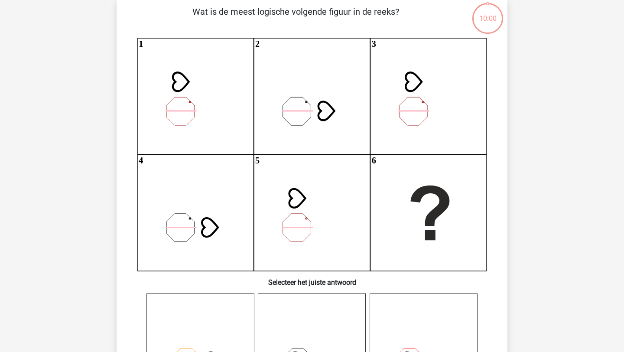
scroll to position [68, 0]
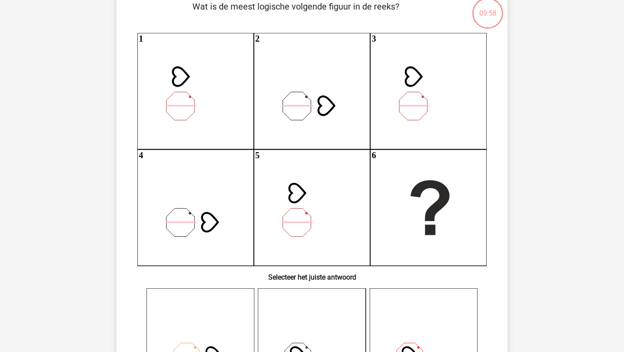
click at [309, 280] on h6 "Selecteer het juiste antwoord" at bounding box center [311, 273] width 363 height 15
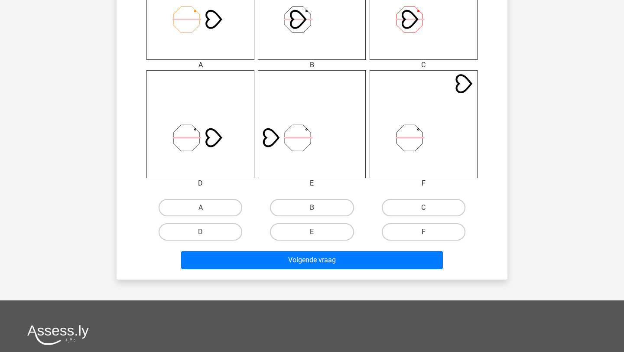
scroll to position [412, 0]
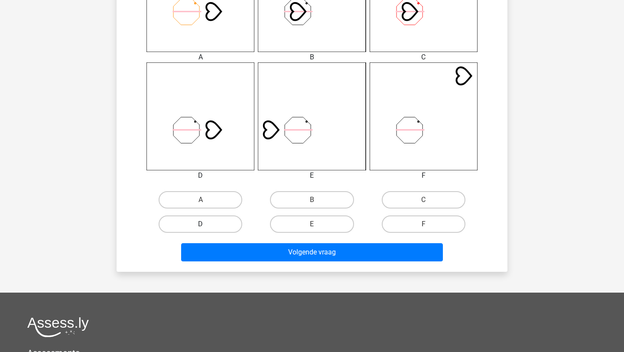
click at [225, 224] on label "D" at bounding box center [201, 223] width 84 height 17
click at [206, 224] on input "D" at bounding box center [204, 227] width 6 height 6
radio input "true"
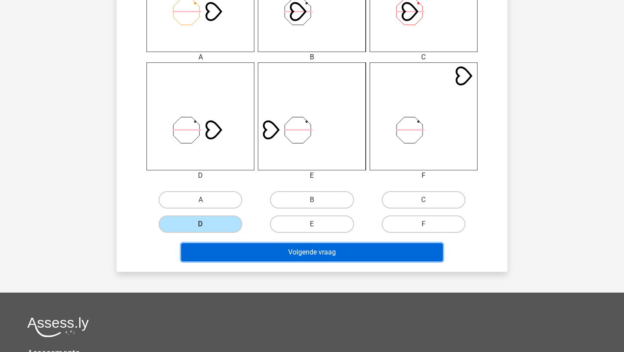
click at [232, 245] on button "Volgende vraag" at bounding box center [312, 252] width 262 height 18
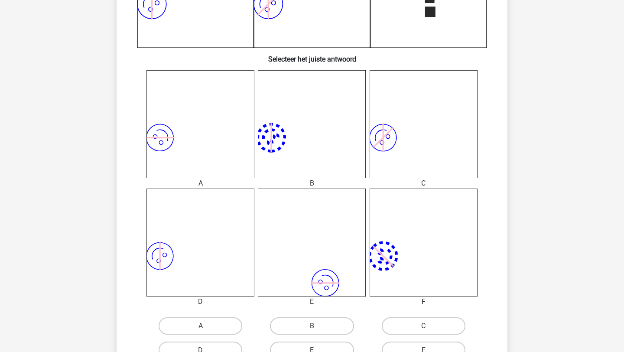
scroll to position [315, 0]
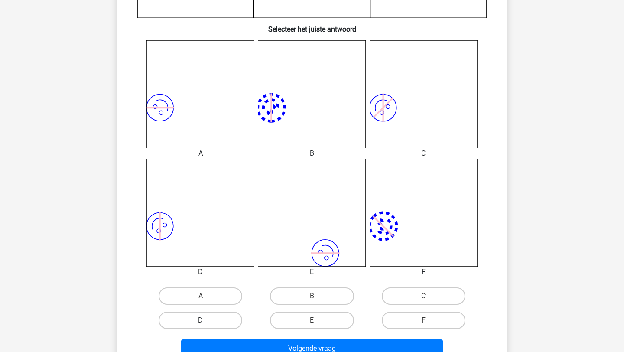
click at [213, 320] on label "D" at bounding box center [201, 319] width 84 height 17
click at [206, 320] on input "D" at bounding box center [204, 323] width 6 height 6
radio input "true"
click at [219, 337] on div "Volgende vraag" at bounding box center [311, 346] width 363 height 29
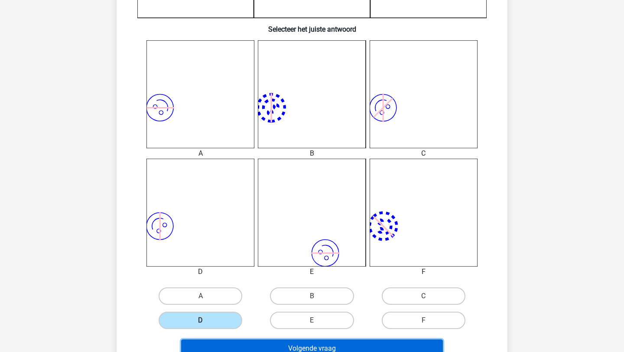
click at [219, 345] on button "Volgende vraag" at bounding box center [312, 348] width 262 height 18
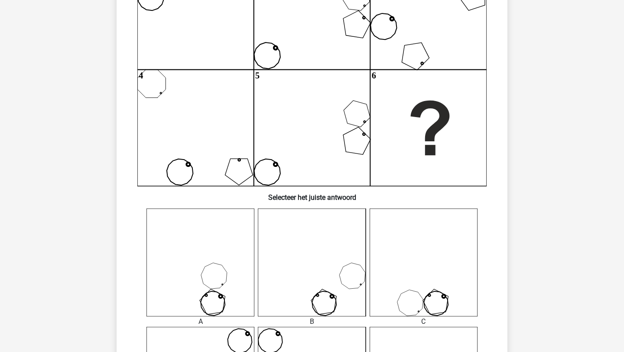
scroll to position [0, 0]
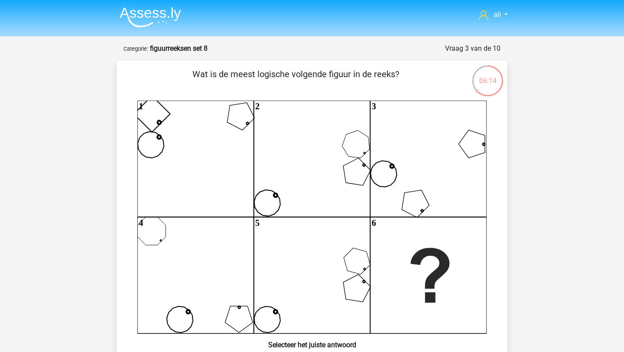
click at [150, 13] on img at bounding box center [151, 17] width 62 height 20
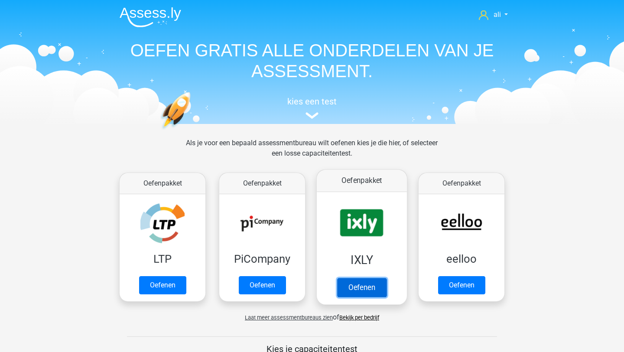
click at [363, 278] on link "Oefenen" at bounding box center [361, 287] width 49 height 19
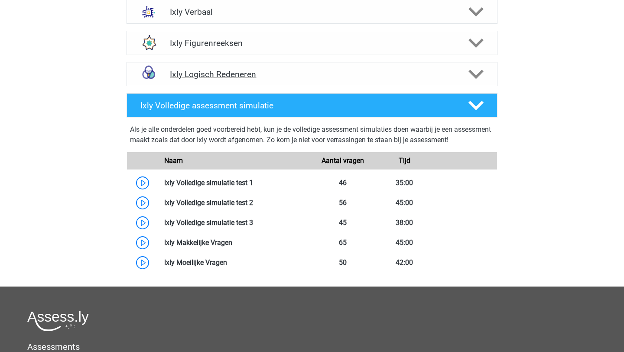
scroll to position [332, 0]
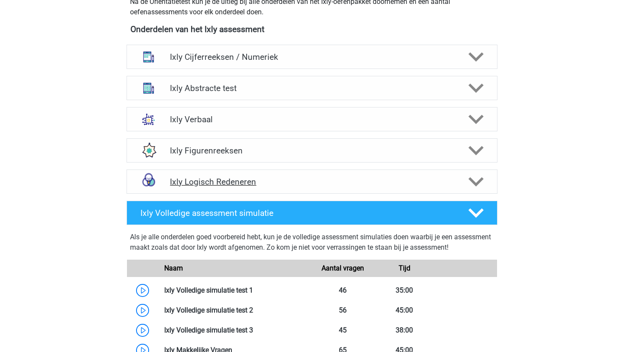
click at [298, 183] on h4 "Ixly Logisch Redeneren" at bounding box center [312, 182] width 284 height 10
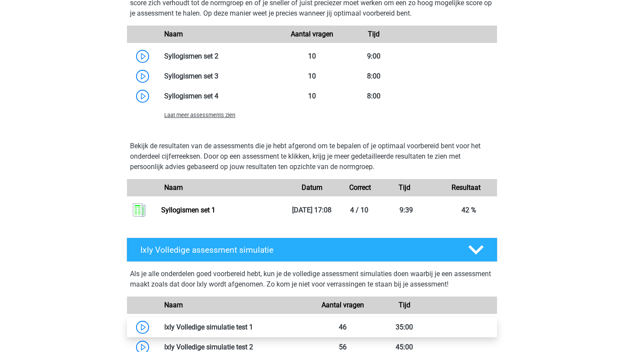
scroll to position [680, 0]
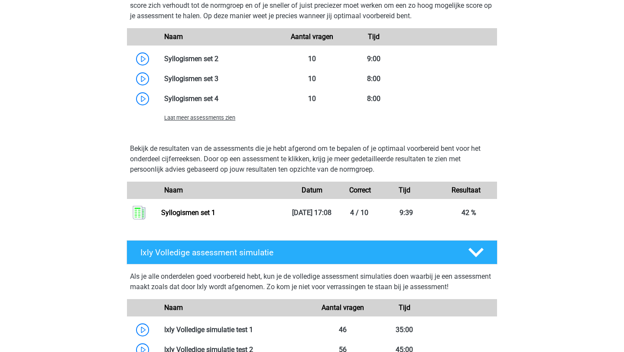
click at [176, 121] on span "Laat meer assessments zien" at bounding box center [199, 117] width 71 height 6
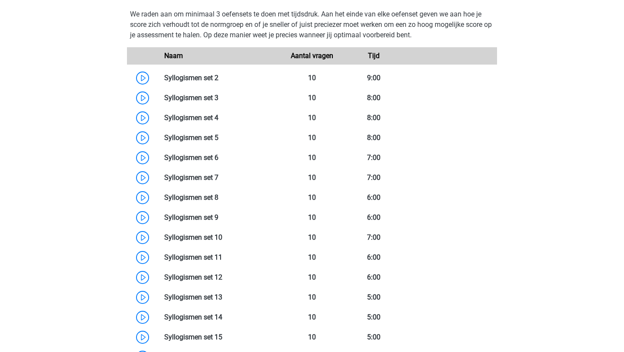
scroll to position [661, 0]
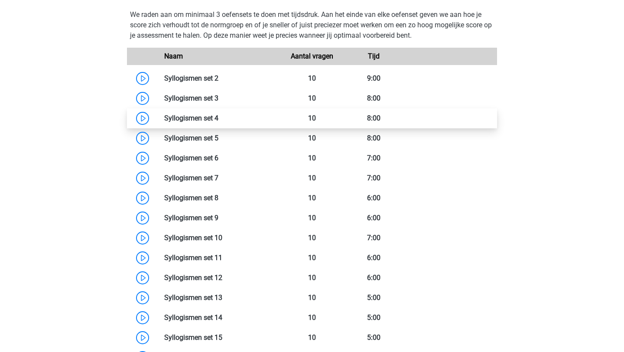
click at [218, 122] on link at bounding box center [218, 118] width 0 height 8
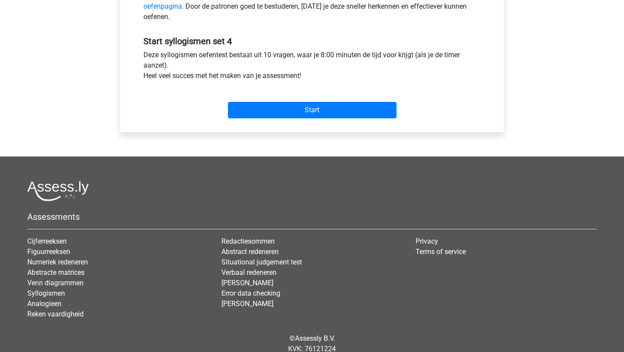
scroll to position [304, 0]
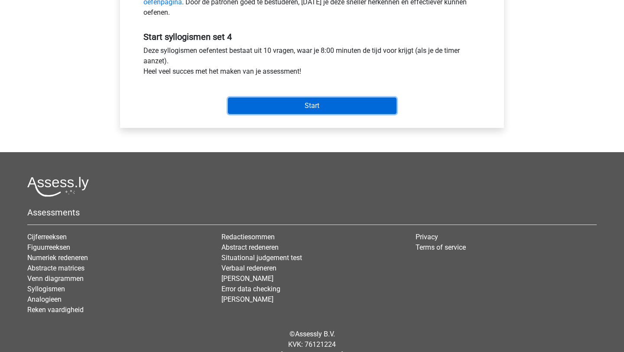
click at [270, 105] on input "Start" at bounding box center [312, 105] width 169 height 16
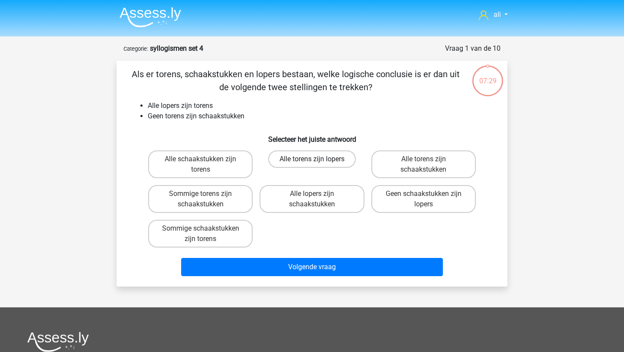
click at [321, 161] on label "Alle torens zijn lopers" at bounding box center [312, 158] width 88 height 17
click at [318, 161] on input "Alle torens zijn lopers" at bounding box center [315, 162] width 6 height 6
radio input "true"
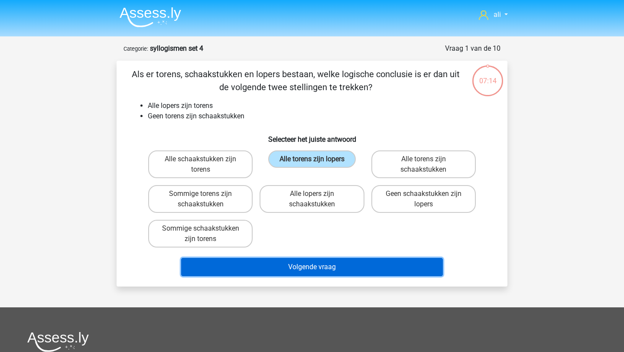
click at [311, 269] on button "Volgende vraag" at bounding box center [312, 267] width 262 height 18
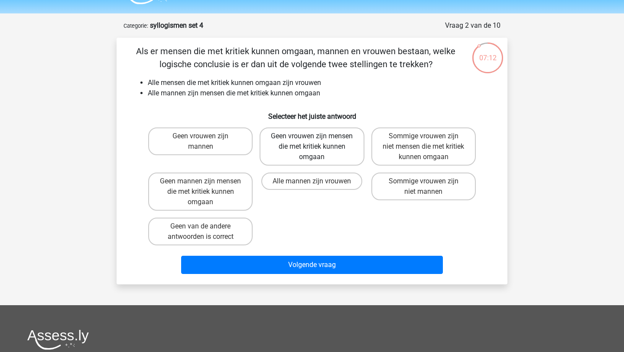
scroll to position [21, 0]
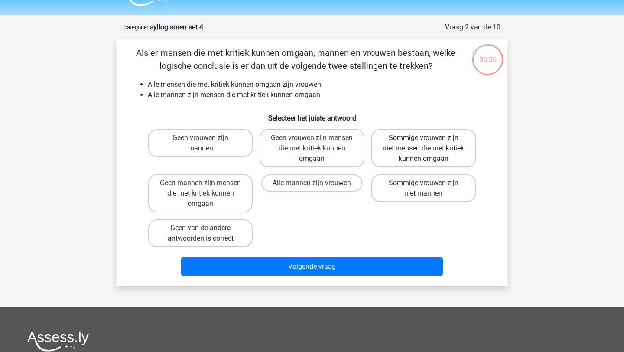
click at [445, 157] on label "Sommige vrouwen zijn niet mensen die met kritiek kunnen omgaan" at bounding box center [423, 148] width 104 height 38
click at [429, 143] on input "Sommige vrouwen zijn niet mensen die met kritiek kunnen omgaan" at bounding box center [426, 141] width 6 height 6
radio input "true"
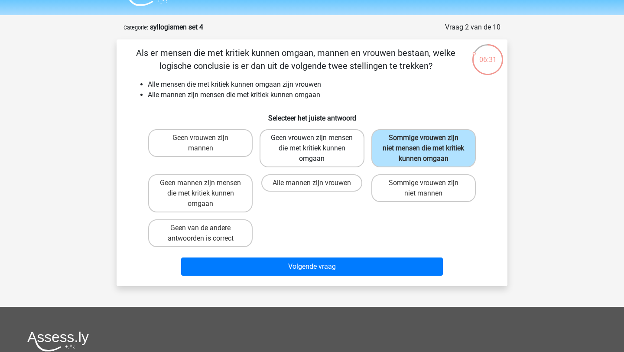
click at [330, 149] on label "Geen vrouwen zijn mensen die met kritiek kunnen omgaan" at bounding box center [311, 148] width 104 height 38
click at [318, 143] on input "Geen vrouwen zijn mensen die met kritiek kunnen omgaan" at bounding box center [315, 141] width 6 height 6
radio input "true"
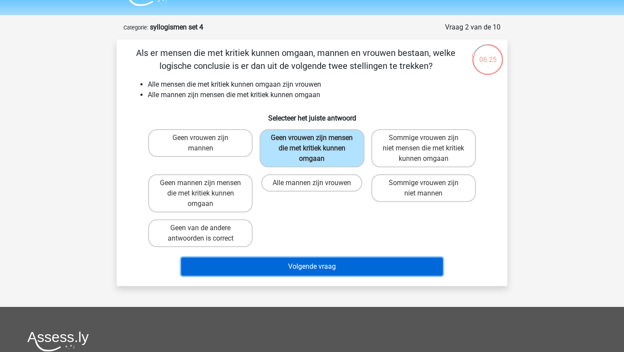
click at [313, 264] on button "Volgende vraag" at bounding box center [312, 266] width 262 height 18
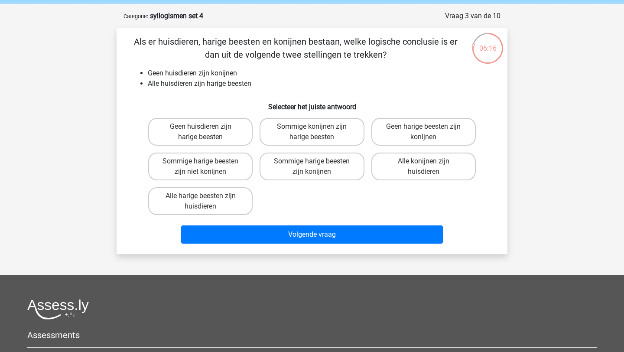
scroll to position [29, 0]
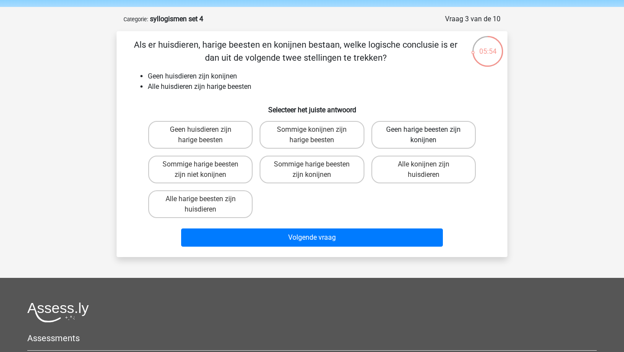
click at [420, 135] on label "Geen harige beesten zijn konijnen" at bounding box center [423, 135] width 104 height 28
click at [423, 135] on input "Geen harige beesten zijn konijnen" at bounding box center [426, 133] width 6 height 6
radio input "true"
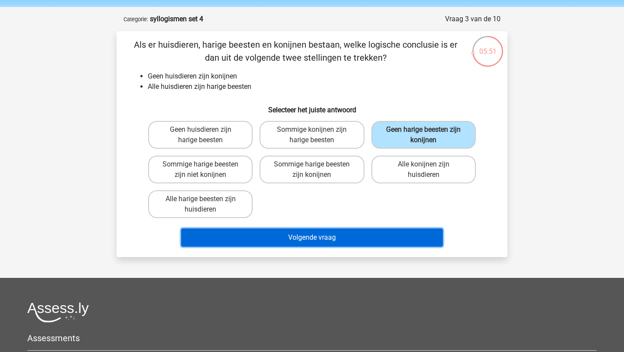
click at [397, 234] on button "Volgende vraag" at bounding box center [312, 237] width 262 height 18
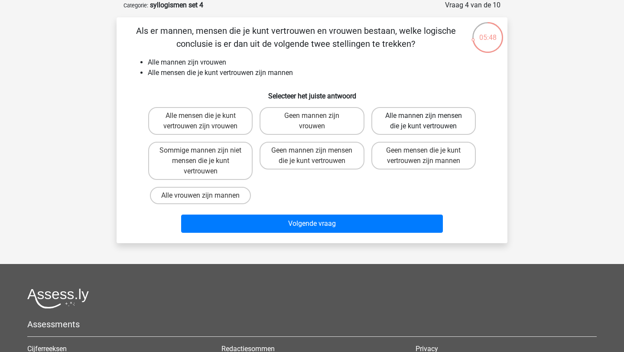
scroll to position [28, 0]
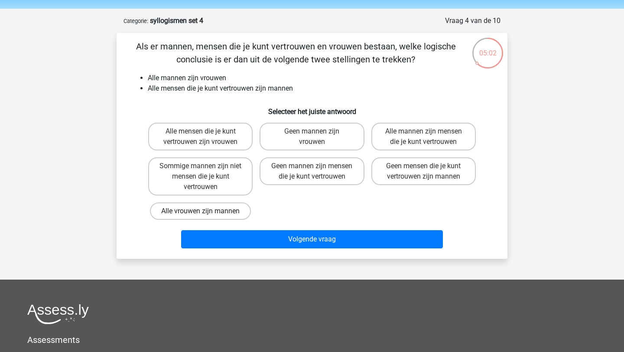
click at [235, 211] on label "Alle vrouwen zijn mannen" at bounding box center [200, 210] width 101 height 17
click at [206, 211] on input "Alle vrouwen zijn mannen" at bounding box center [204, 214] width 6 height 6
radio input "true"
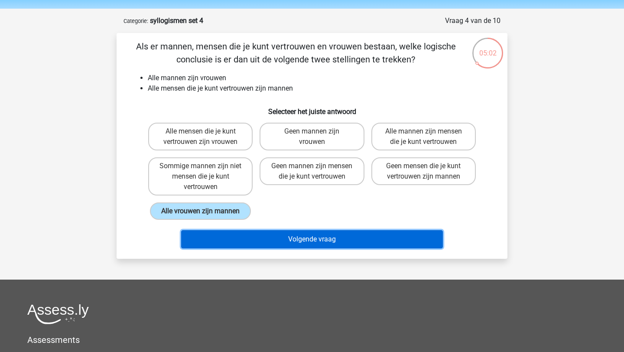
click at [248, 234] on button "Volgende vraag" at bounding box center [312, 239] width 262 height 18
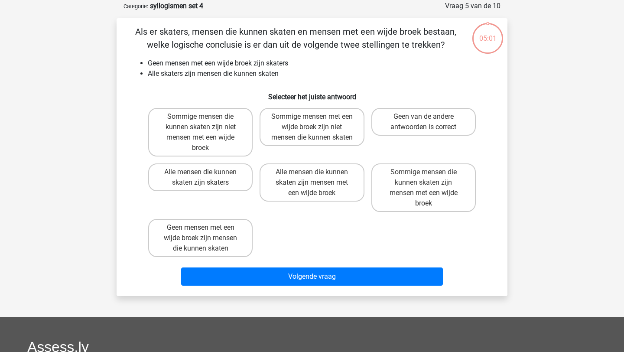
scroll to position [43, 0]
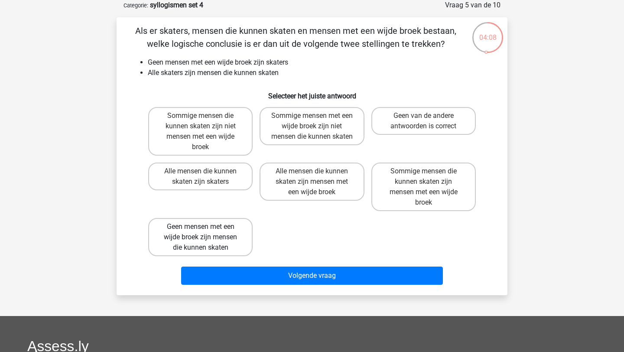
click at [214, 233] on label "Geen mensen met een wijde broek zijn mensen die kunnen skaten" at bounding box center [200, 237] width 104 height 38
click at [206, 232] on input "Geen mensen met een wijde broek zijn mensen die kunnen skaten" at bounding box center [204, 230] width 6 height 6
radio input "true"
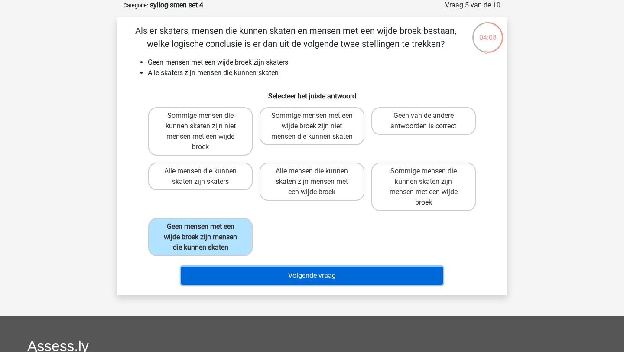
click at [241, 279] on button "Volgende vraag" at bounding box center [312, 275] width 262 height 18
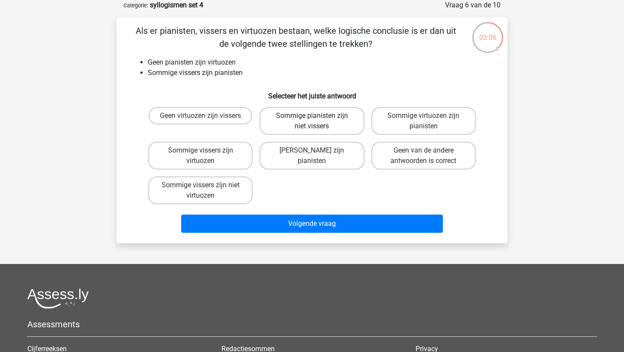
click at [336, 125] on label "Sommige pianisten zijn niet vissers" at bounding box center [311, 121] width 104 height 28
click at [318, 121] on input "Sommige pianisten zijn niet vissers" at bounding box center [315, 119] width 6 height 6
radio input "true"
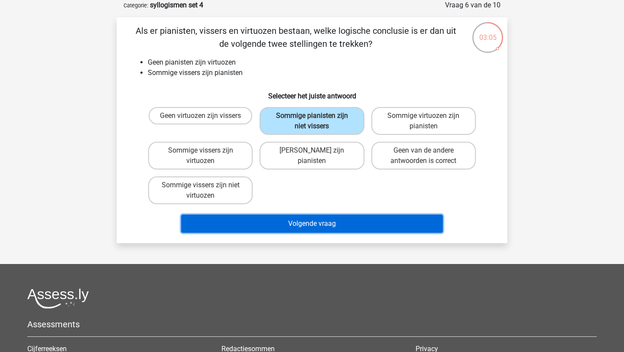
click at [318, 229] on button "Volgende vraag" at bounding box center [312, 223] width 262 height 18
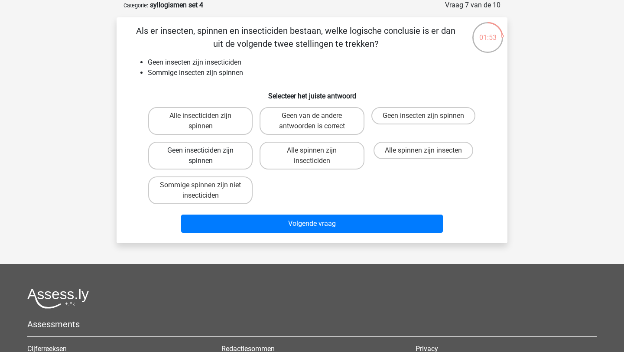
click at [236, 150] on label "Geen insecticiden zijn spinnen" at bounding box center [200, 156] width 104 height 28
click at [206, 150] on input "Geen insecticiden zijn spinnen" at bounding box center [204, 153] width 6 height 6
radio input "true"
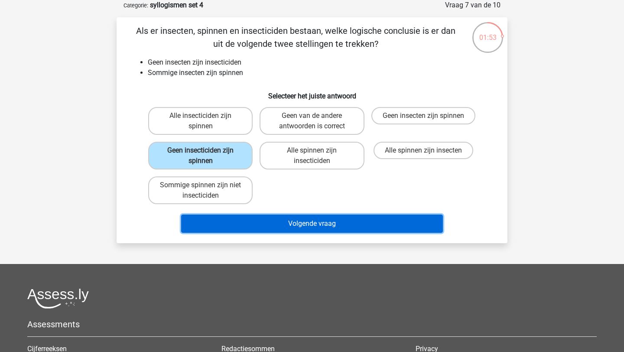
click at [267, 222] on button "Volgende vraag" at bounding box center [312, 223] width 262 height 18
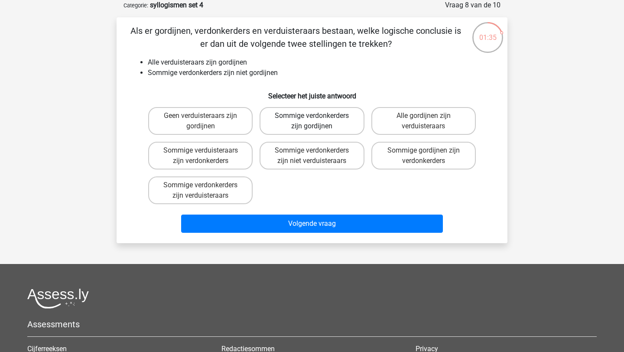
click at [321, 123] on label "Sommige verdonkerders zijn gordijnen" at bounding box center [311, 121] width 104 height 28
click at [318, 121] on input "Sommige verdonkerders zijn gordijnen" at bounding box center [315, 119] width 6 height 6
radio input "true"
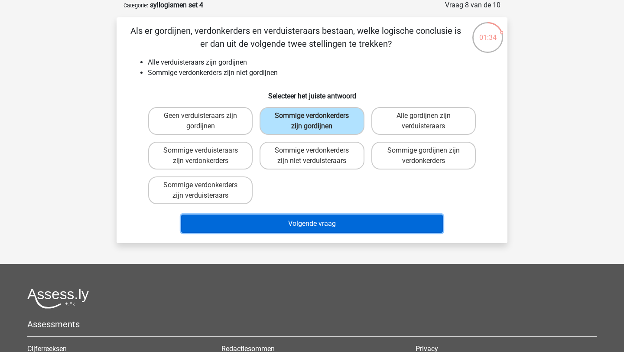
click at [308, 228] on button "Volgende vraag" at bounding box center [312, 223] width 262 height 18
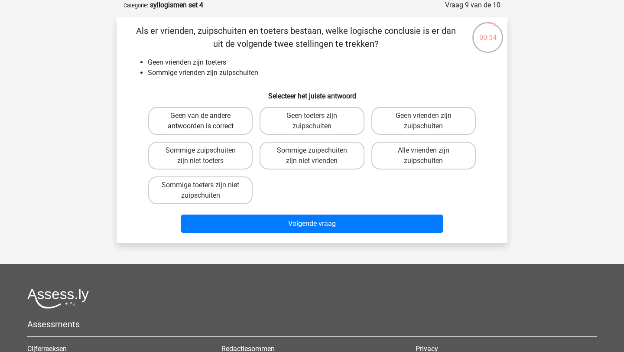
click at [182, 109] on label "Geen van de andere antwoorden is correct" at bounding box center [200, 121] width 104 height 28
click at [201, 116] on input "Geen van de andere antwoorden is correct" at bounding box center [204, 119] width 6 height 6
radio input "true"
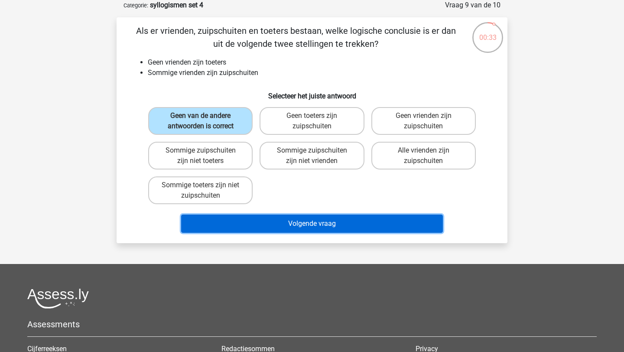
click at [240, 229] on button "Volgende vraag" at bounding box center [312, 223] width 262 height 18
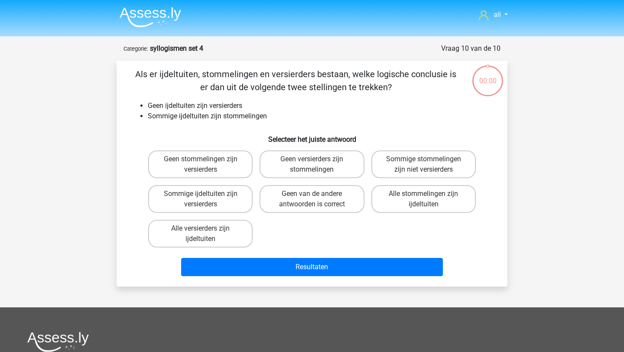
scroll to position [43, 0]
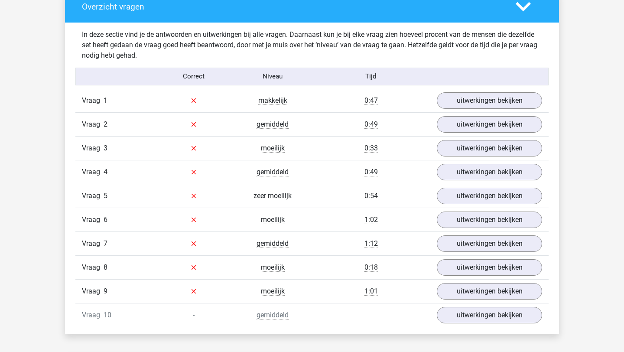
scroll to position [488, 0]
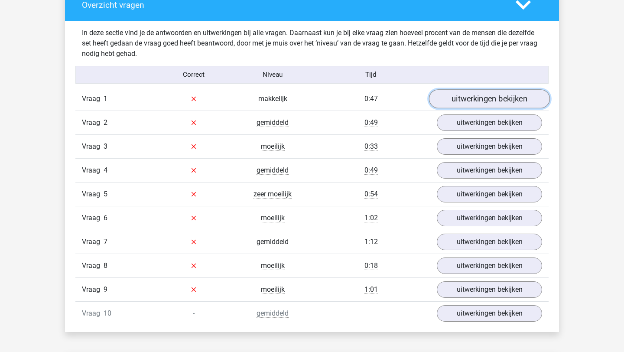
click at [485, 96] on link "uitwerkingen bekijken" at bounding box center [489, 98] width 121 height 19
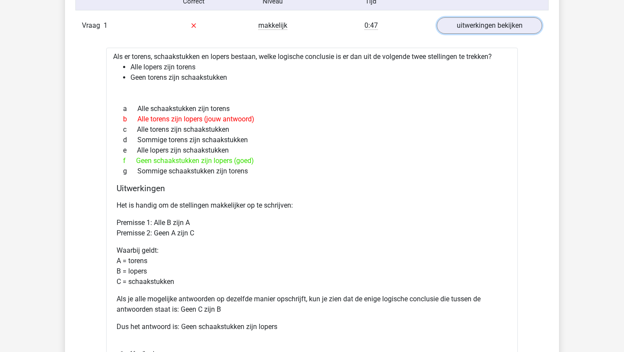
scroll to position [561, 0]
click at [470, 26] on link "uitwerkingen bekijken" at bounding box center [489, 26] width 121 height 19
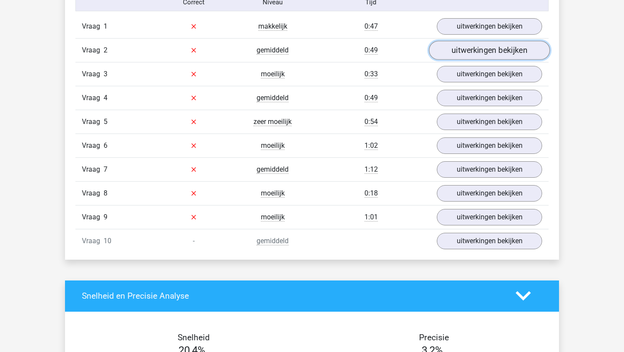
click at [479, 46] on link "uitwerkingen bekijken" at bounding box center [489, 50] width 121 height 19
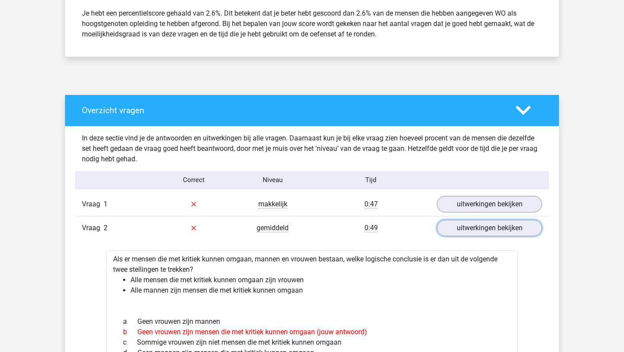
scroll to position [383, 0]
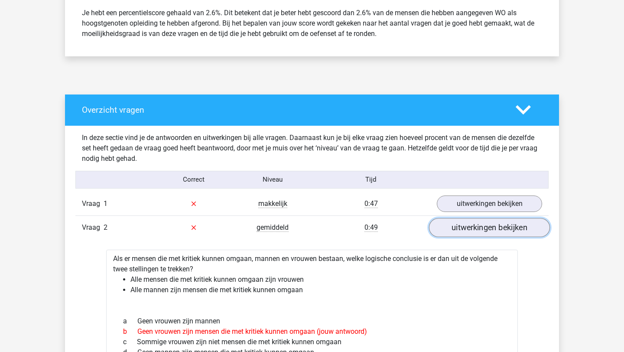
click at [485, 235] on link "uitwerkingen bekijken" at bounding box center [489, 227] width 121 height 19
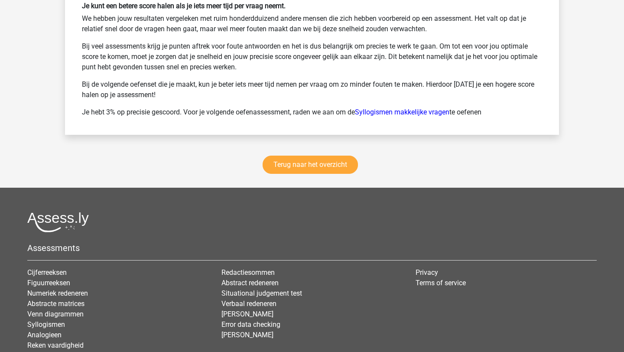
scroll to position [1173, 0]
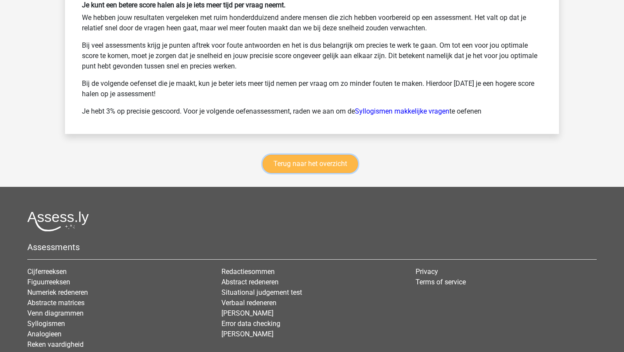
click at [323, 162] on link "Terug naar het overzicht" at bounding box center [310, 164] width 95 height 18
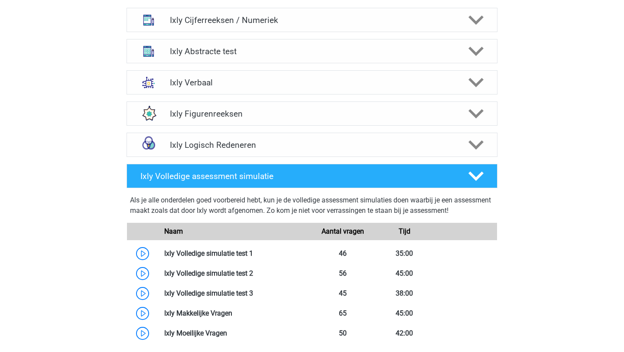
scroll to position [312, 0]
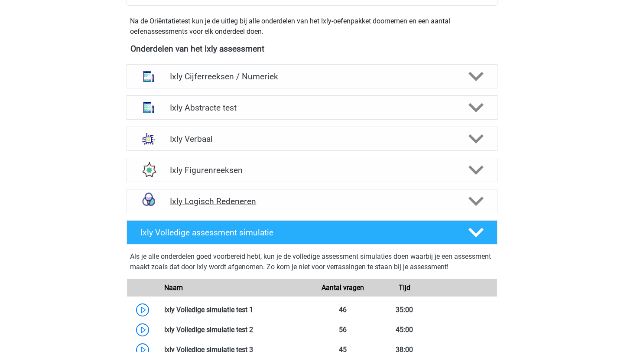
click at [258, 201] on h4 "Ixly Logisch Redeneren" at bounding box center [312, 201] width 284 height 10
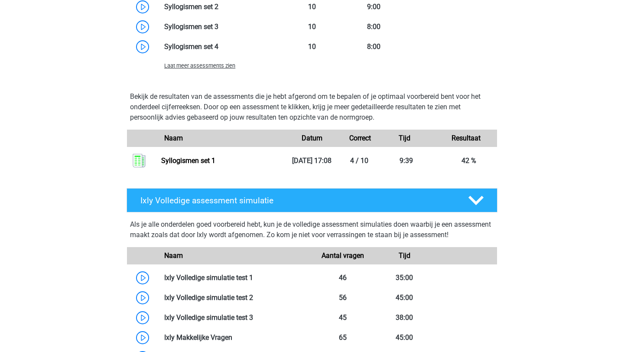
scroll to position [588, 0]
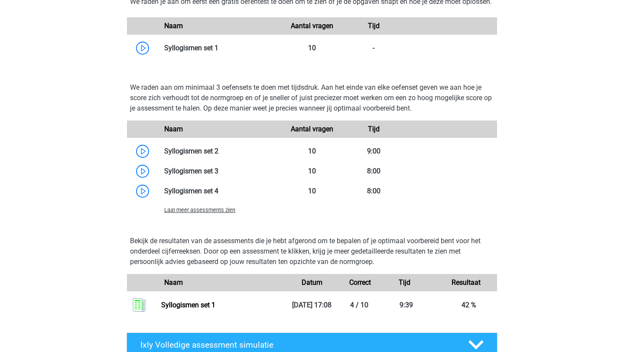
click at [224, 213] on span "Laat meer assessments zien" at bounding box center [199, 210] width 71 height 6
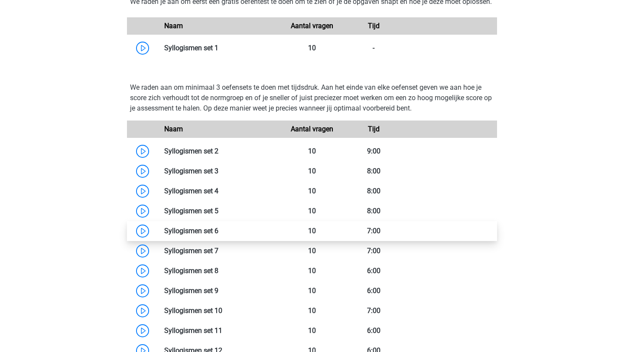
click at [218, 235] on link at bounding box center [218, 231] width 0 height 8
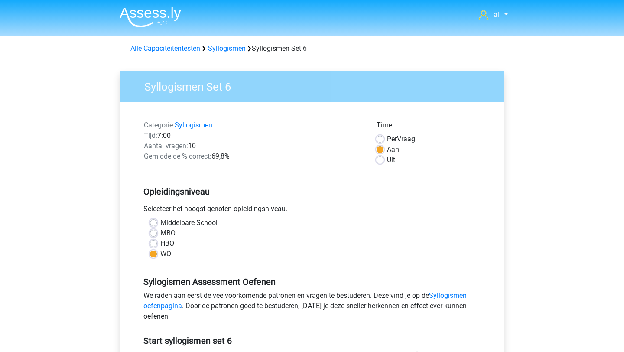
scroll to position [262, 0]
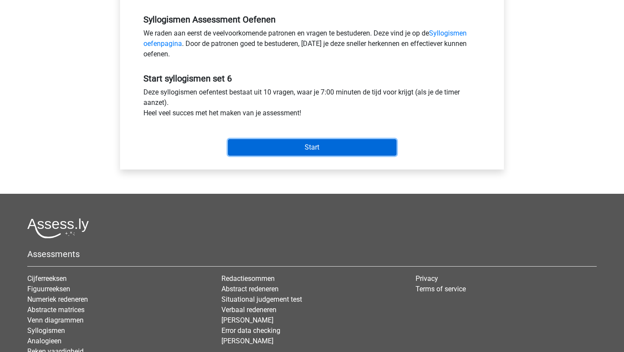
click at [292, 147] on input "Start" at bounding box center [312, 147] width 169 height 16
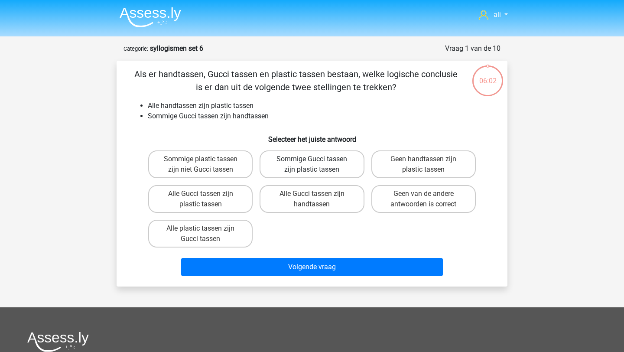
click at [316, 165] on label "Sommige Gucci tassen zijn plastic tassen" at bounding box center [311, 164] width 104 height 28
click at [316, 165] on input "Sommige Gucci tassen zijn plastic tassen" at bounding box center [315, 162] width 6 height 6
radio input "true"
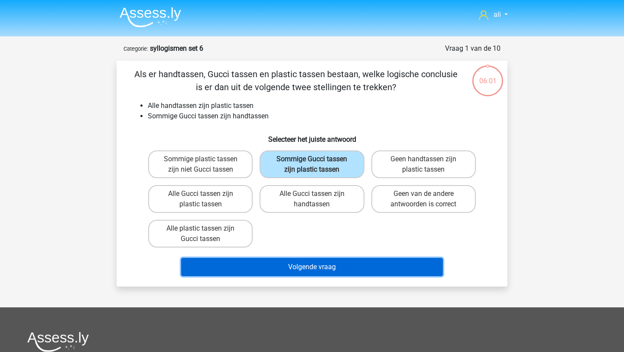
click at [310, 262] on button "Volgende vraag" at bounding box center [312, 267] width 262 height 18
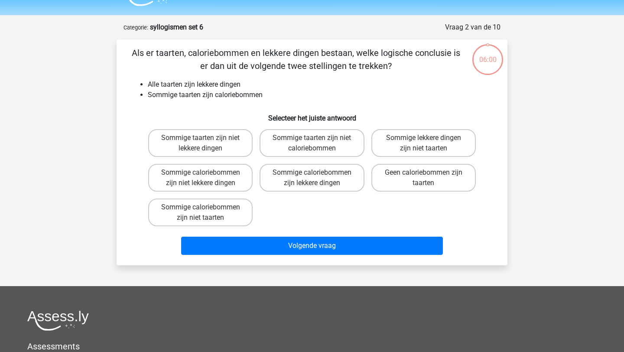
scroll to position [43, 0]
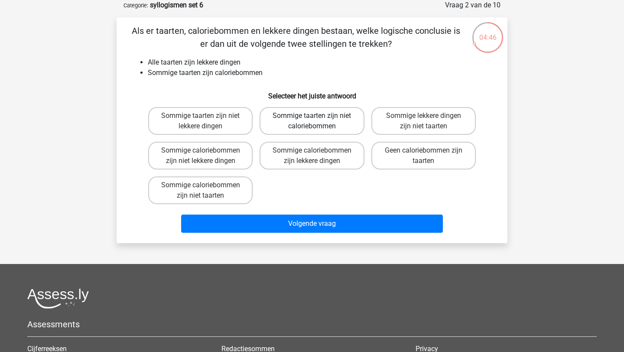
click at [310, 120] on label "Sommige taarten zijn niet caloriebommen" at bounding box center [311, 121] width 104 height 28
click at [312, 120] on input "Sommige taarten zijn niet caloriebommen" at bounding box center [315, 119] width 6 height 6
radio input "true"
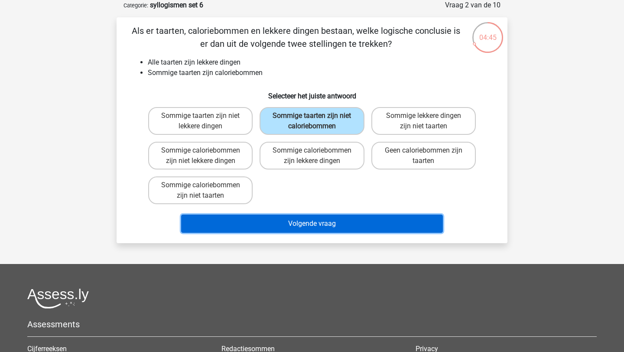
click at [310, 222] on button "Volgende vraag" at bounding box center [312, 223] width 262 height 18
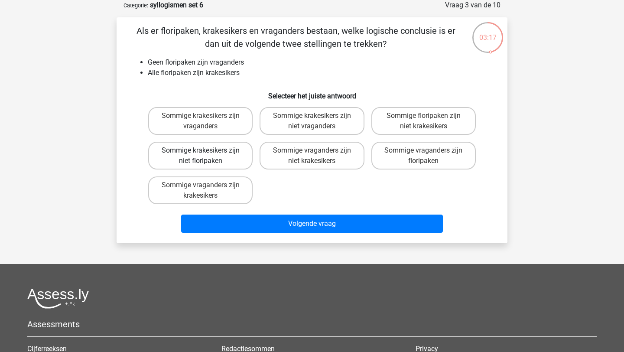
click at [225, 156] on label "Sommige krakesikers zijn niet floripaken" at bounding box center [200, 156] width 104 height 28
click at [206, 156] on input "Sommige krakesikers zijn niet floripaken" at bounding box center [204, 153] width 6 height 6
radio input "true"
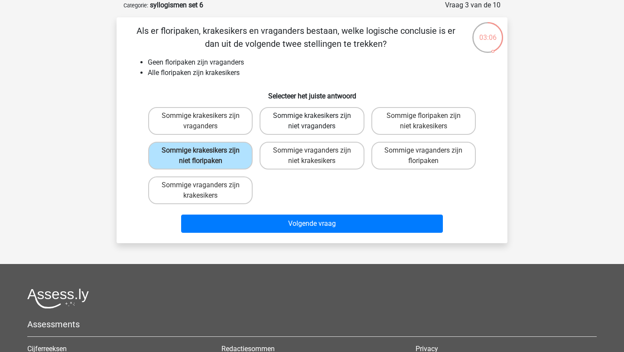
click at [323, 121] on label "Sommige krakesikers zijn niet vraganders" at bounding box center [311, 121] width 104 height 28
click at [318, 121] on input "Sommige krakesikers zijn niet vraganders" at bounding box center [315, 119] width 6 height 6
radio input "true"
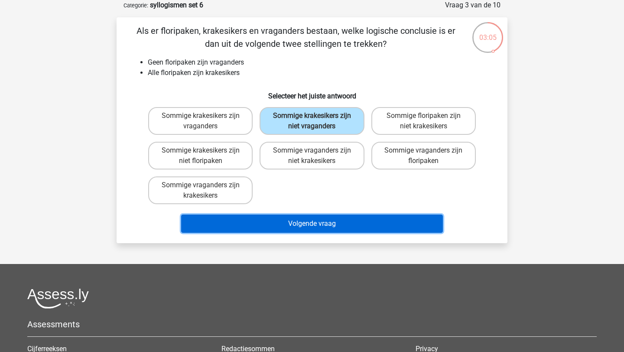
click at [319, 221] on button "Volgende vraag" at bounding box center [312, 223] width 262 height 18
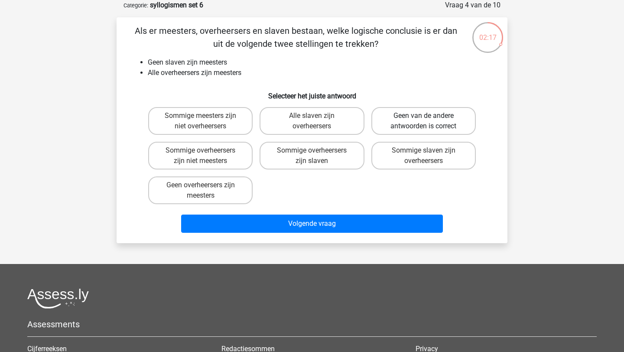
click at [407, 131] on label "Geen van de andere antwoorden is correct" at bounding box center [423, 121] width 104 height 28
click at [423, 121] on input "Geen van de andere antwoorden is correct" at bounding box center [426, 119] width 6 height 6
radio input "true"
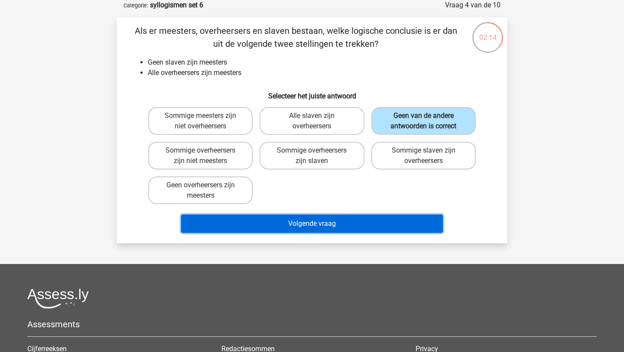
click at [319, 226] on button "Volgende vraag" at bounding box center [312, 223] width 262 height 18
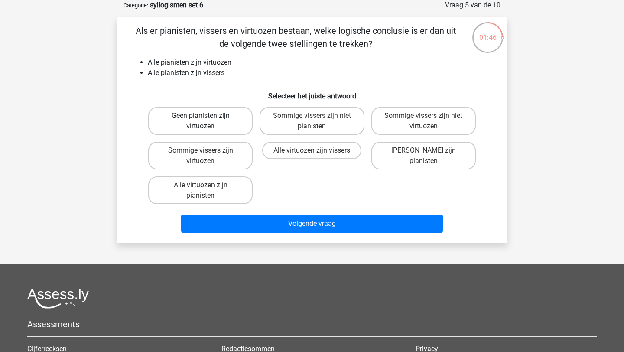
click at [227, 120] on label "Geen pianisten zijn virtuozen" at bounding box center [200, 121] width 104 height 28
click at [206, 120] on input "Geen pianisten zijn virtuozen" at bounding box center [204, 119] width 6 height 6
radio input "true"
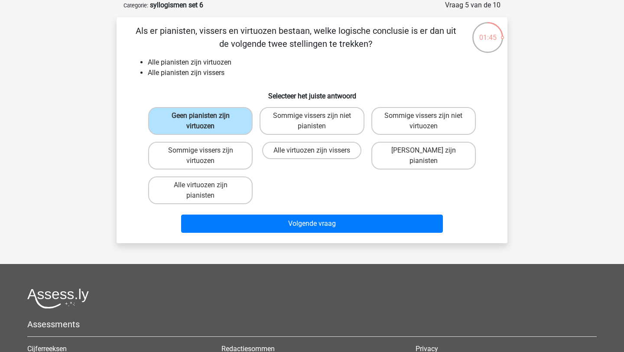
click at [265, 214] on div "Volgende vraag" at bounding box center [311, 222] width 363 height 29
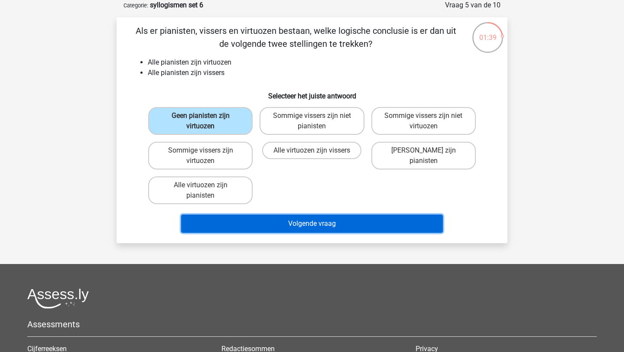
click at [265, 224] on button "Volgende vraag" at bounding box center [312, 223] width 262 height 18
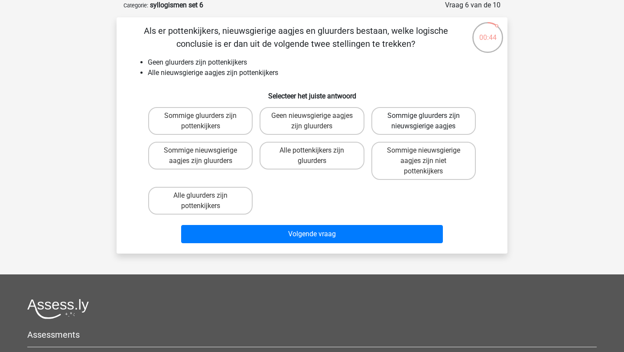
click at [444, 115] on label "Sommige gluurders zijn nieuwsgierige aagjes" at bounding box center [423, 121] width 104 height 28
click at [429, 116] on input "Sommige gluurders zijn nieuwsgierige aagjes" at bounding box center [426, 119] width 6 height 6
radio input "true"
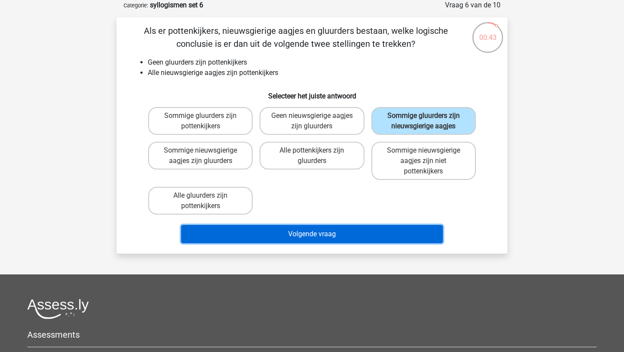
click at [341, 228] on button "Volgende vraag" at bounding box center [312, 234] width 262 height 18
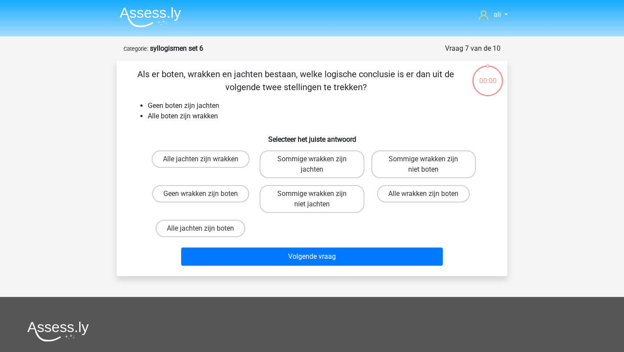
scroll to position [43, 0]
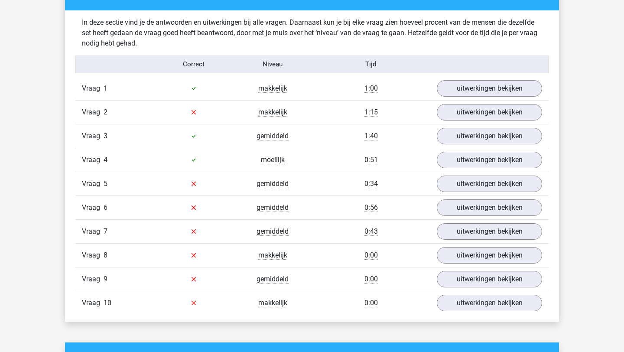
scroll to position [502, 0]
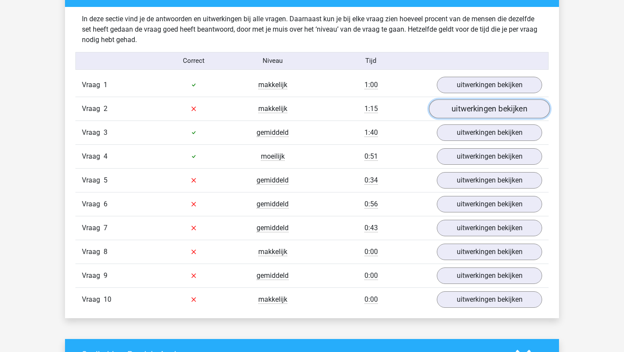
click at [493, 106] on link "uitwerkingen bekijken" at bounding box center [489, 108] width 121 height 19
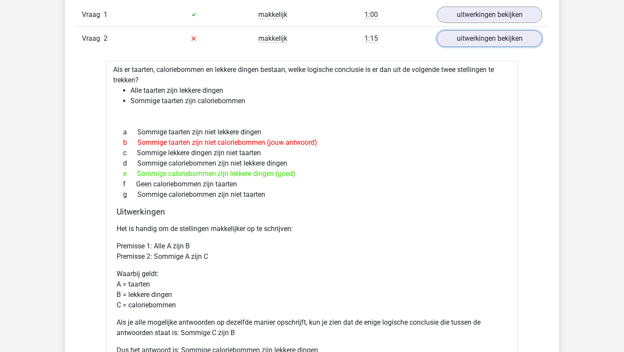
scroll to position [573, 0]
